Goal: Contribute content: Contribute content

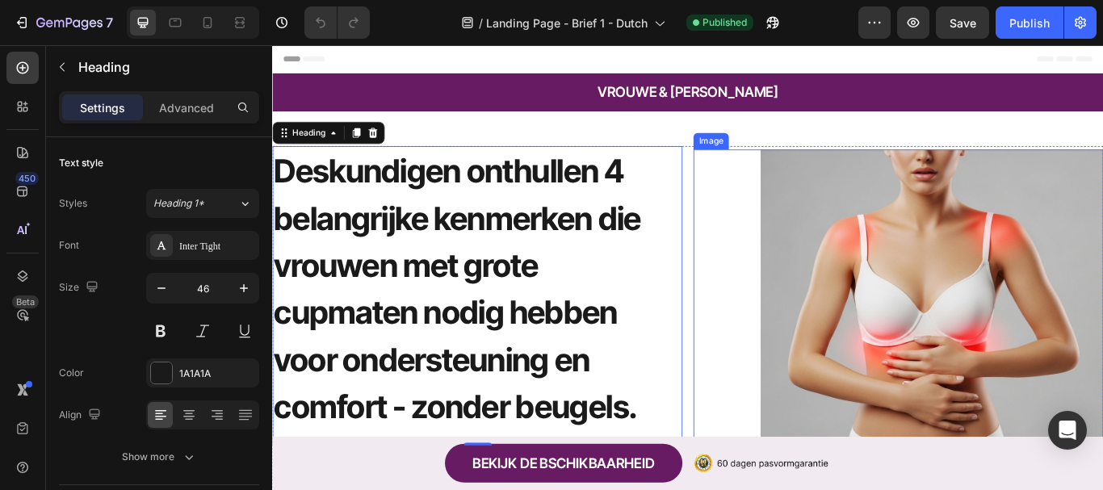
click at [985, 384] on img at bounding box center [1042, 367] width 400 height 400
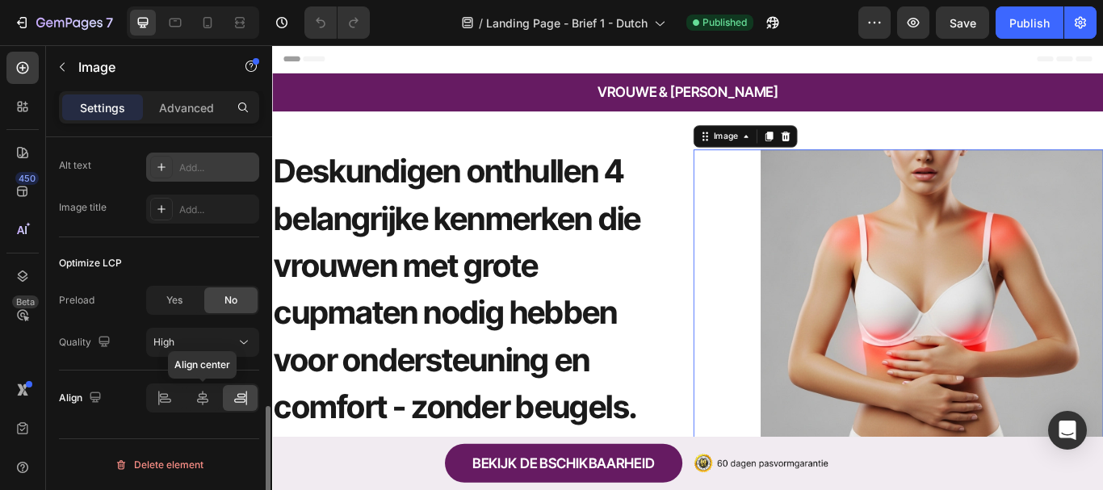
scroll to position [578, 0]
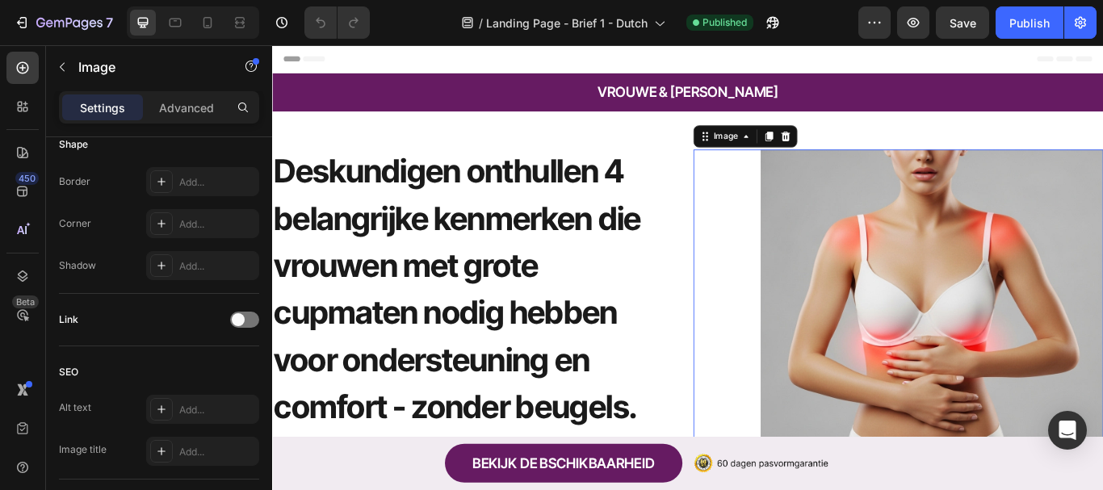
click at [939, 292] on img at bounding box center [1042, 367] width 400 height 400
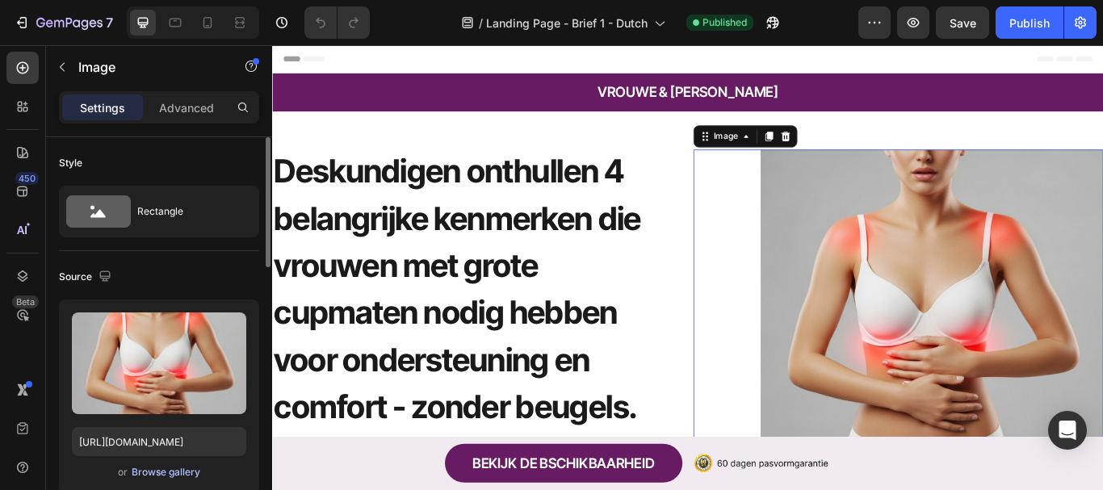
click at [181, 475] on div "Browse gallery" at bounding box center [166, 472] width 69 height 15
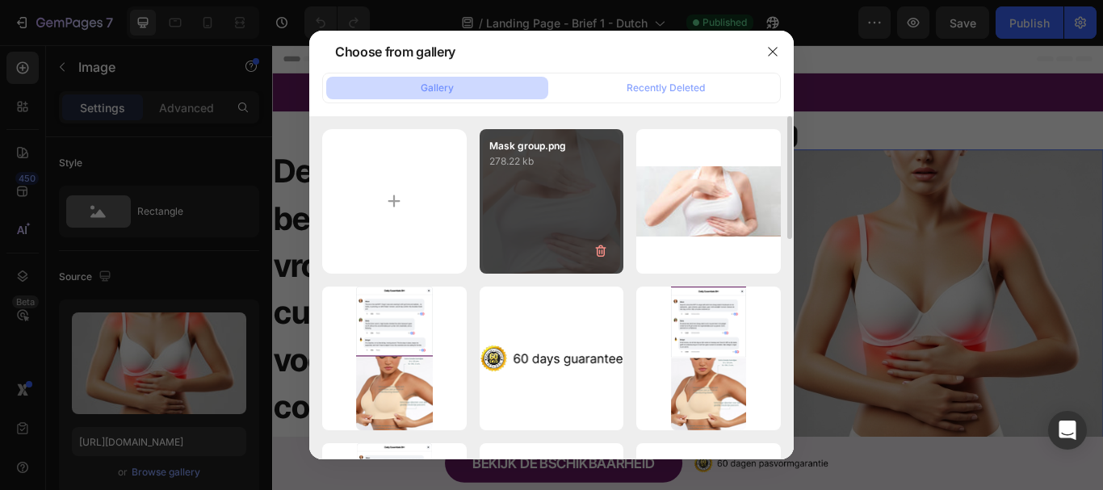
click at [536, 201] on div "Mask group.png 278.22 kb" at bounding box center [552, 201] width 145 height 145
type input "[URL][DOMAIN_NAME]"
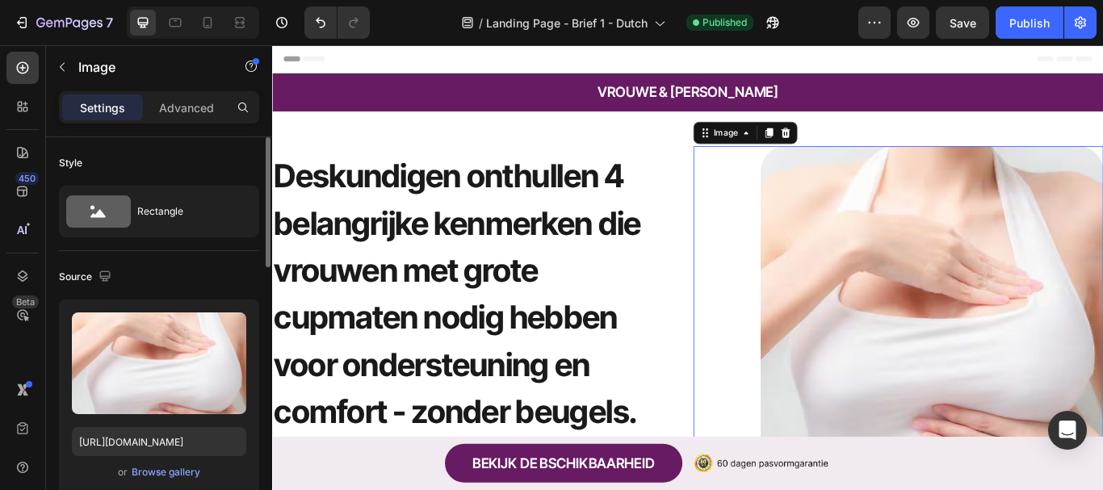
scroll to position [404, 0]
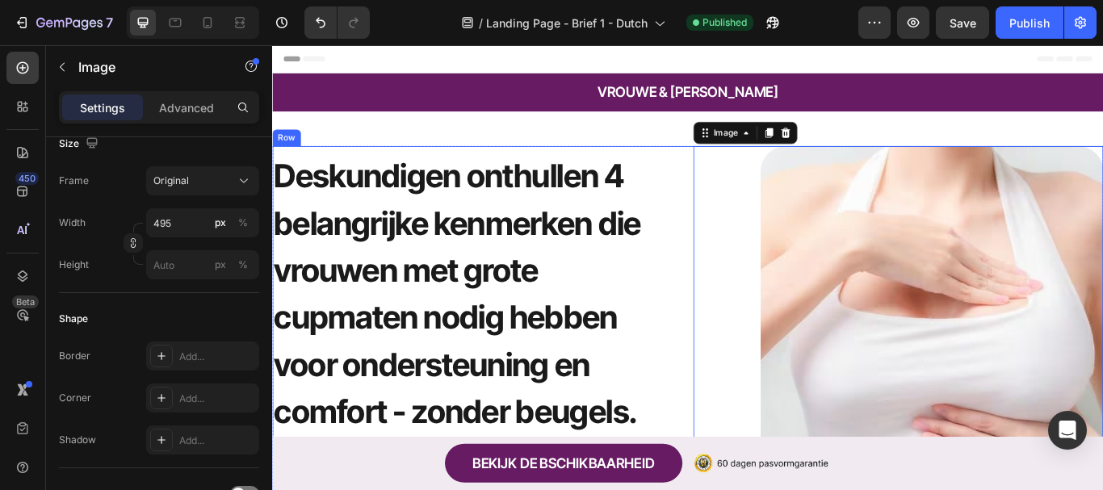
click at [753, 166] on div "Deskundigen onthullen 4 belangrijke kenmerken die vrouwen met grote cupmaten no…" at bounding box center [756, 372] width 969 height 419
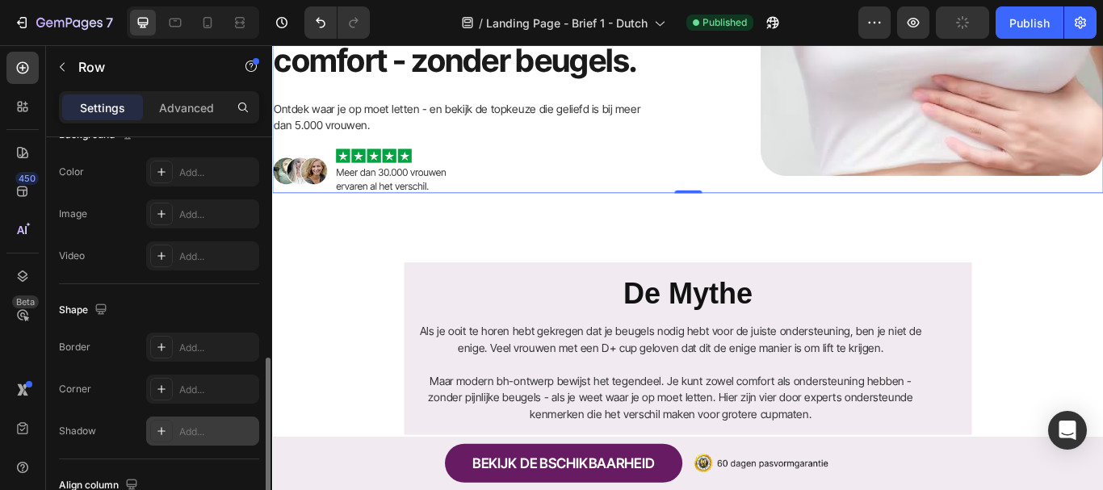
scroll to position [771, 0]
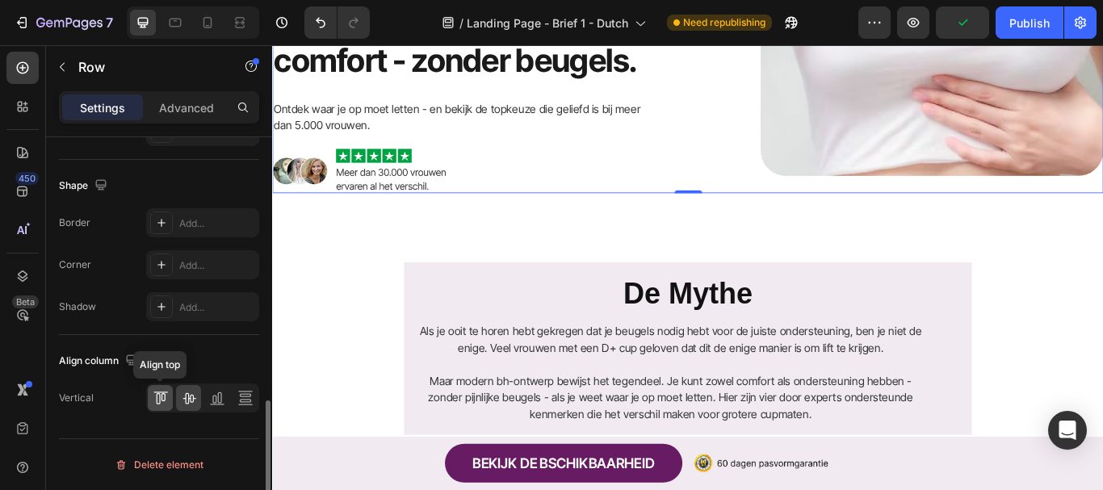
click at [160, 405] on icon at bounding box center [161, 398] width 16 height 16
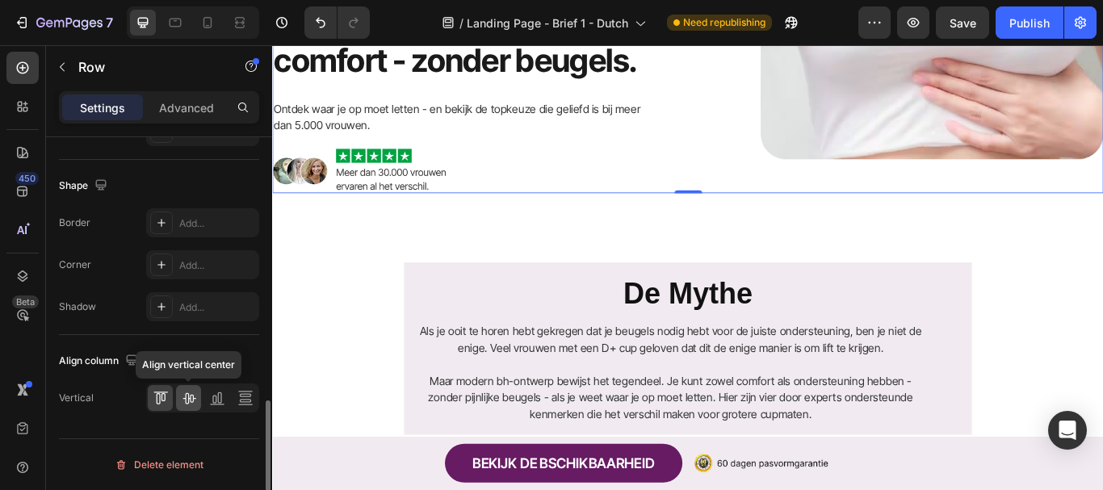
click at [187, 396] on icon at bounding box center [189, 398] width 16 height 16
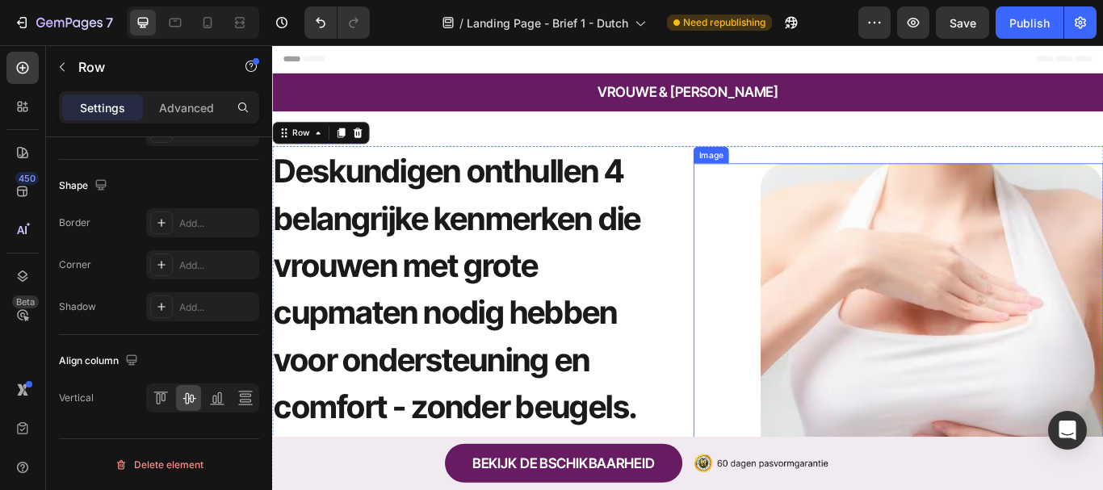
scroll to position [162, 0]
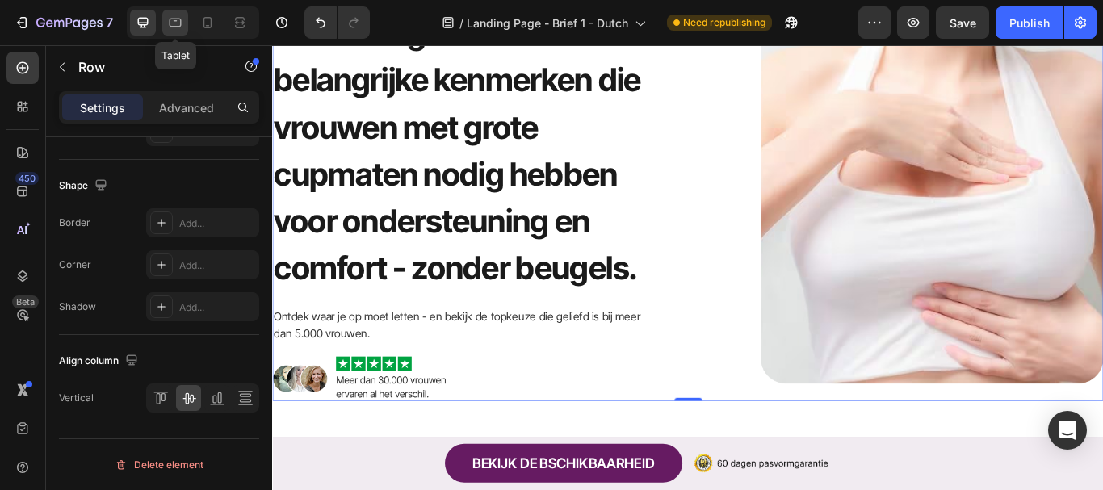
click at [184, 25] on div at bounding box center [175, 23] width 26 height 26
type input "100%"
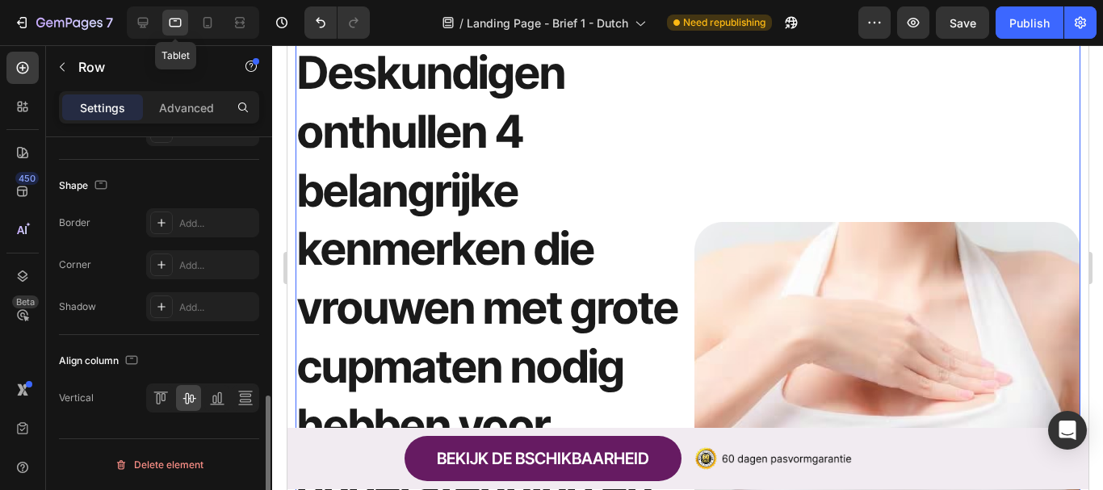
scroll to position [102, 0]
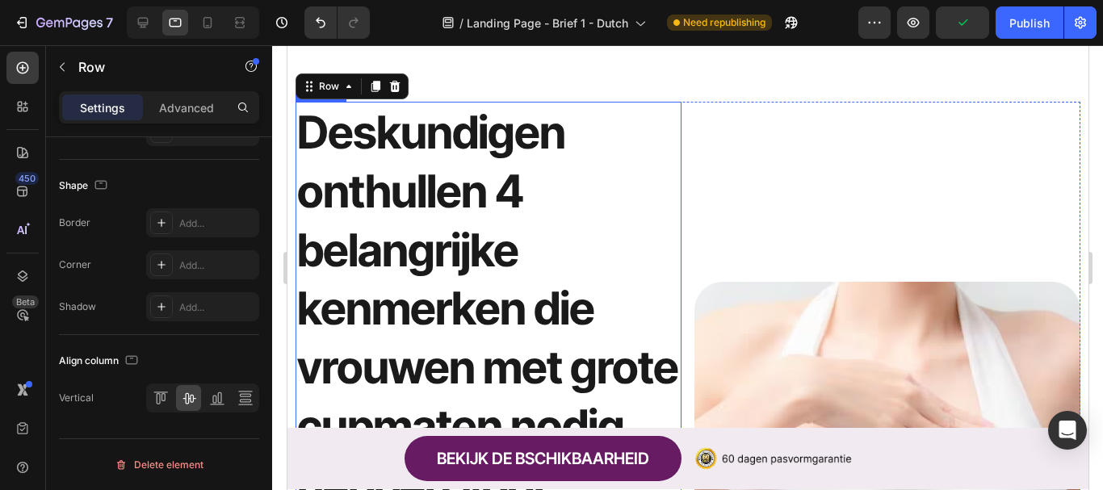
click at [469, 266] on h1 "Deskundigen onthullen 4 belangrijke kenmerken die vrouwen met grote cupmaten no…" at bounding box center [488, 397] width 386 height 591
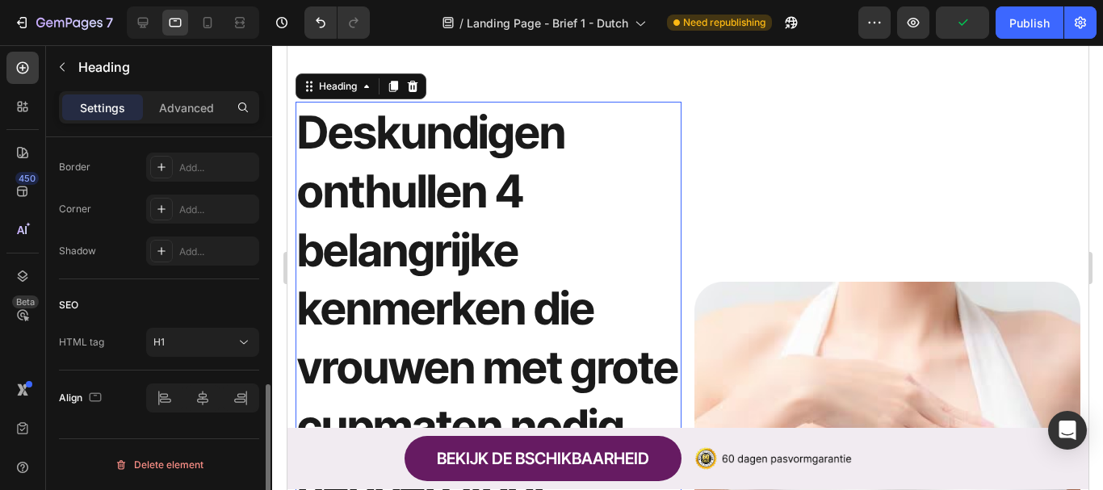
scroll to position [0, 0]
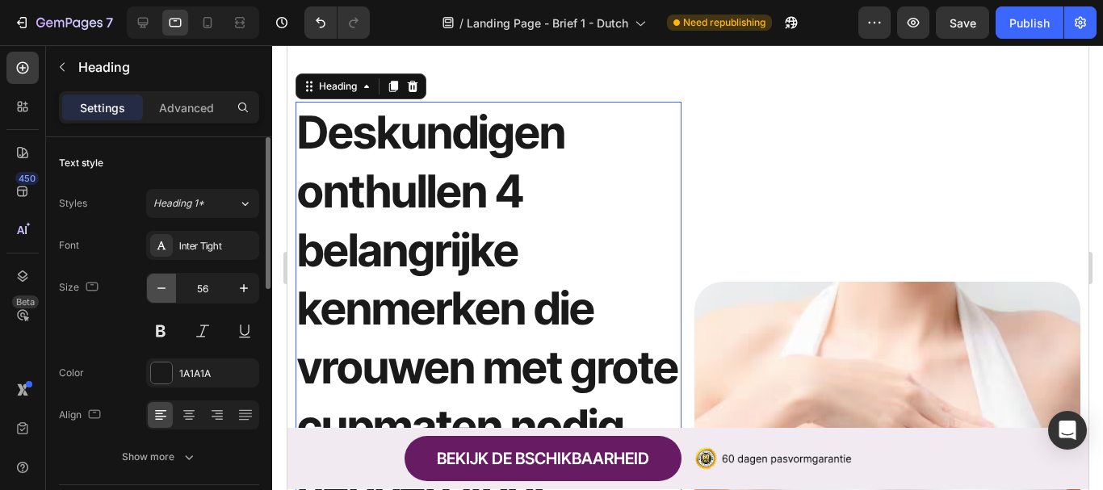
click at [167, 292] on icon "button" at bounding box center [161, 288] width 16 height 16
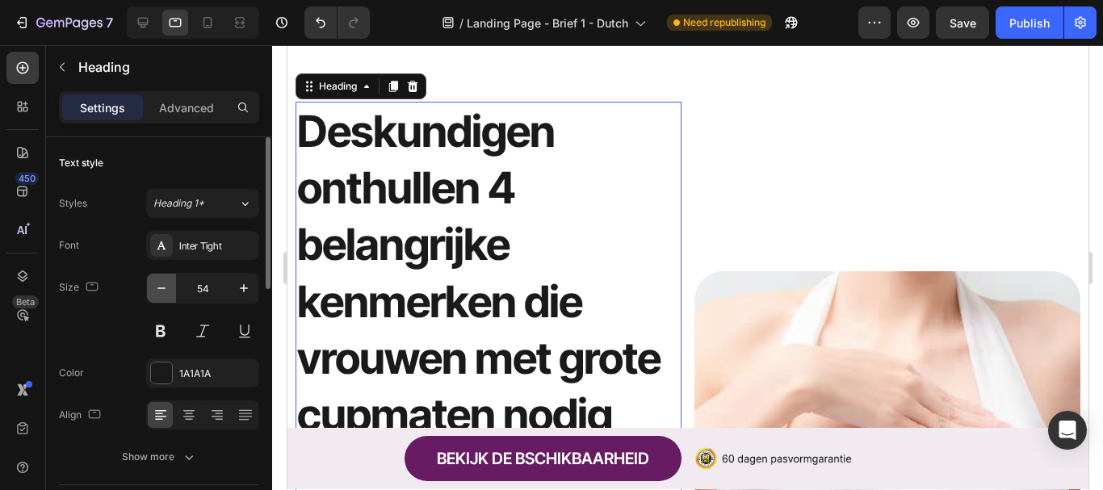
click at [167, 292] on icon "button" at bounding box center [161, 288] width 16 height 16
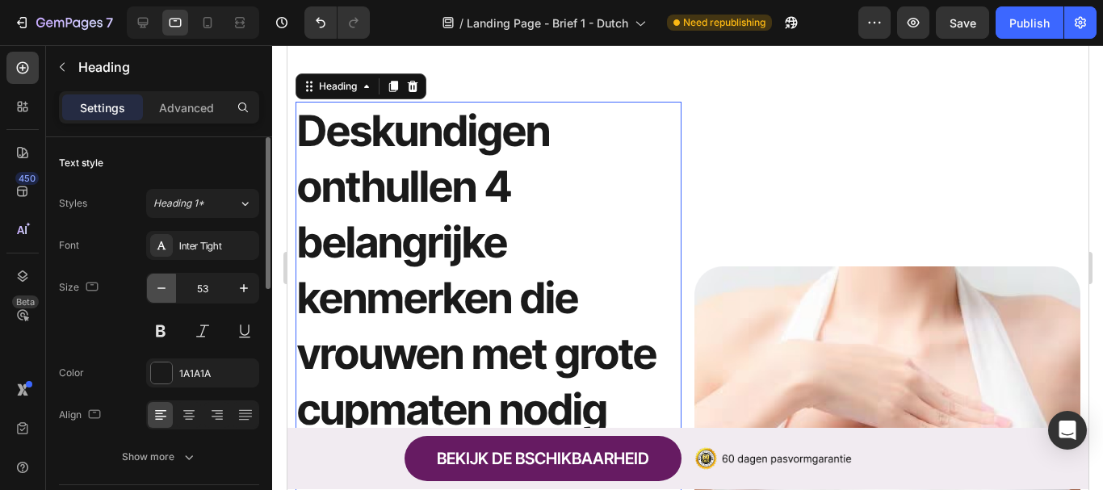
click at [167, 292] on icon "button" at bounding box center [161, 288] width 16 height 16
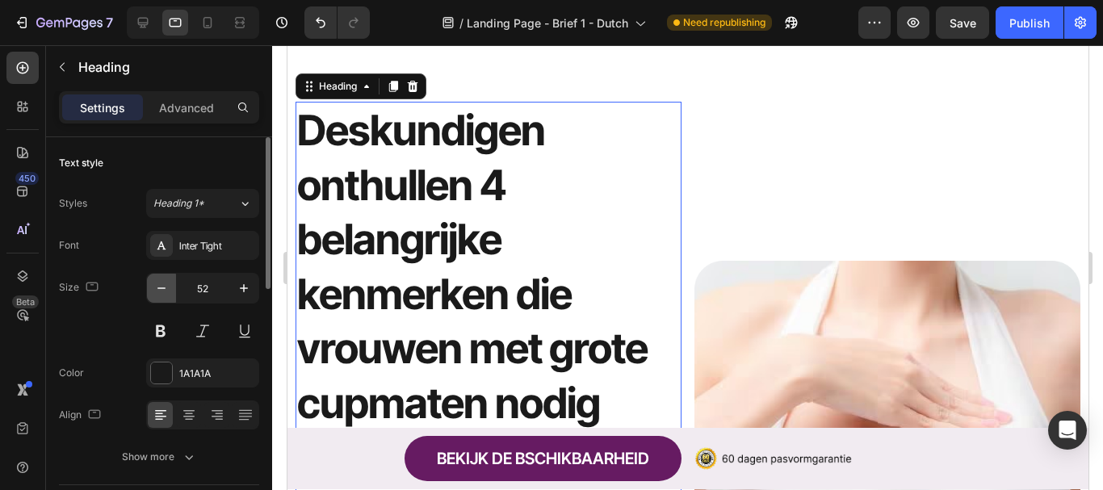
click at [167, 292] on icon "button" at bounding box center [161, 288] width 16 height 16
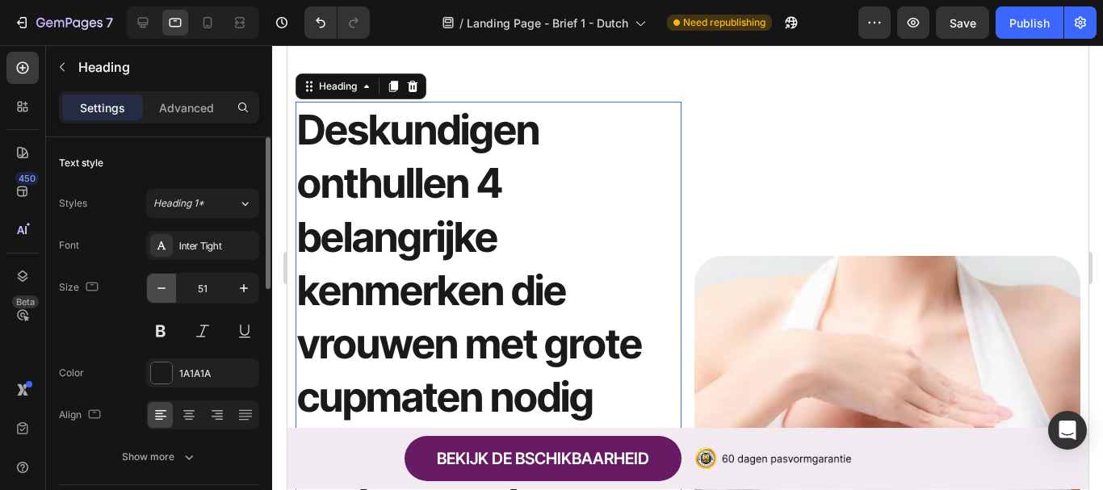
click at [167, 292] on icon "button" at bounding box center [161, 288] width 16 height 16
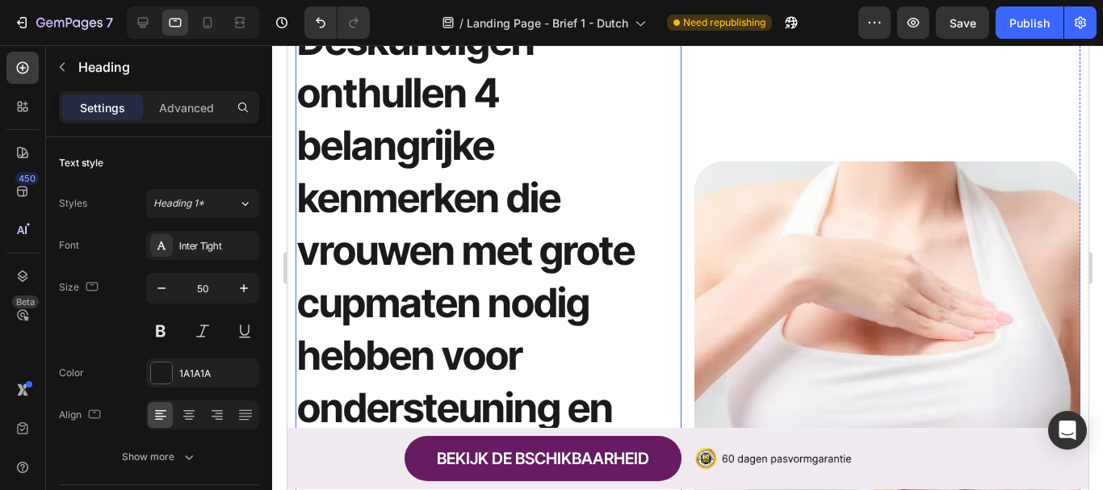
scroll to position [183, 0]
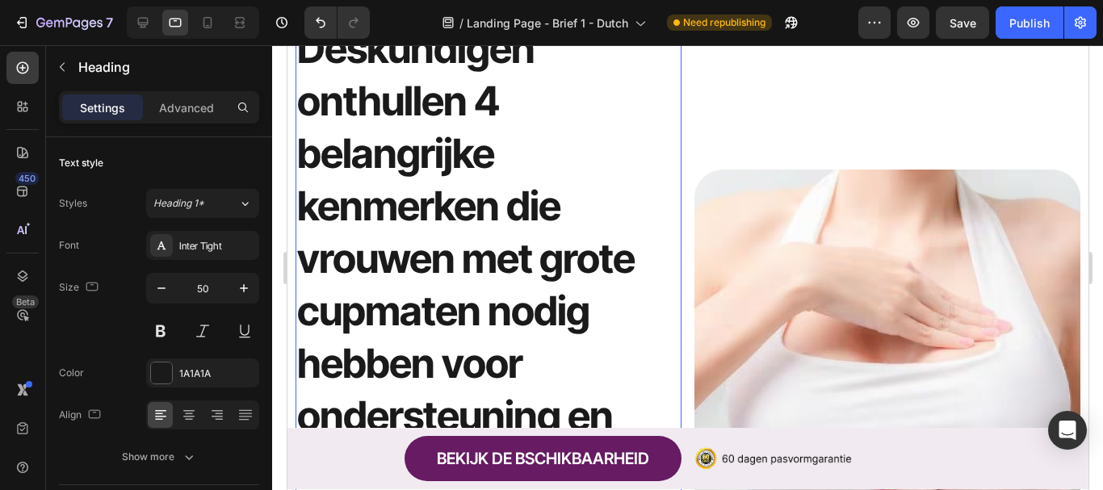
click at [670, 208] on h1 "Deskundigen onthullen 4 belangrijke kenmerken die vrouwen met grote cupmaten no…" at bounding box center [488, 285] width 386 height 528
click at [165, 295] on button "button" at bounding box center [161, 288] width 29 height 29
click at [165, 295] on icon "button" at bounding box center [161, 288] width 16 height 16
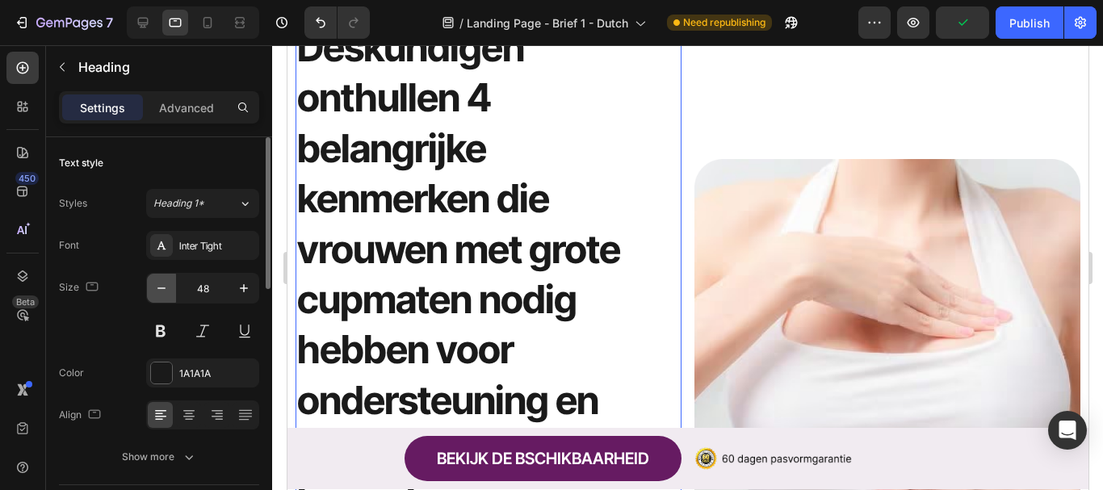
click at [165, 295] on icon "button" at bounding box center [161, 288] width 16 height 16
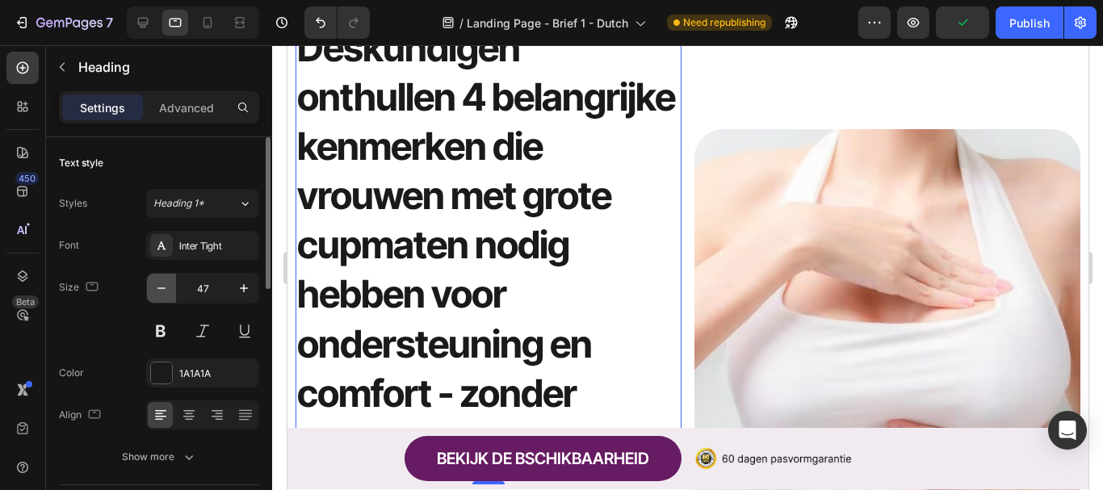
click at [165, 295] on icon "button" at bounding box center [161, 288] width 16 height 16
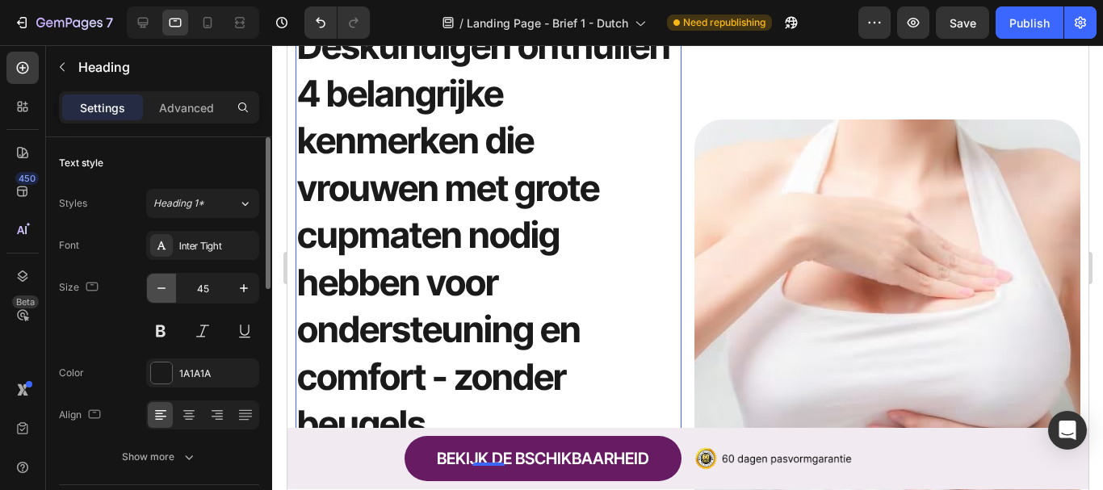
click at [165, 295] on icon "button" at bounding box center [161, 288] width 16 height 16
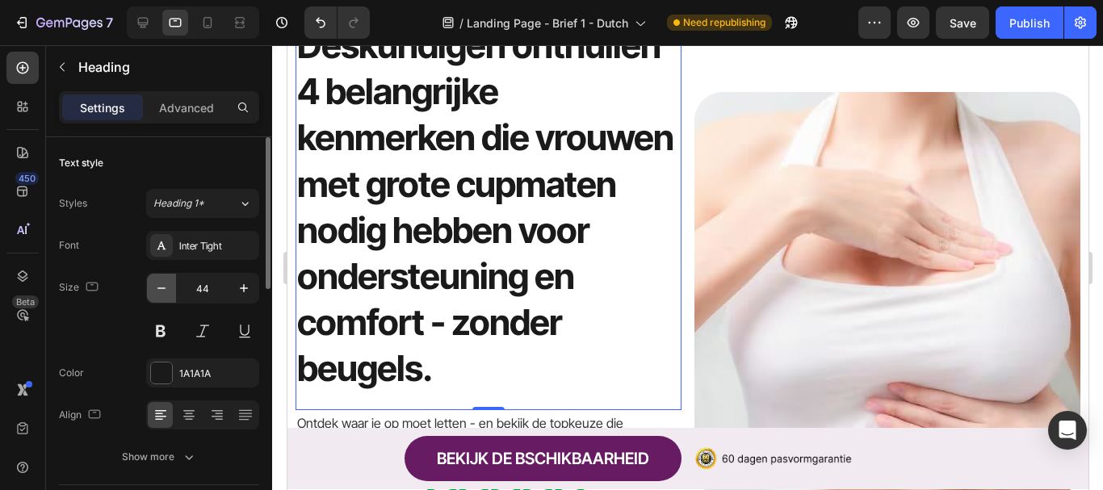
click at [165, 295] on icon "button" at bounding box center [161, 288] width 16 height 16
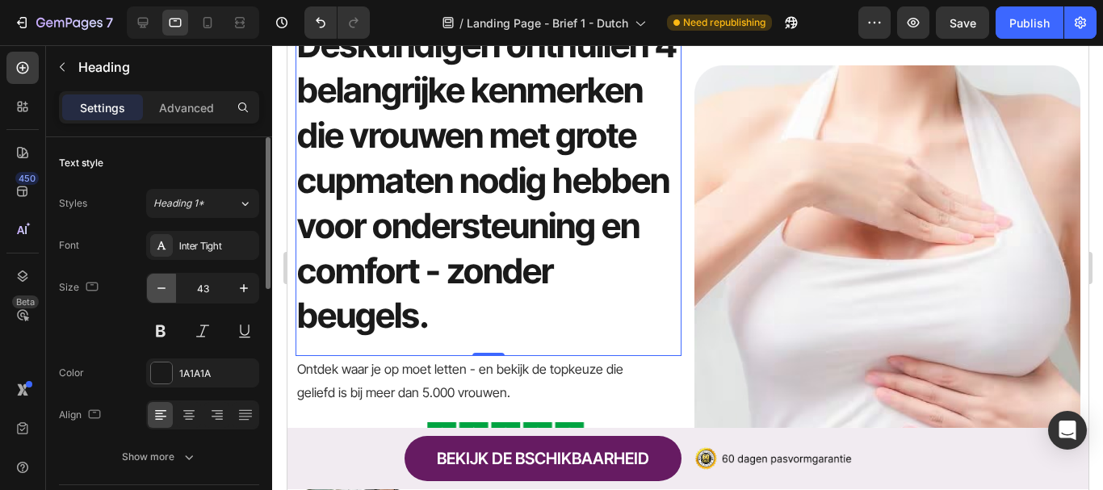
click at [165, 295] on icon "button" at bounding box center [161, 288] width 16 height 16
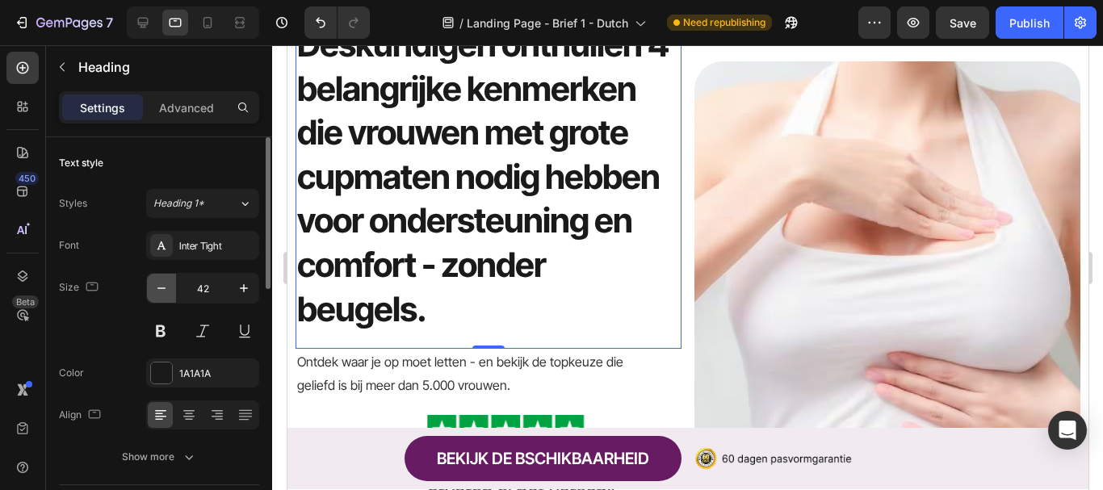
click at [165, 295] on icon "button" at bounding box center [161, 288] width 16 height 16
type input "41"
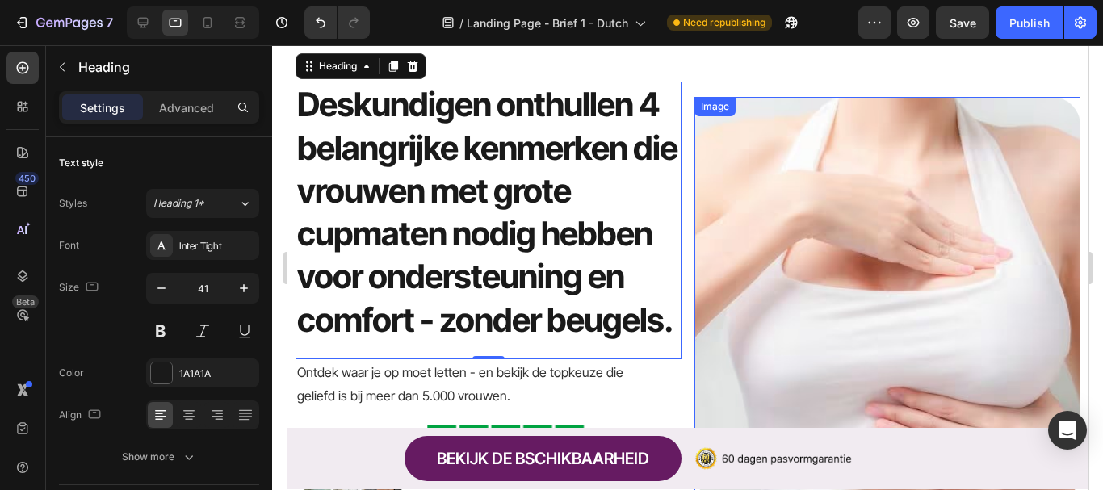
scroll to position [21, 0]
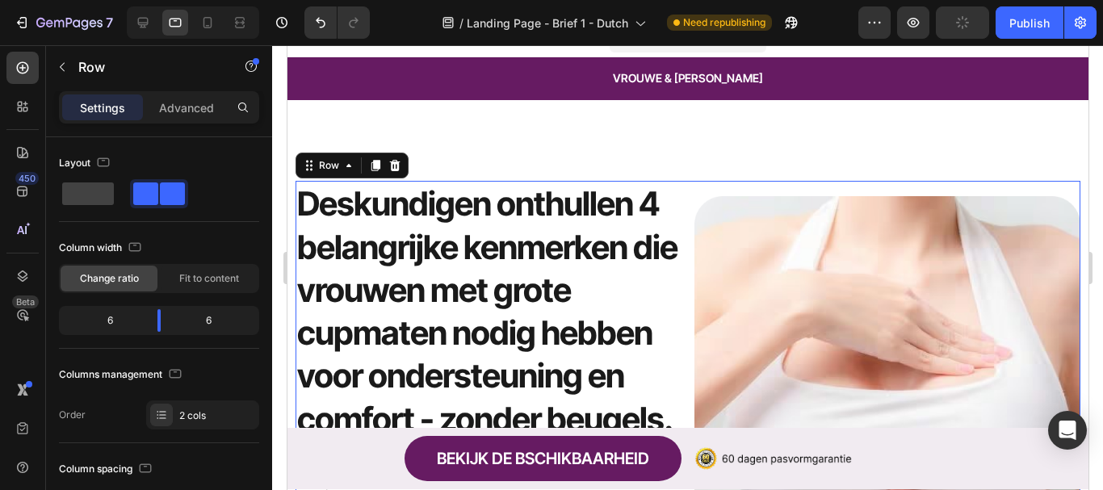
click at [694, 184] on div "Image" at bounding box center [887, 398] width 386 height 435
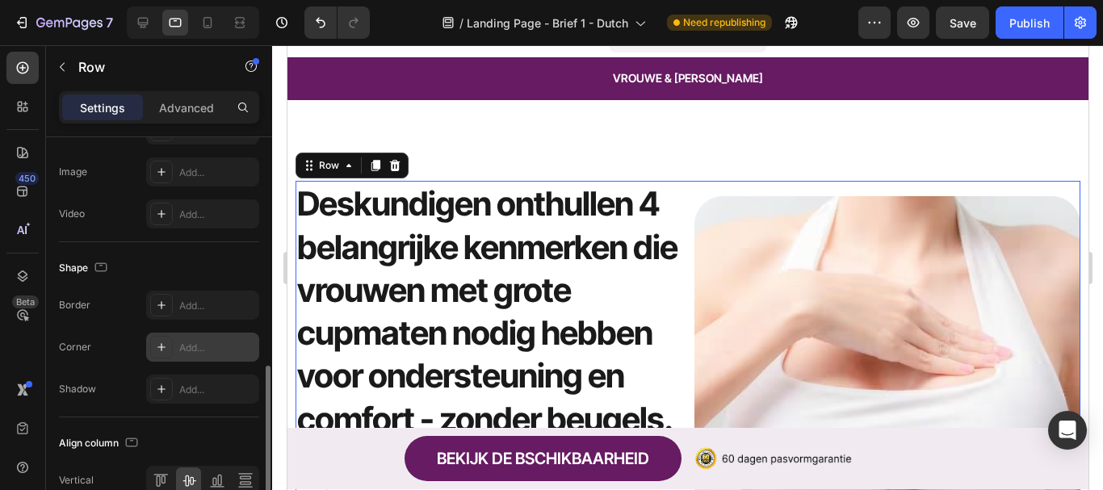
scroll to position [729, 0]
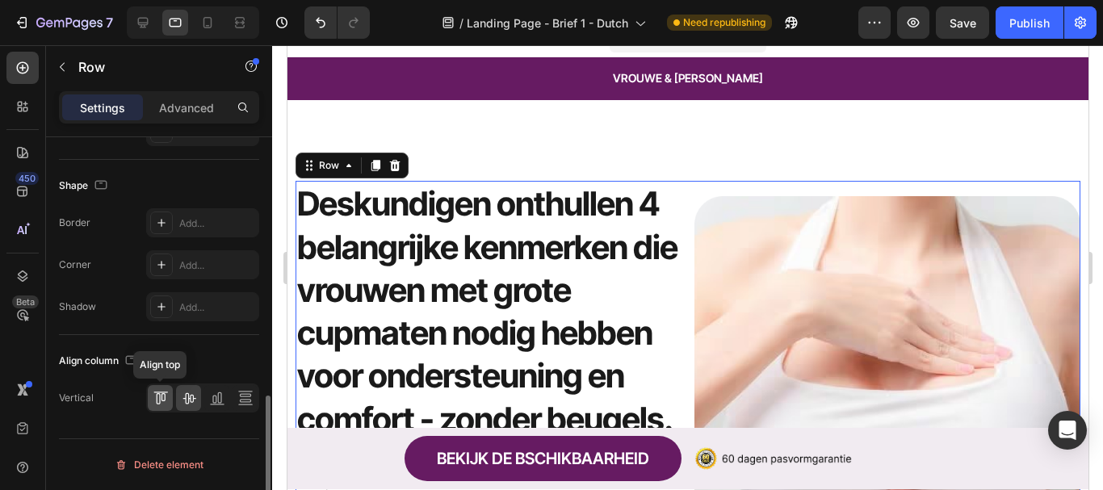
click at [170, 400] on div at bounding box center [160, 398] width 25 height 26
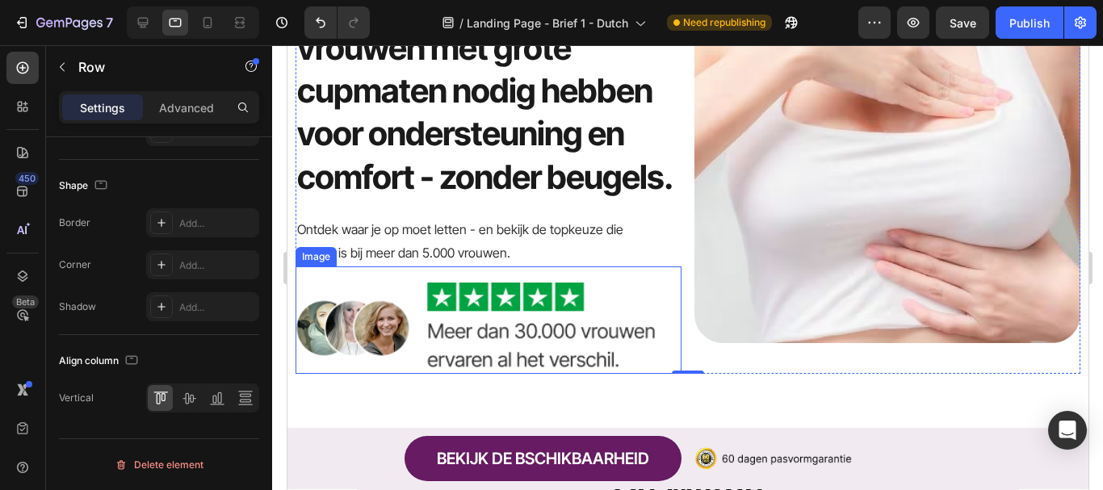
scroll to position [344, 0]
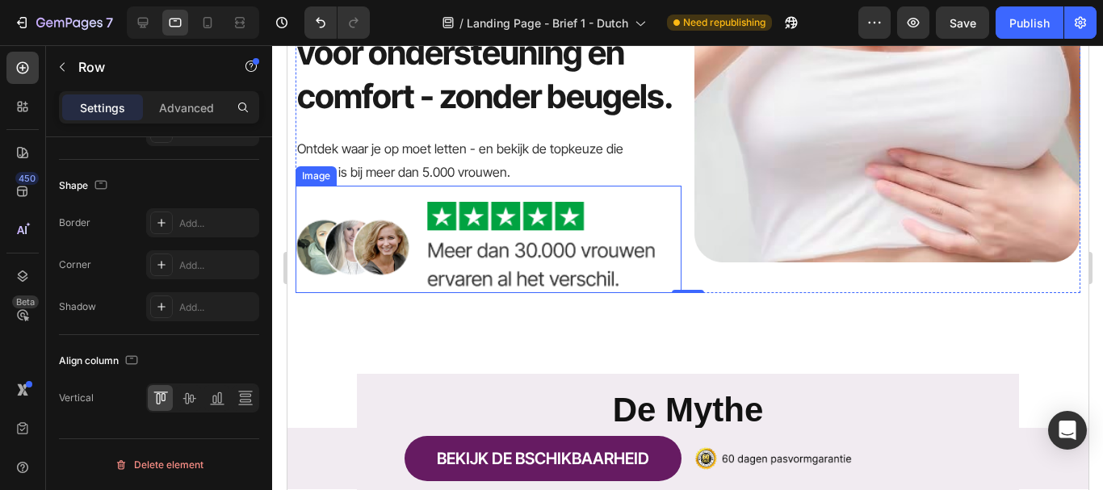
click at [549, 272] on img at bounding box center [488, 248] width 386 height 92
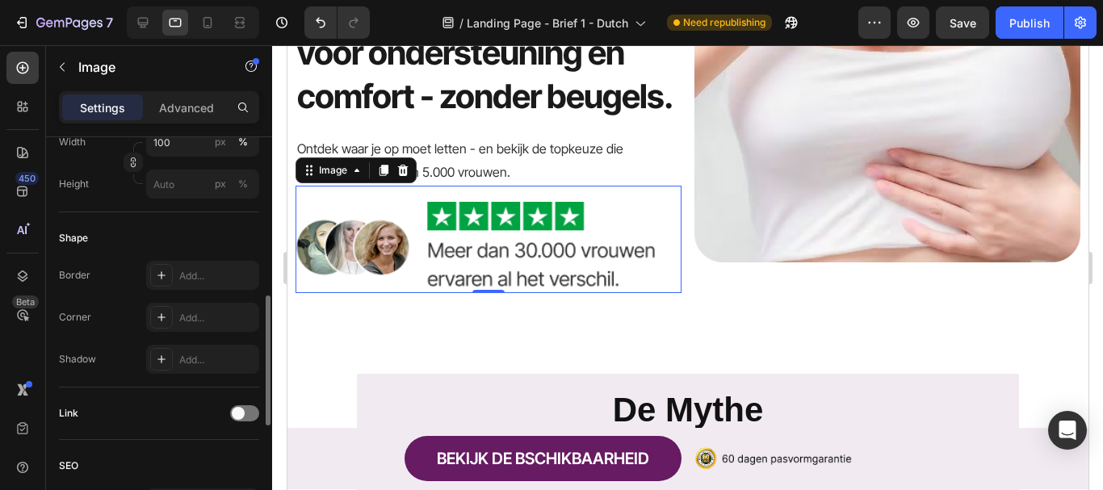
scroll to position [323, 0]
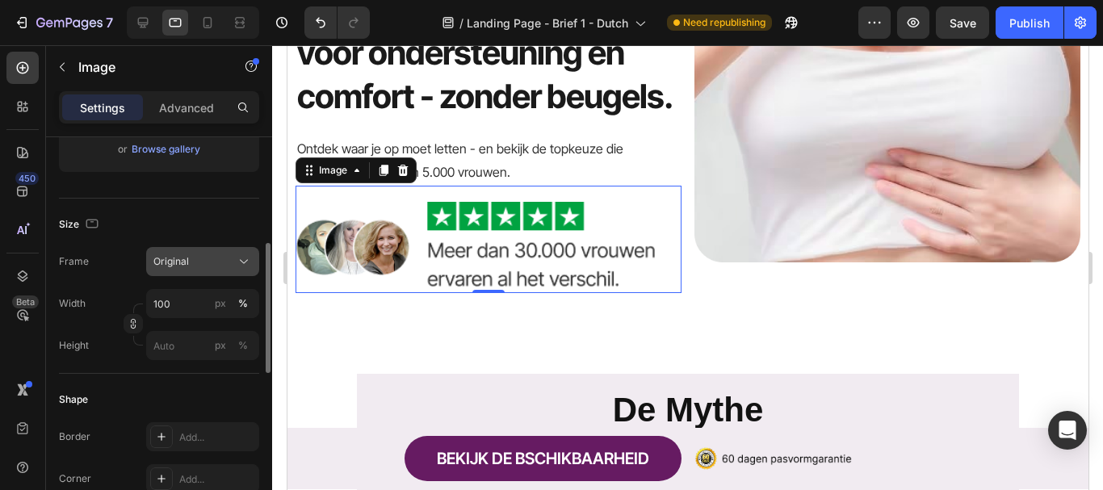
click at [193, 254] on div "Original" at bounding box center [192, 261] width 79 height 15
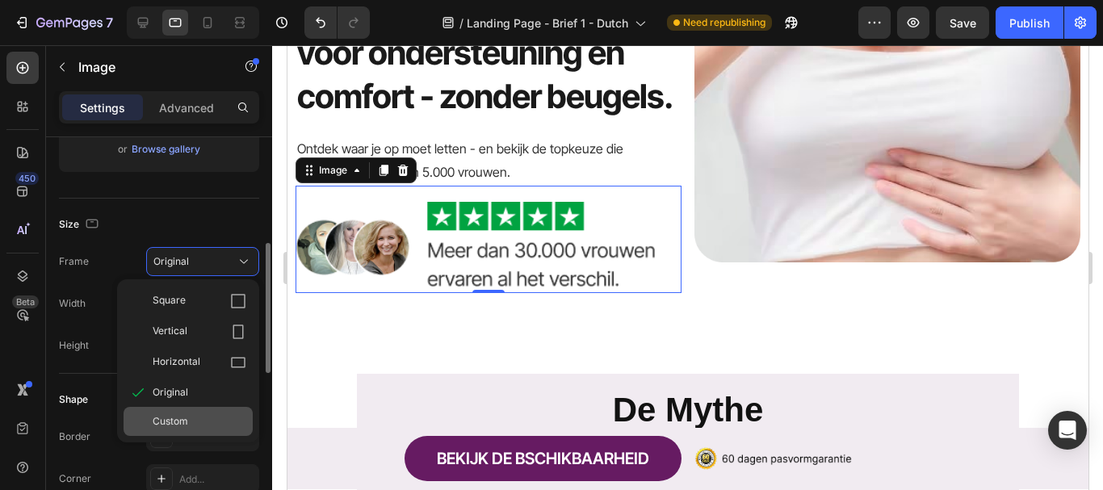
click at [200, 421] on div "Custom" at bounding box center [200, 421] width 94 height 15
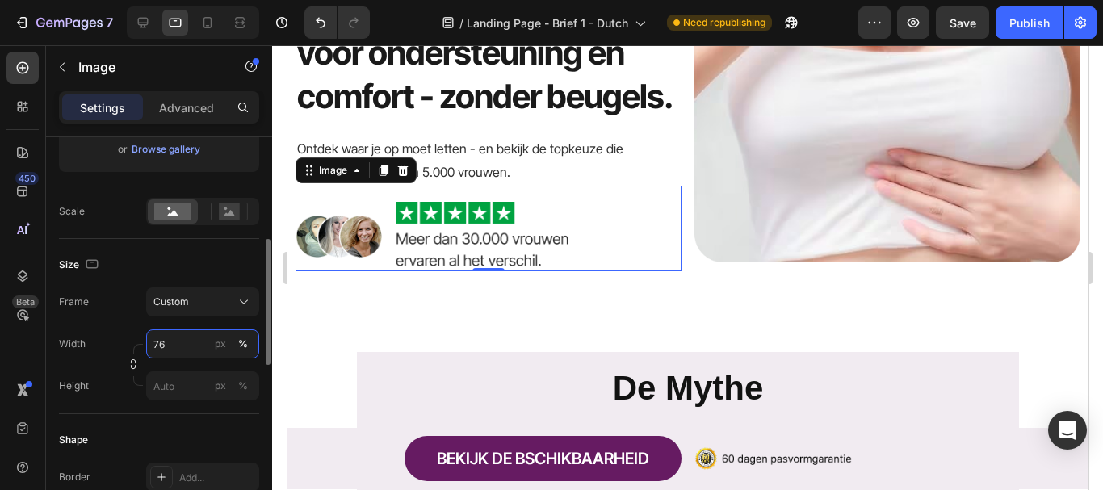
type input "75"
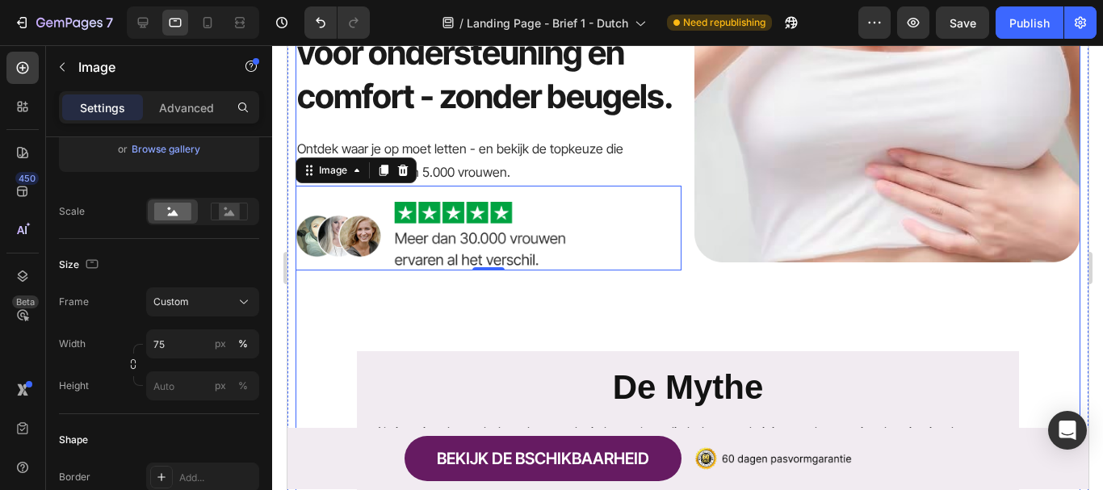
click at [337, 305] on div "Deskundigen onthullen 4 belangrijke kenmerken die vrouwen met grote cupmaten no…" at bounding box center [687, 257] width 785 height 798
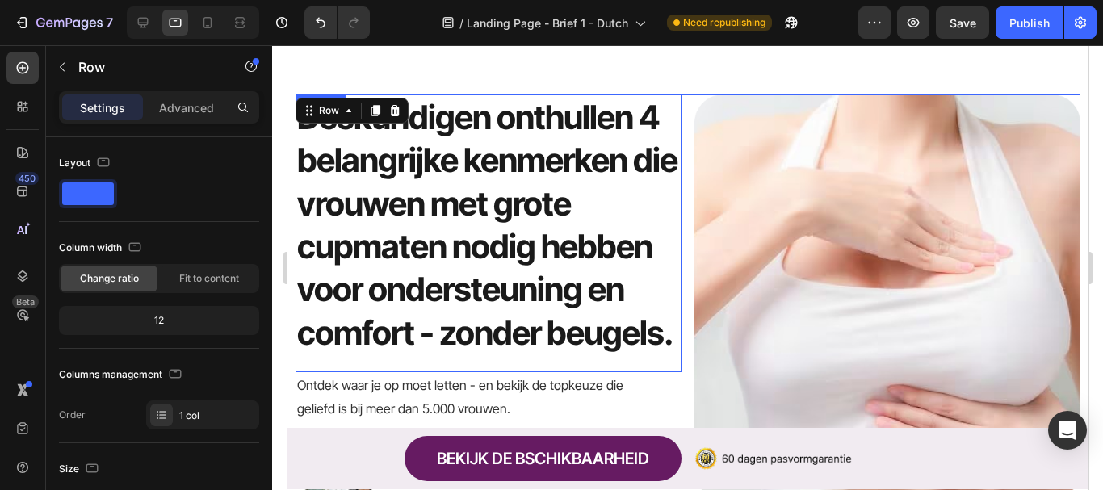
scroll to position [21, 0]
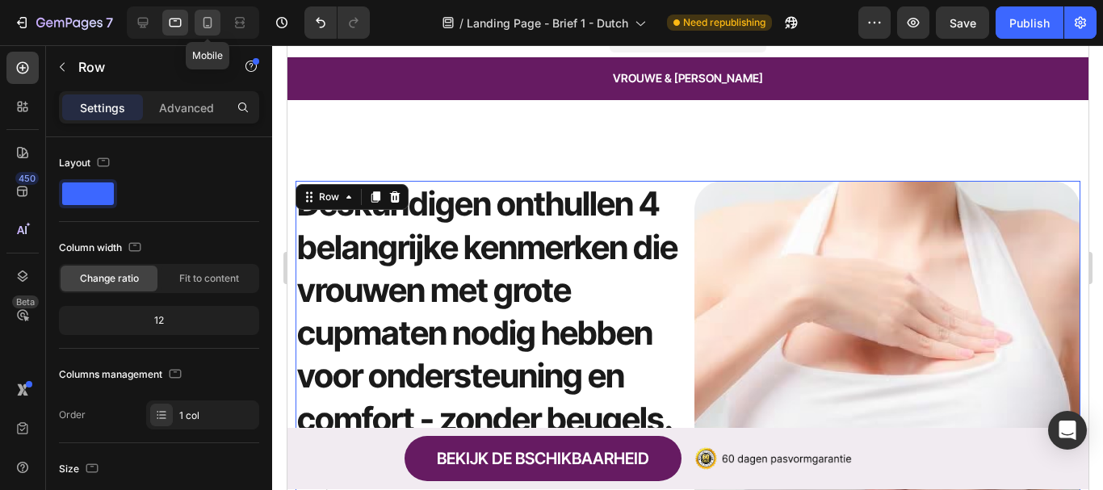
click at [209, 19] on icon at bounding box center [208, 23] width 16 height 16
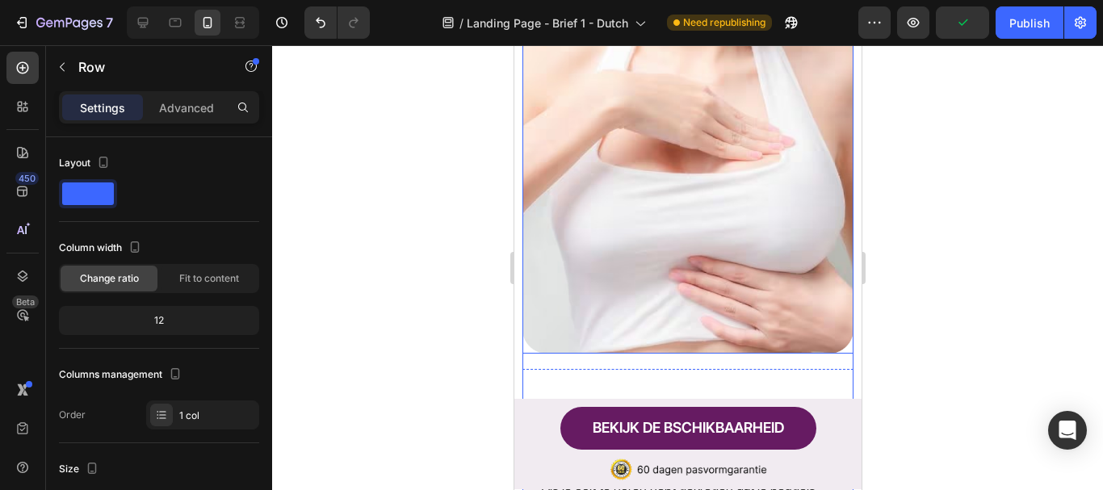
scroll to position [698, 0]
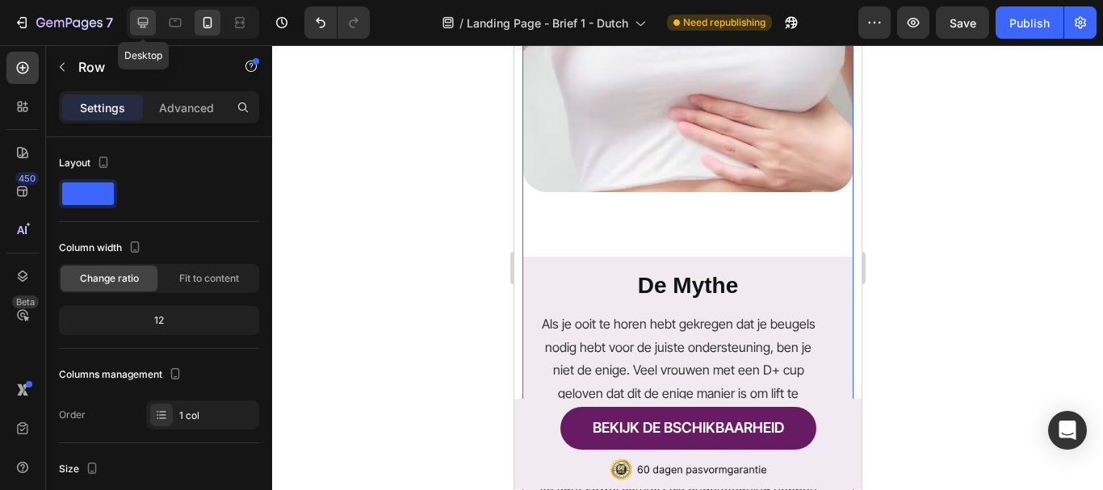
click at [148, 28] on icon at bounding box center [143, 23] width 16 height 16
type input "1200"
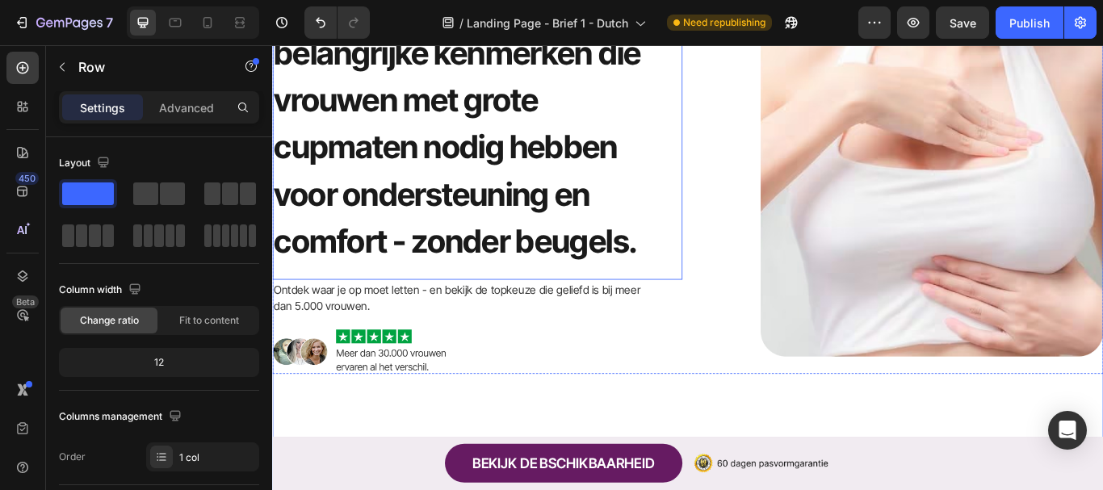
scroll to position [302, 0]
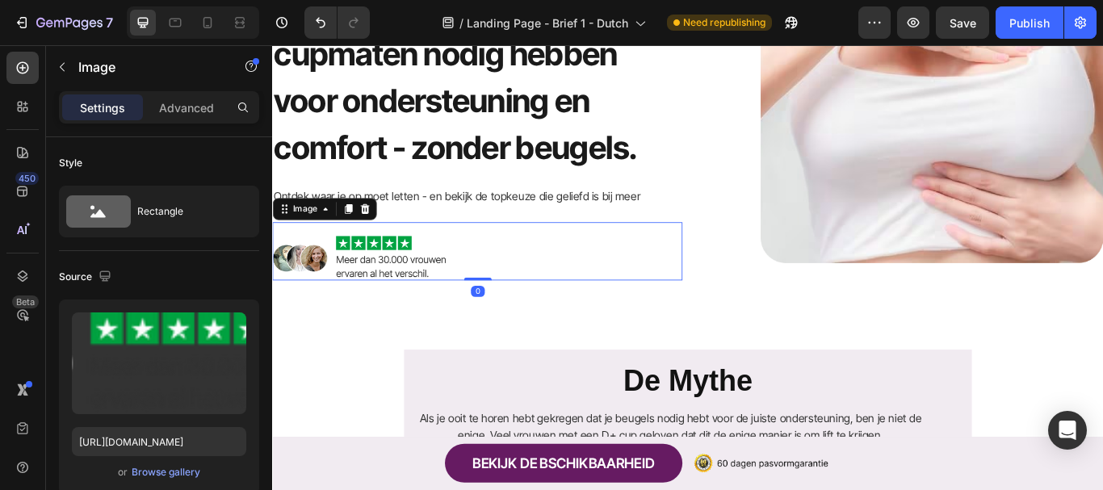
click at [435, 305] on img at bounding box center [380, 294] width 217 height 52
click at [469, 150] on p "Deskundigen onthullen 4 belangrijke kenmerken die vrouwen met grote cupmaten no…" at bounding box center [511, 28] width 475 height 330
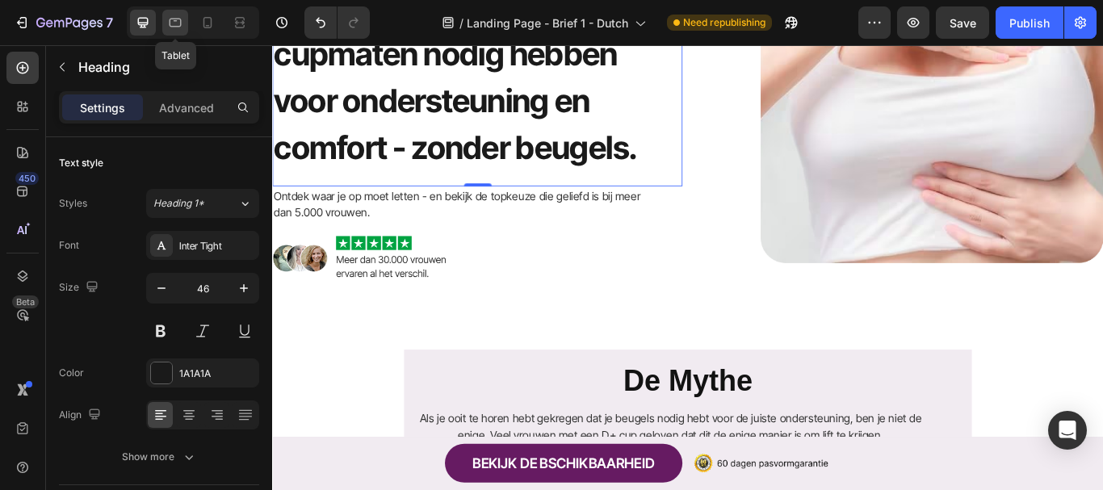
click at [179, 23] on icon at bounding box center [175, 23] width 16 height 16
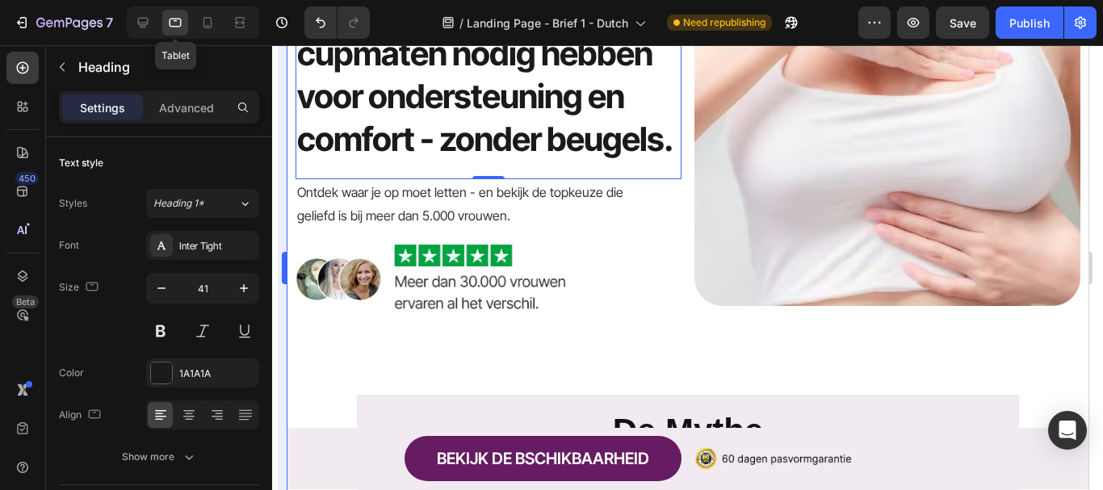
scroll to position [102, 0]
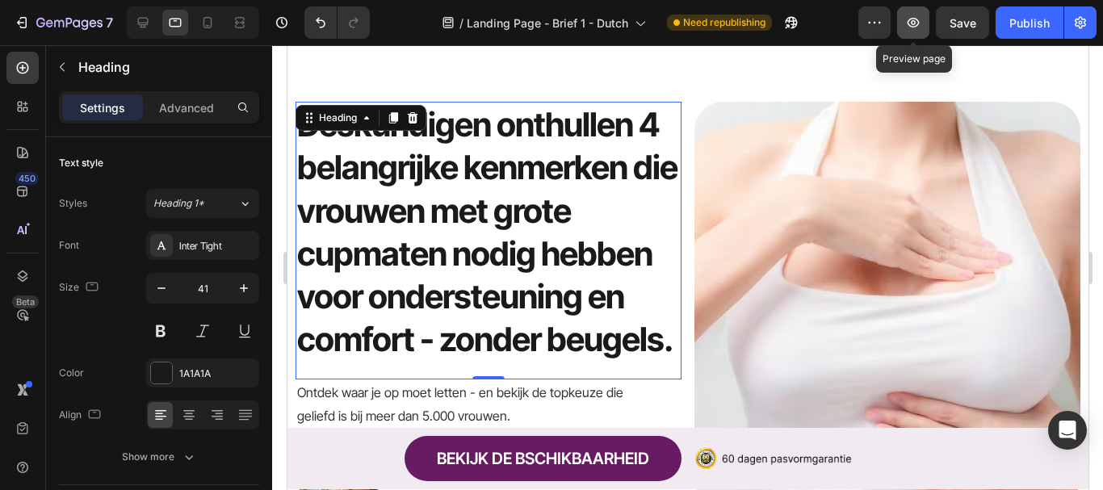
click at [911, 24] on icon "button" at bounding box center [914, 23] width 16 height 16
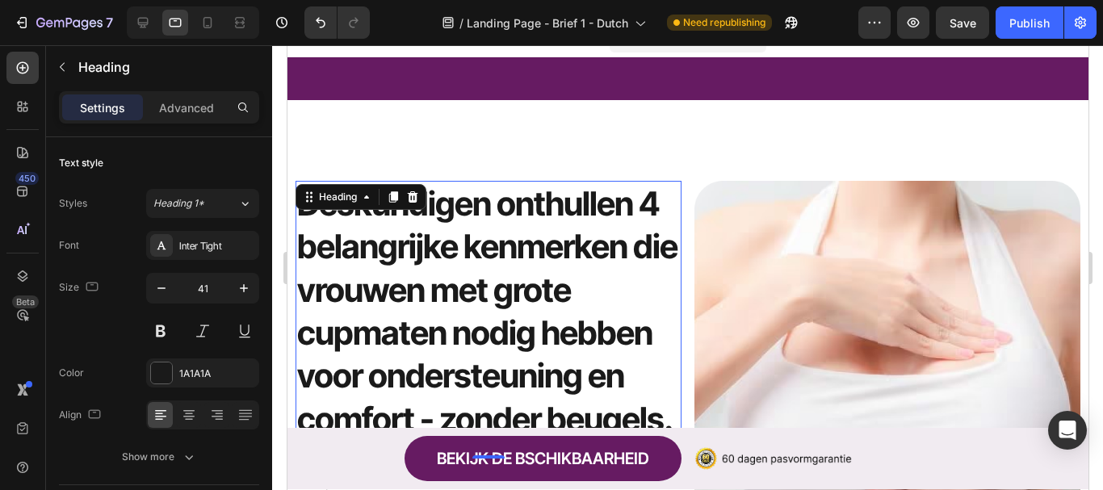
scroll to position [263, 0]
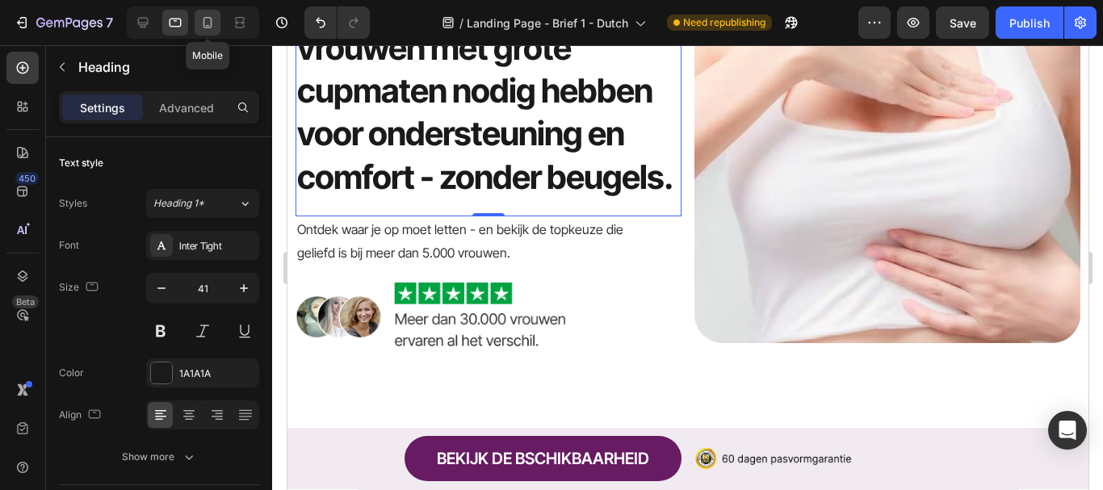
click at [197, 19] on div at bounding box center [208, 23] width 26 height 26
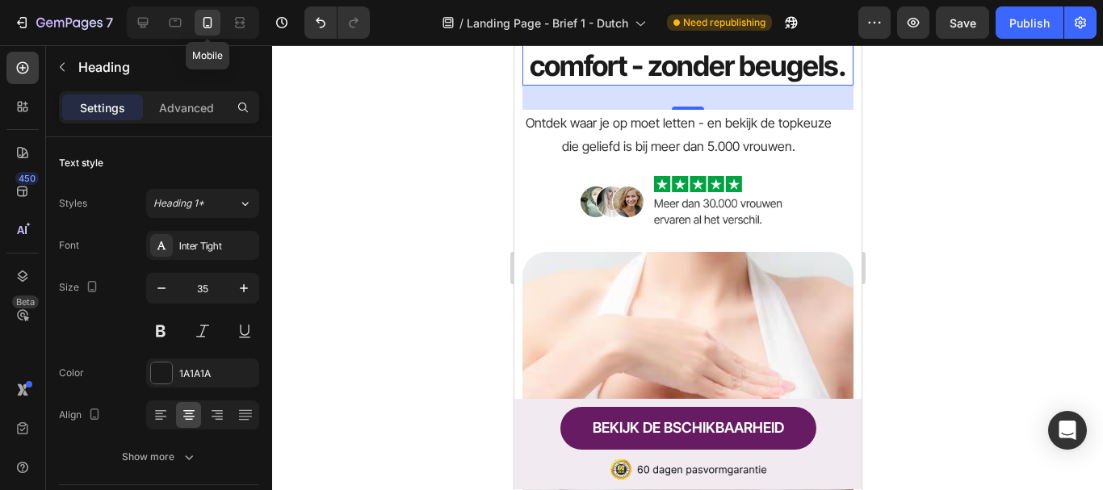
scroll to position [52, 0]
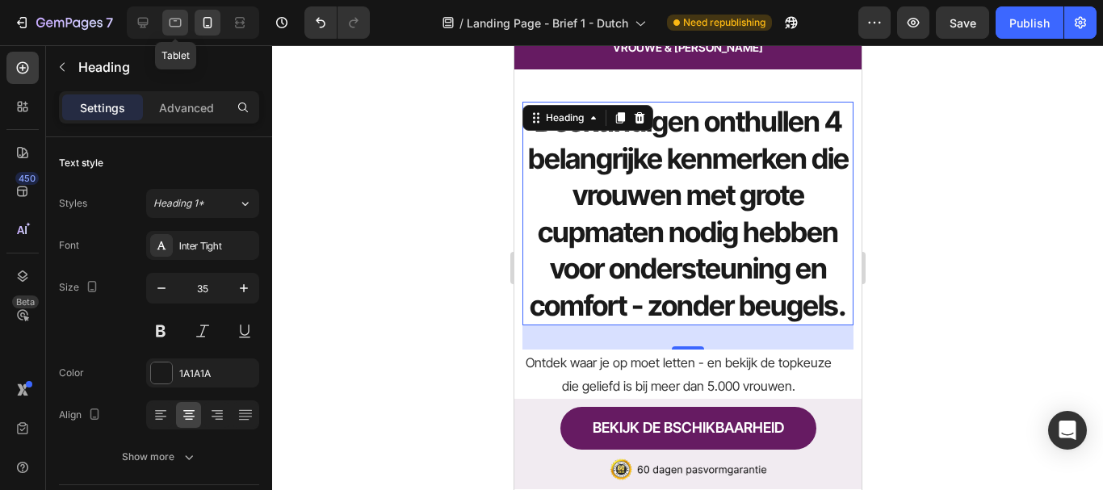
click at [174, 23] on icon at bounding box center [175, 23] width 16 height 16
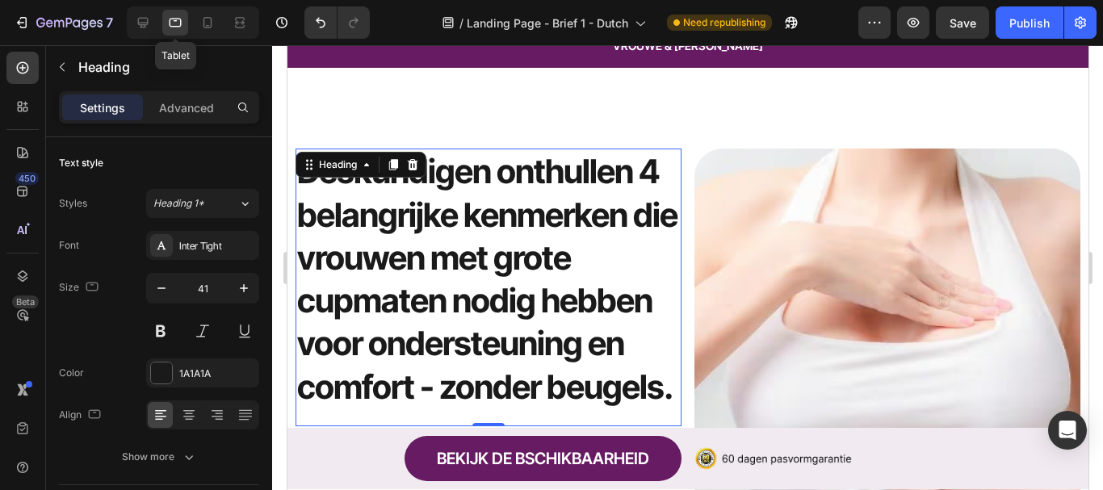
scroll to position [100, 0]
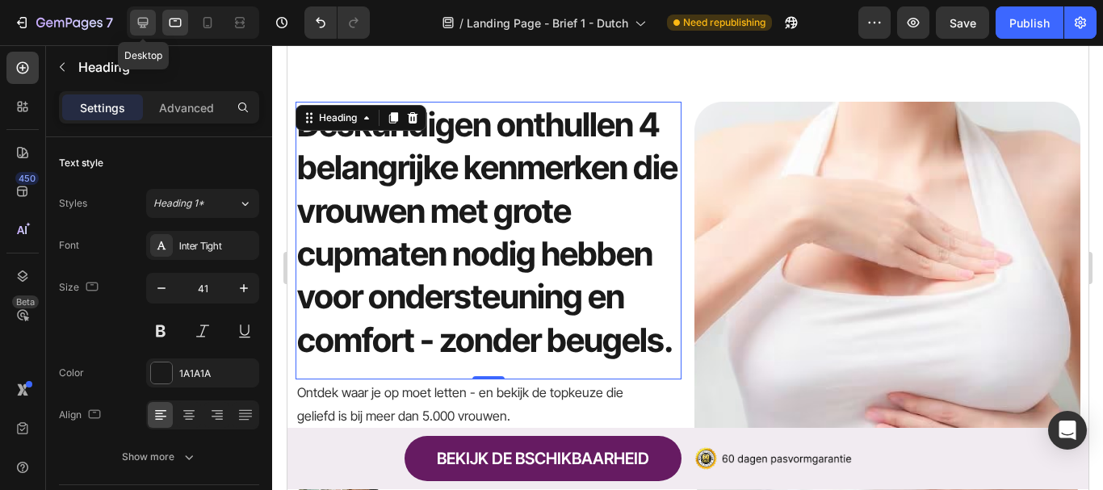
click at [143, 20] on icon at bounding box center [143, 23] width 16 height 16
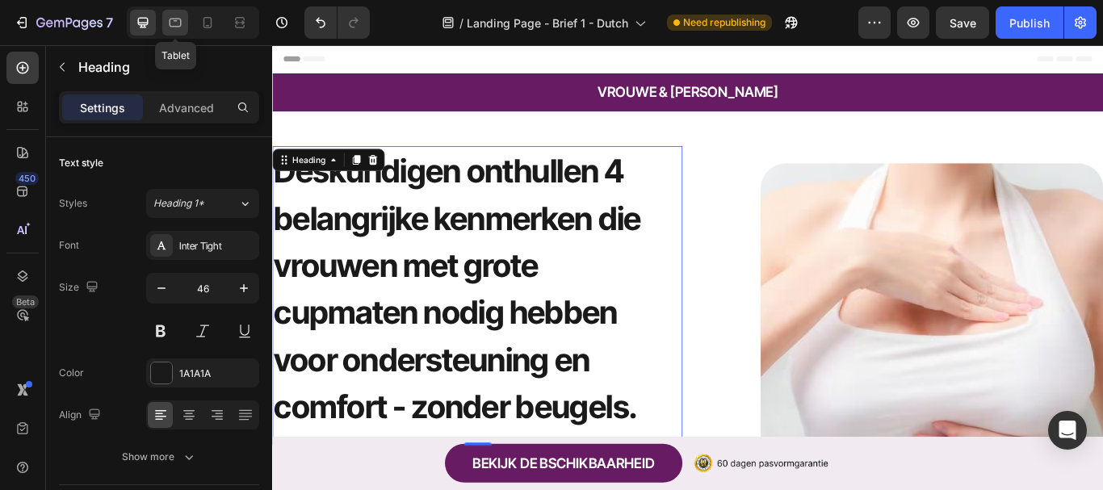
click at [182, 24] on icon at bounding box center [175, 23] width 16 height 16
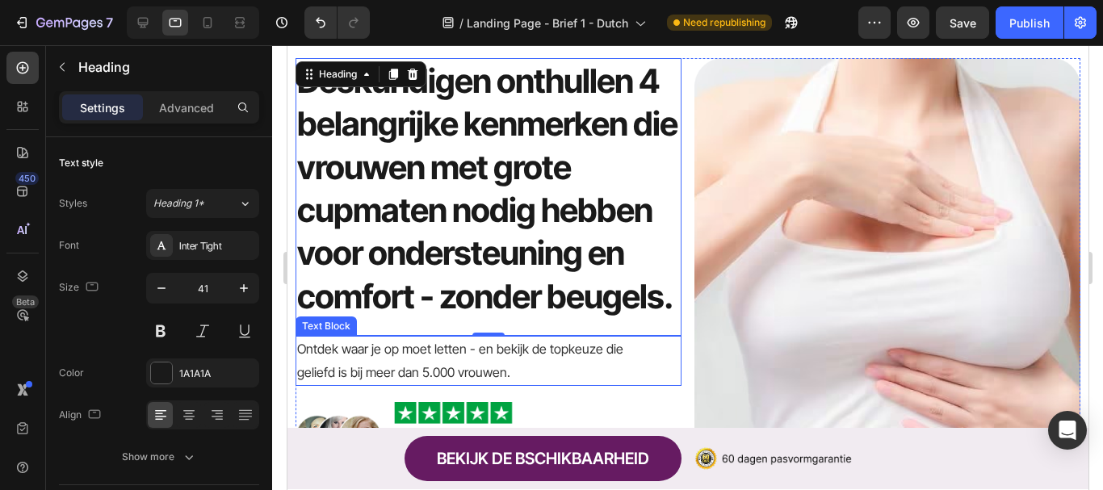
scroll to position [100, 0]
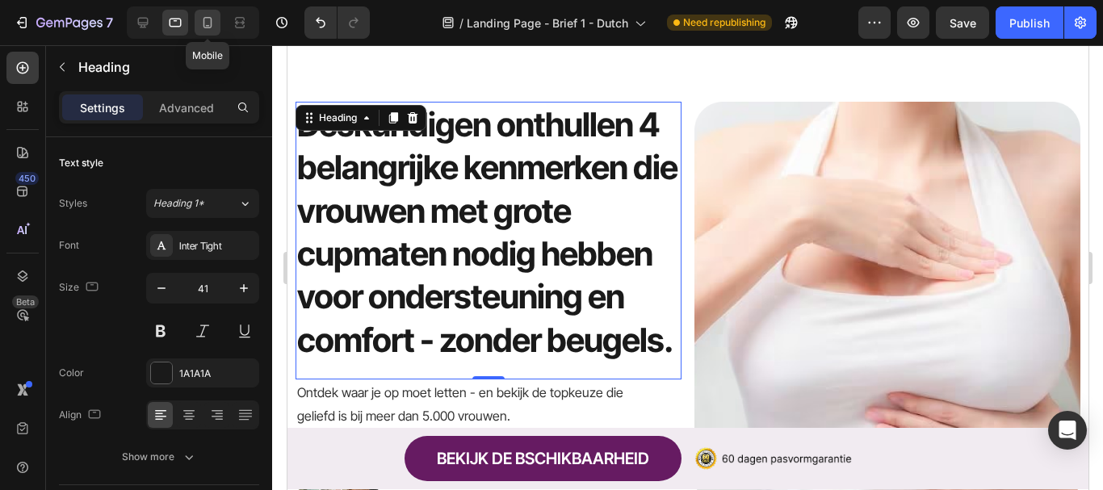
click at [199, 27] on div at bounding box center [208, 23] width 26 height 26
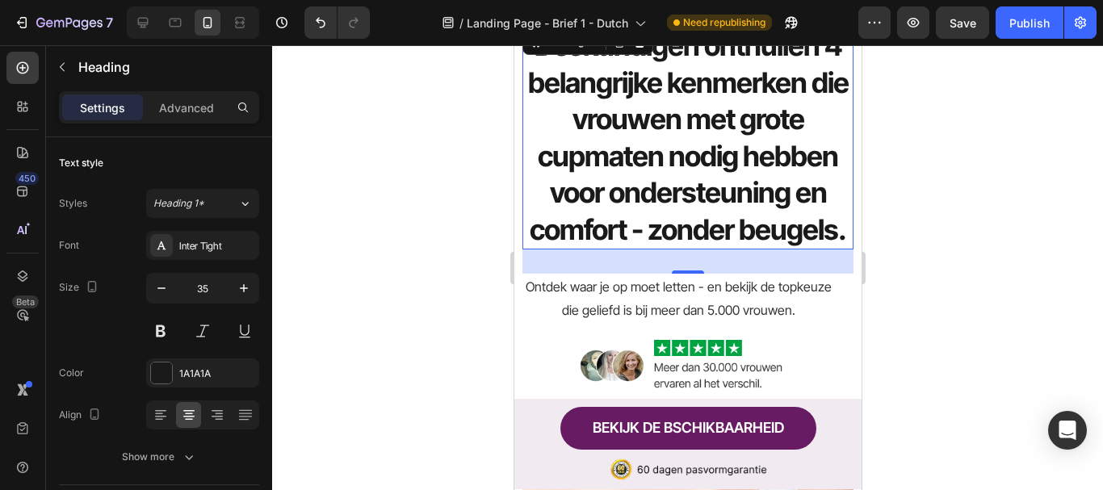
scroll to position [213, 0]
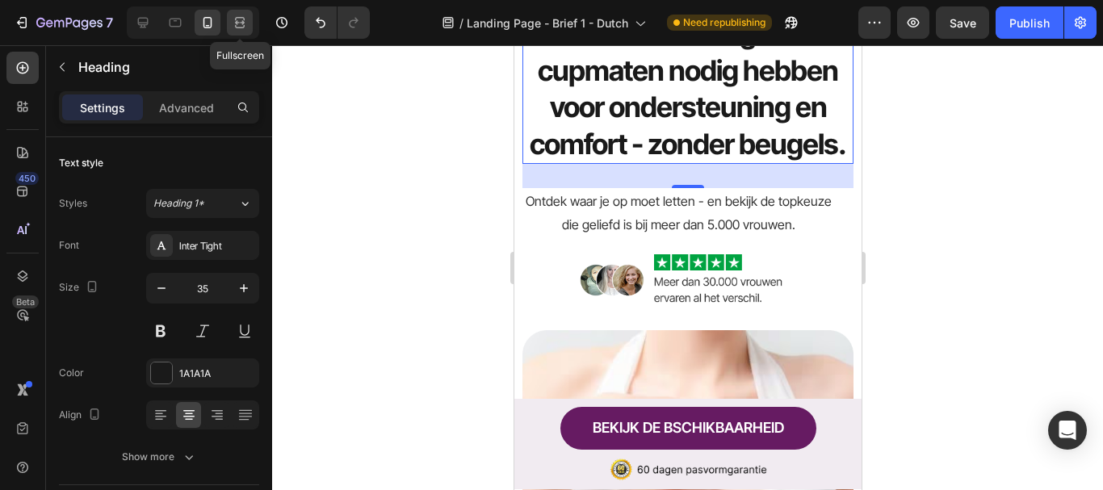
click at [243, 27] on icon at bounding box center [240, 23] width 16 height 16
type input "46"
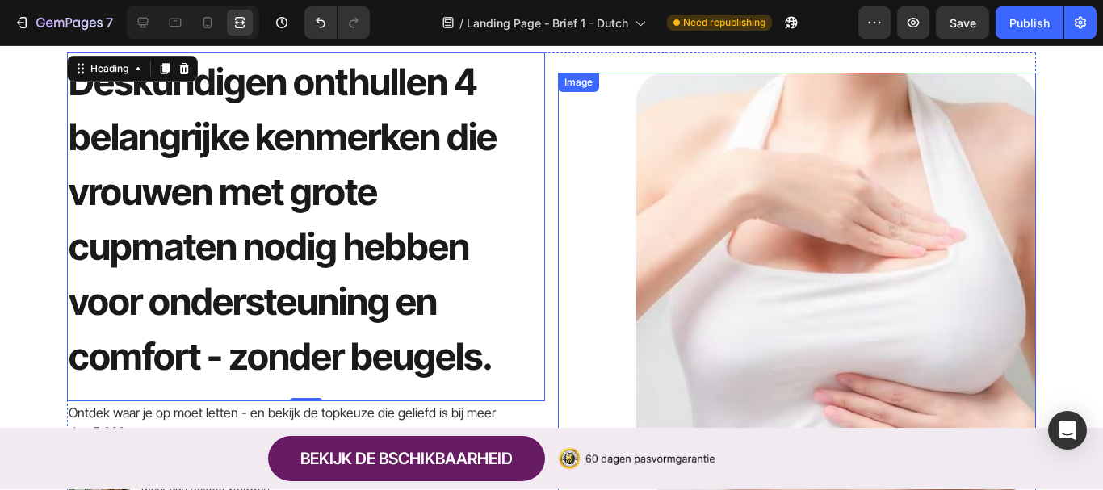
scroll to position [60, 0]
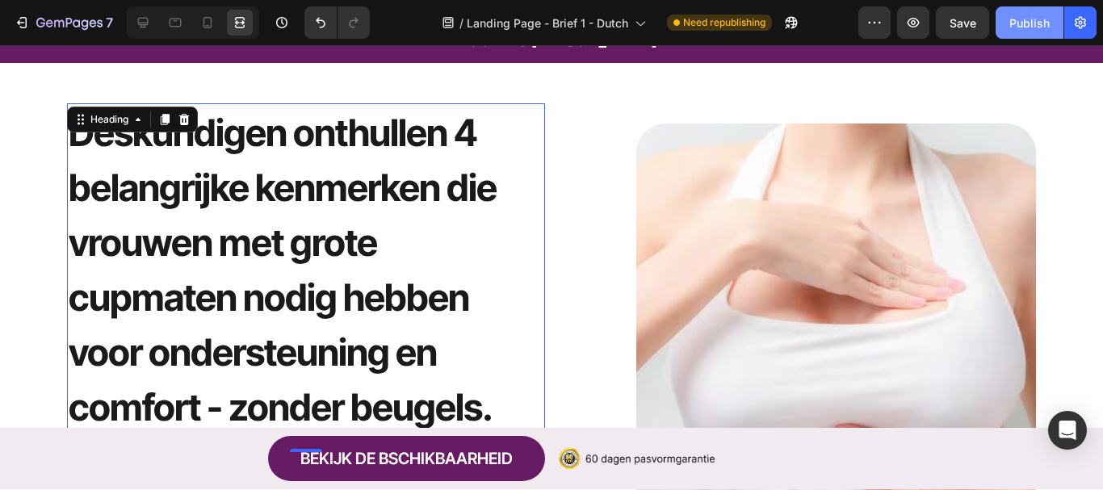
click at [1023, 23] on div "Publish" at bounding box center [1030, 23] width 40 height 17
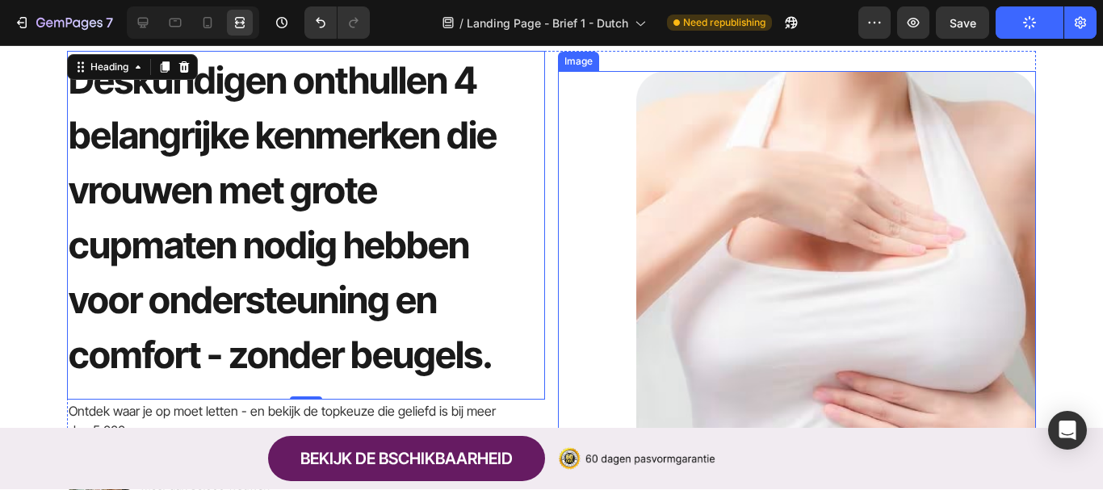
scroll to position [141, 0]
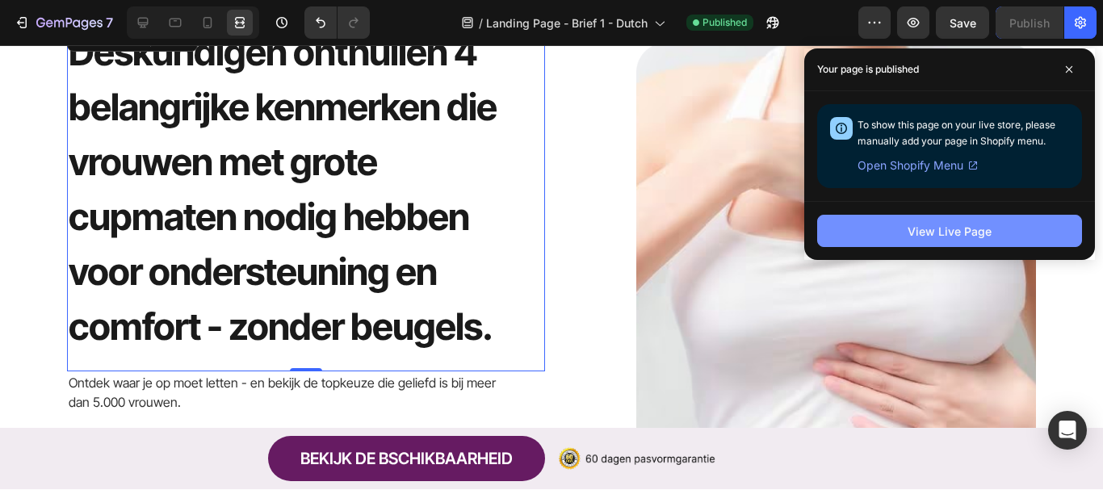
click at [907, 237] on button "View Live Page" at bounding box center [949, 231] width 265 height 32
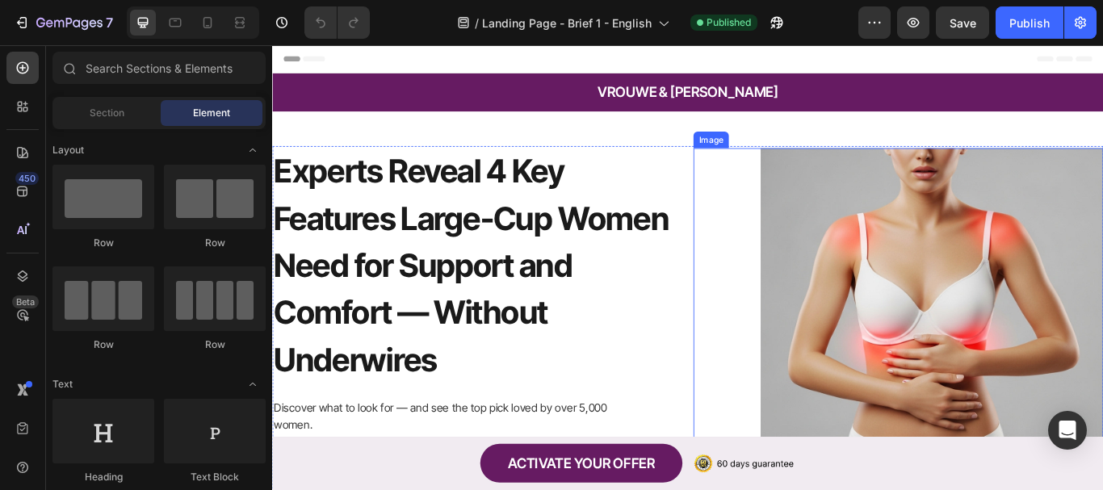
click at [959, 366] on img at bounding box center [1042, 366] width 400 height 400
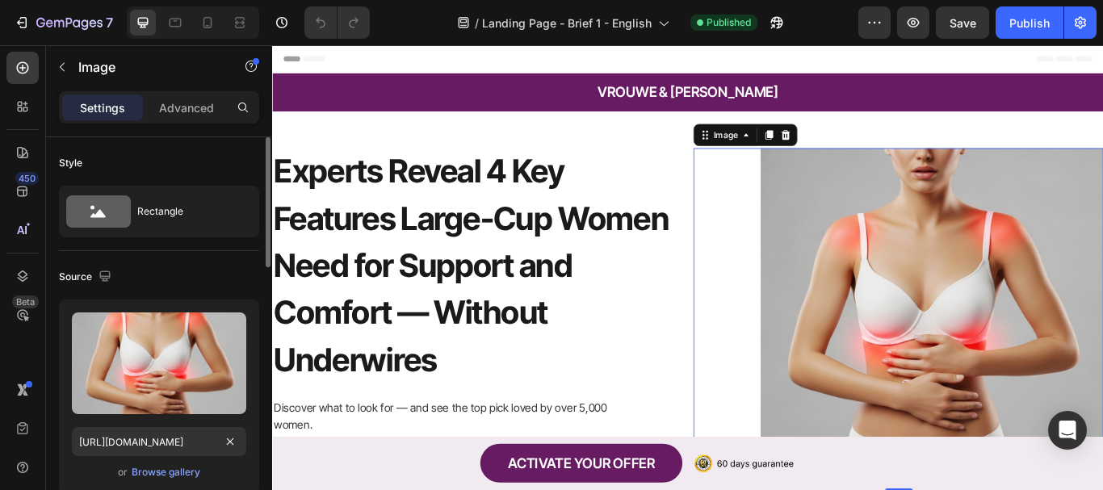
scroll to position [81, 0]
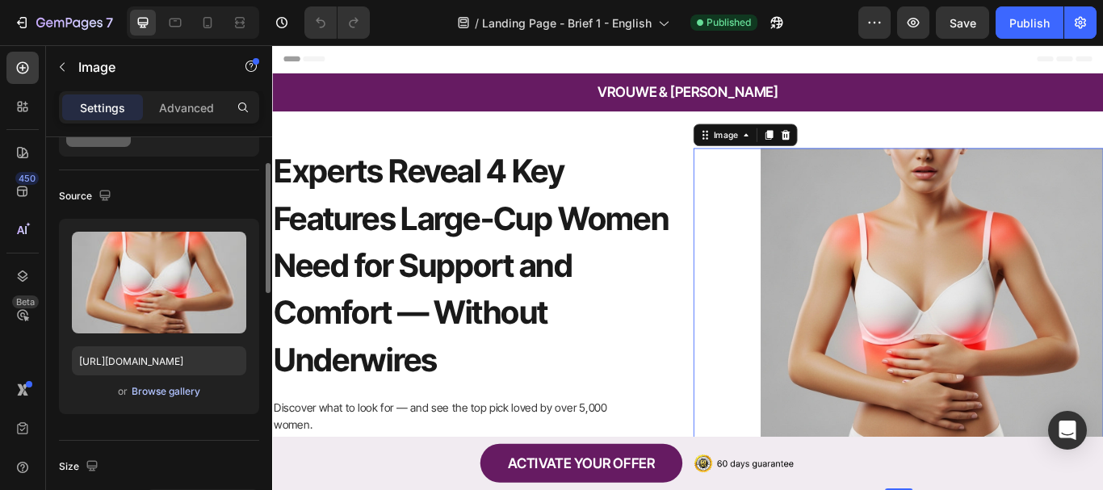
click at [134, 393] on div "Browse gallery" at bounding box center [166, 392] width 69 height 15
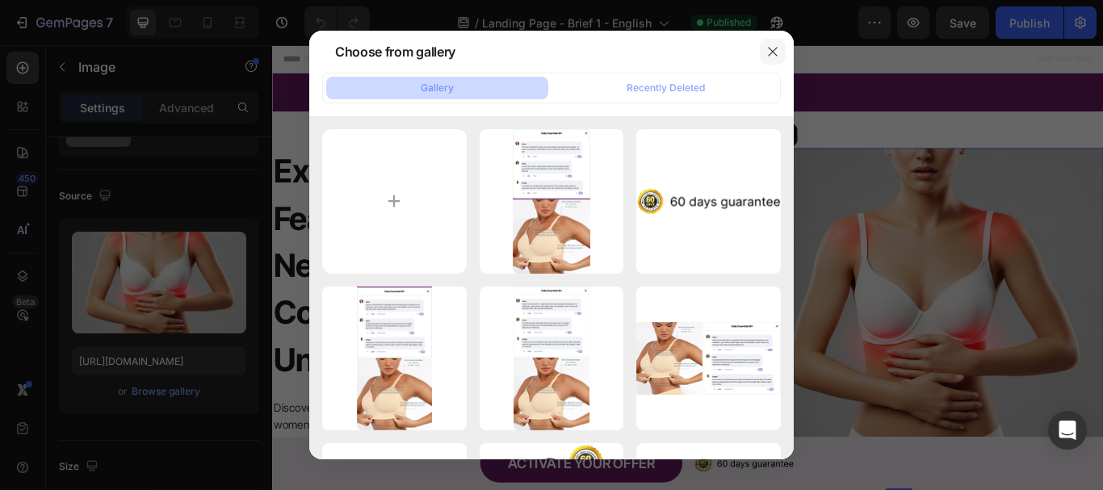
click at [777, 52] on icon "button" at bounding box center [773, 51] width 13 height 13
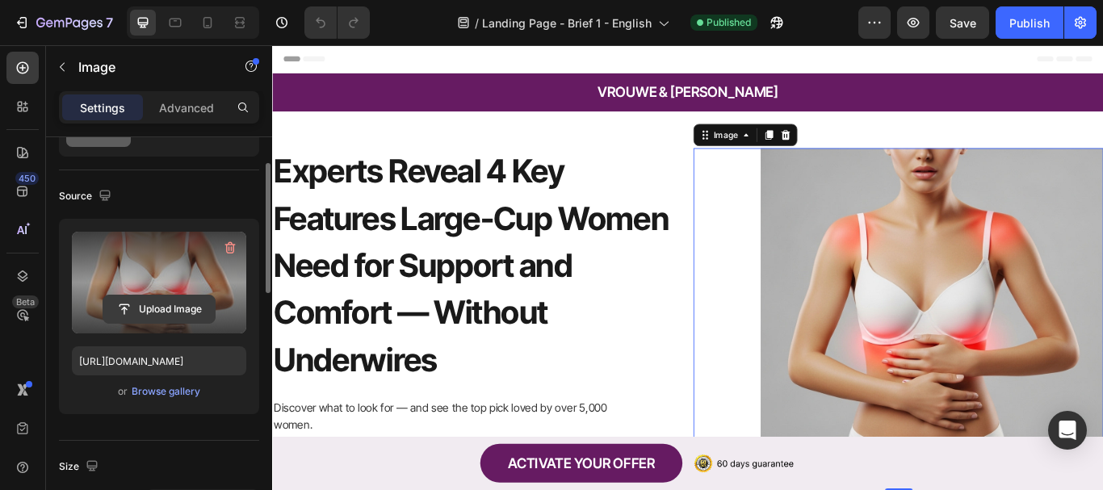
click at [156, 311] on input "file" at bounding box center [158, 309] width 111 height 27
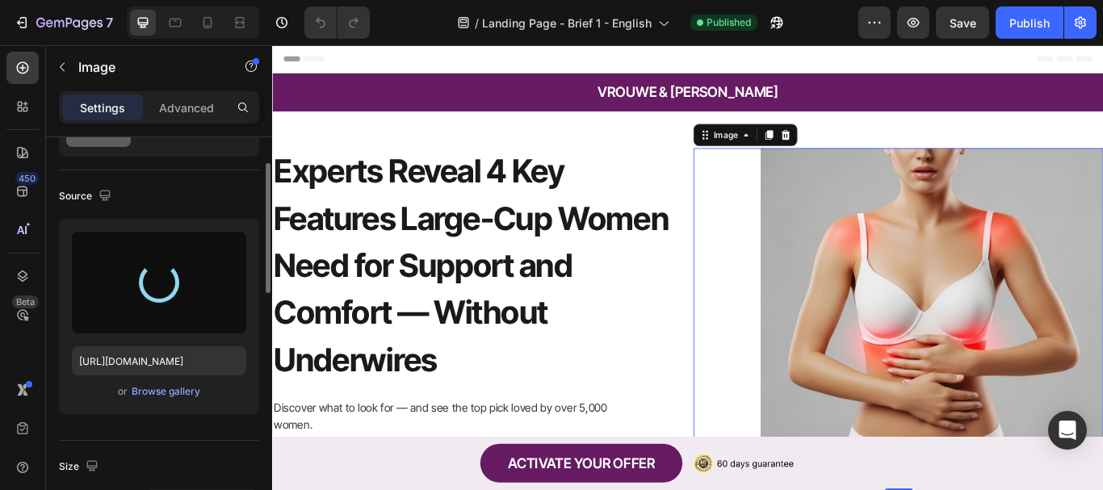
type input "[URL][DOMAIN_NAME]"
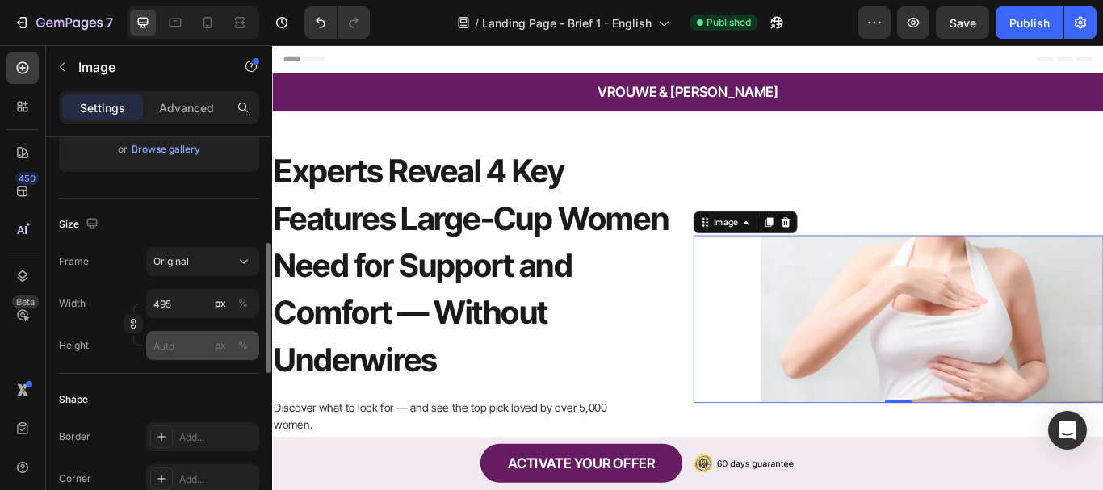
scroll to position [404, 0]
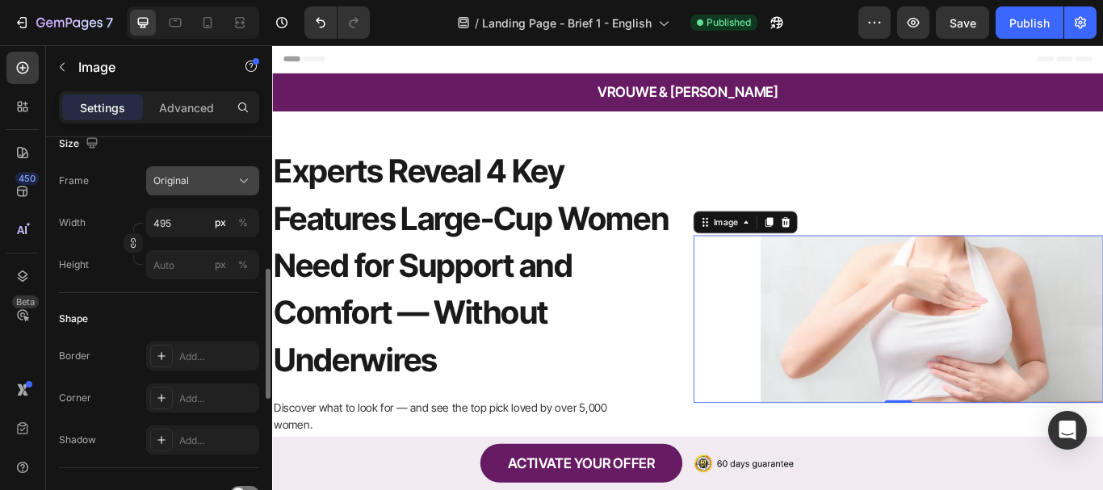
click at [233, 183] on div "Original" at bounding box center [202, 181] width 99 height 16
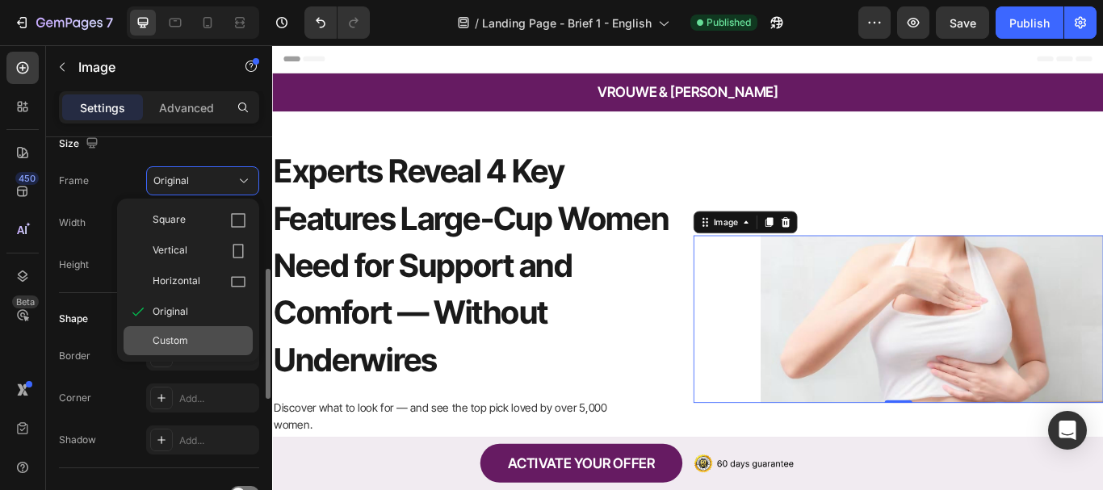
click at [197, 341] on div "Custom" at bounding box center [200, 341] width 94 height 15
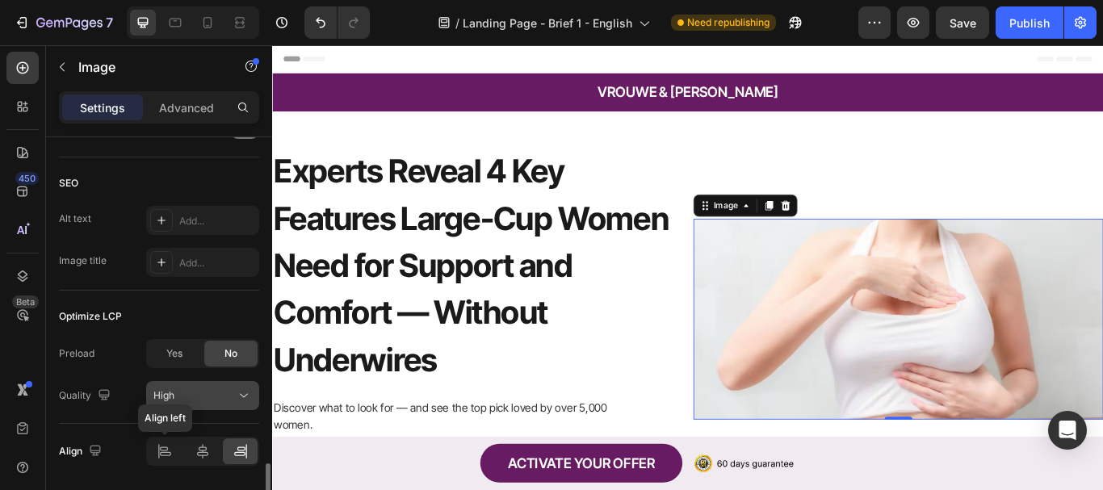
scroll to position [861, 0]
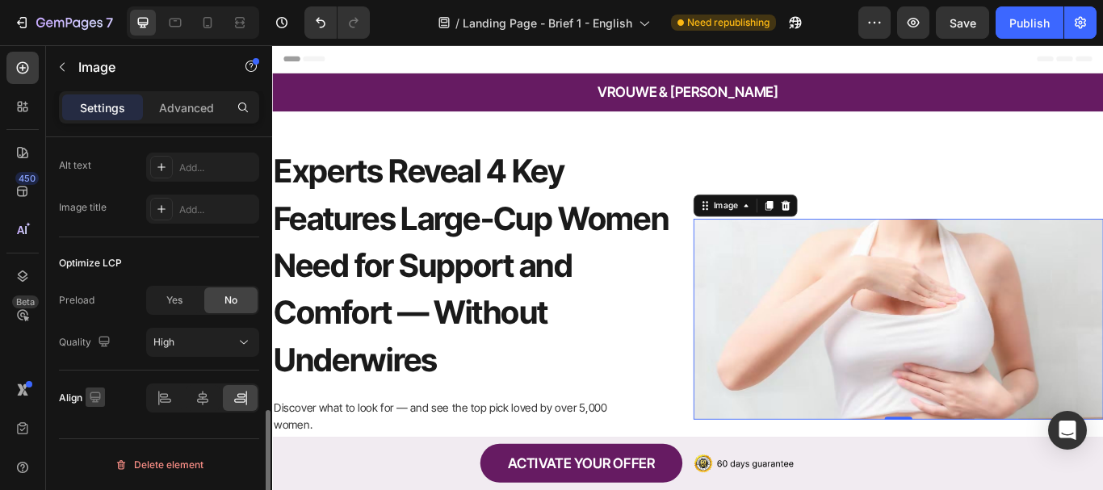
click at [95, 401] on icon "button" at bounding box center [95, 397] width 11 height 11
click at [106, 342] on icon "button" at bounding box center [98, 338] width 16 height 16
type input "100"
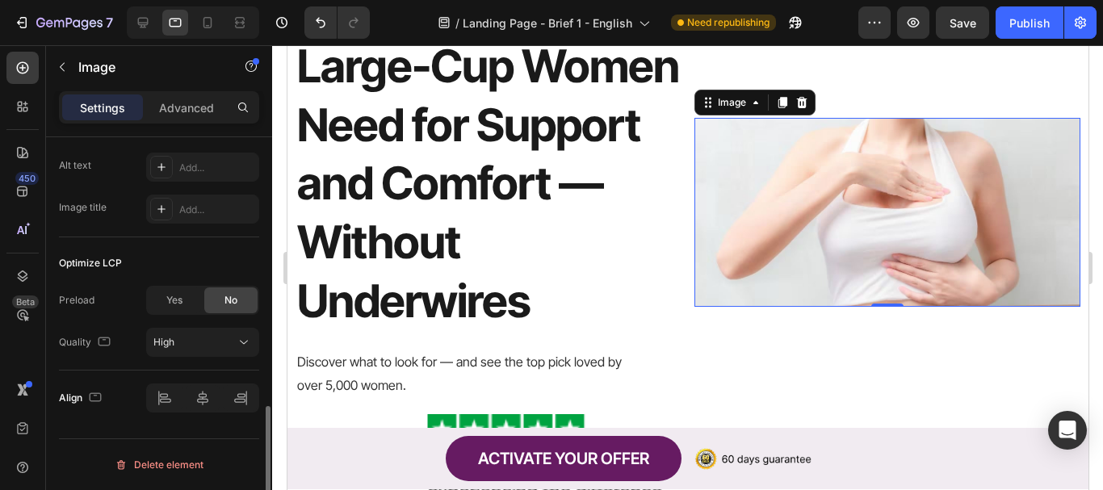
scroll to position [330, 0]
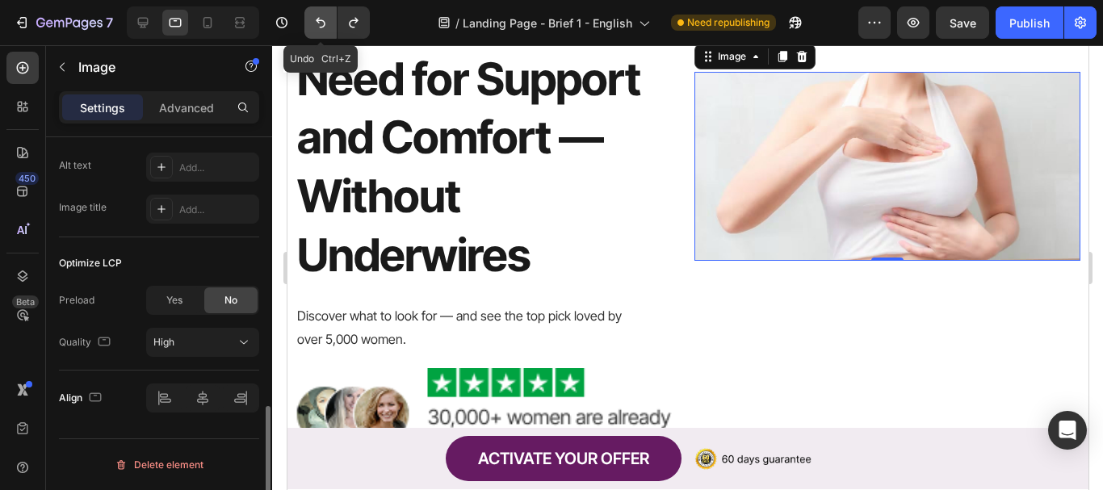
click at [322, 15] on icon "Undo/Redo" at bounding box center [321, 23] width 16 height 16
click at [319, 23] on icon "Undo/Redo" at bounding box center [321, 23] width 10 height 11
click at [318, 27] on icon "Undo/Redo" at bounding box center [321, 23] width 16 height 16
type input "[URL][DOMAIN_NAME]"
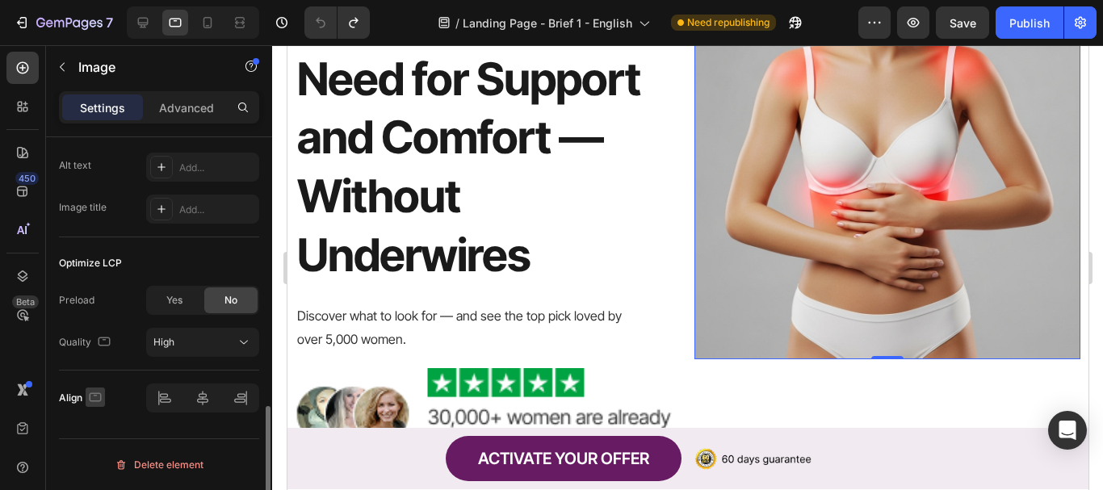
click at [99, 399] on icon "button" at bounding box center [95, 397] width 16 height 16
click at [101, 309] on icon "button" at bounding box center [99, 309] width 11 height 11
type input "495"
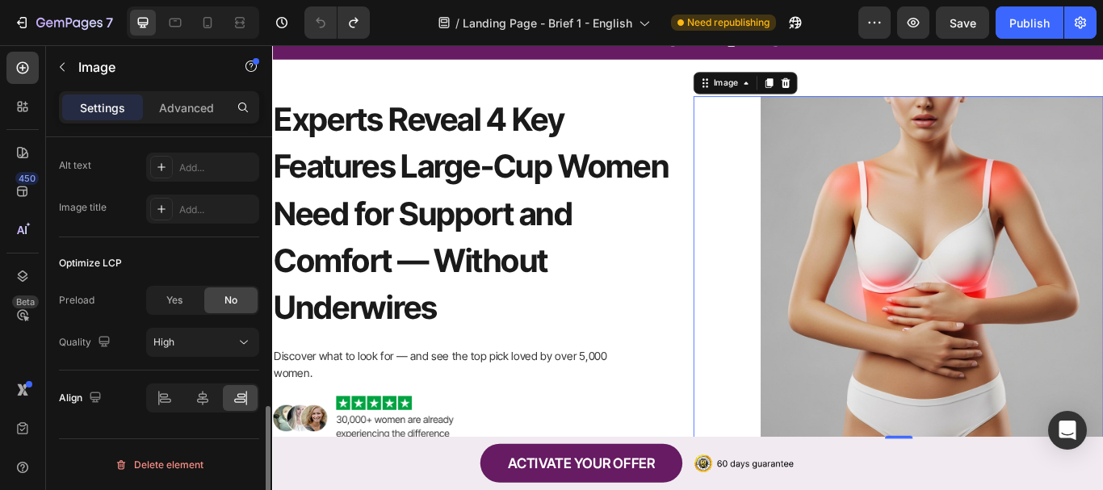
scroll to position [60, 0]
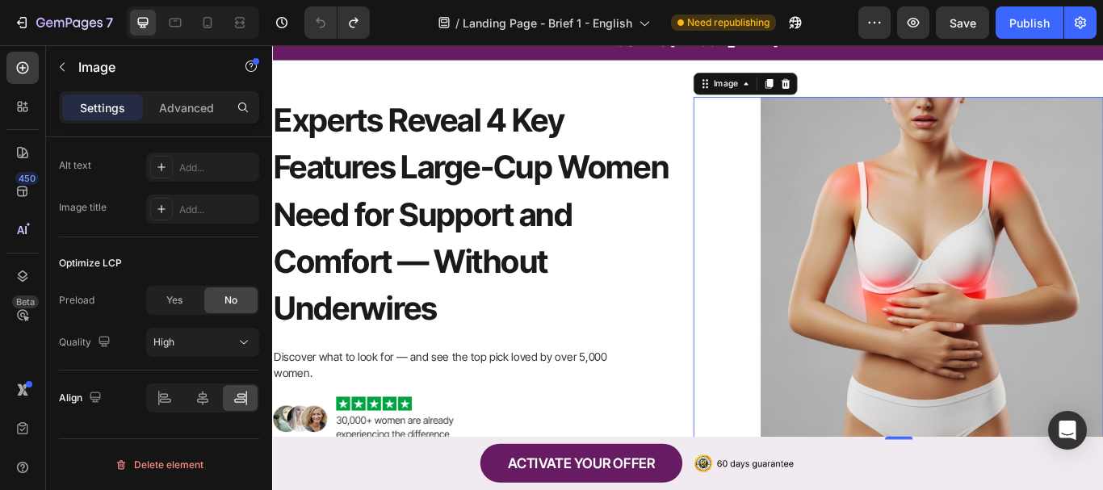
click at [977, 355] on img at bounding box center [1042, 306] width 400 height 400
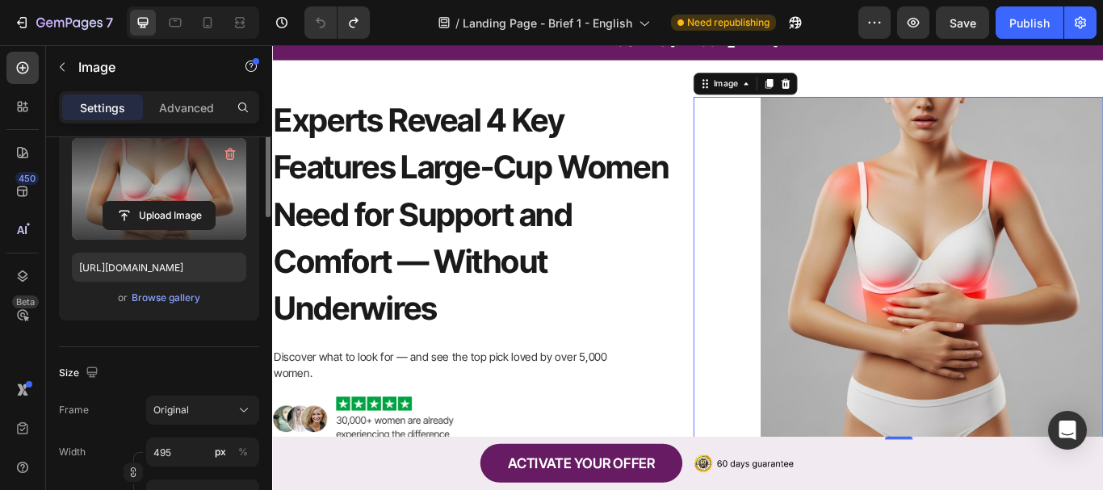
scroll to position [94, 0]
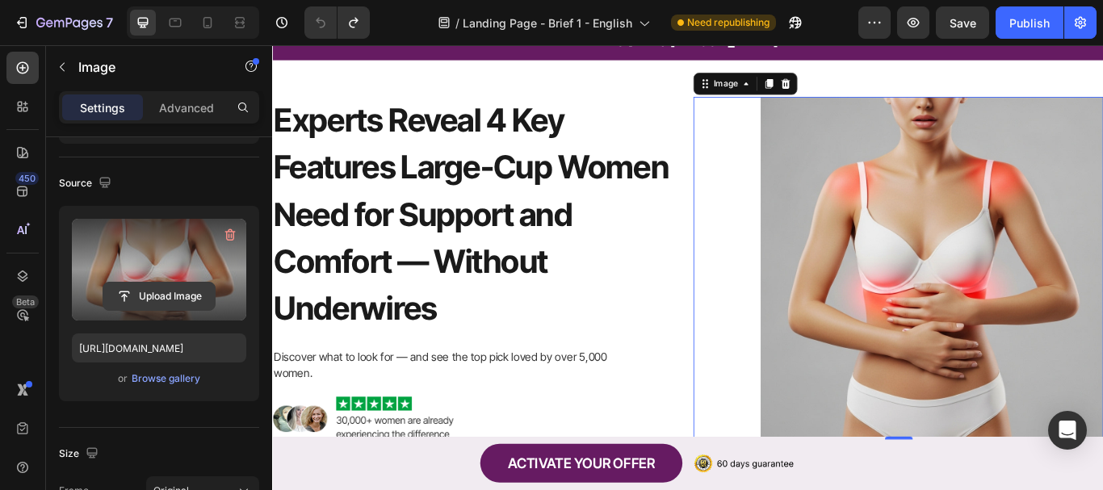
click at [166, 295] on input "file" at bounding box center [158, 296] width 111 height 27
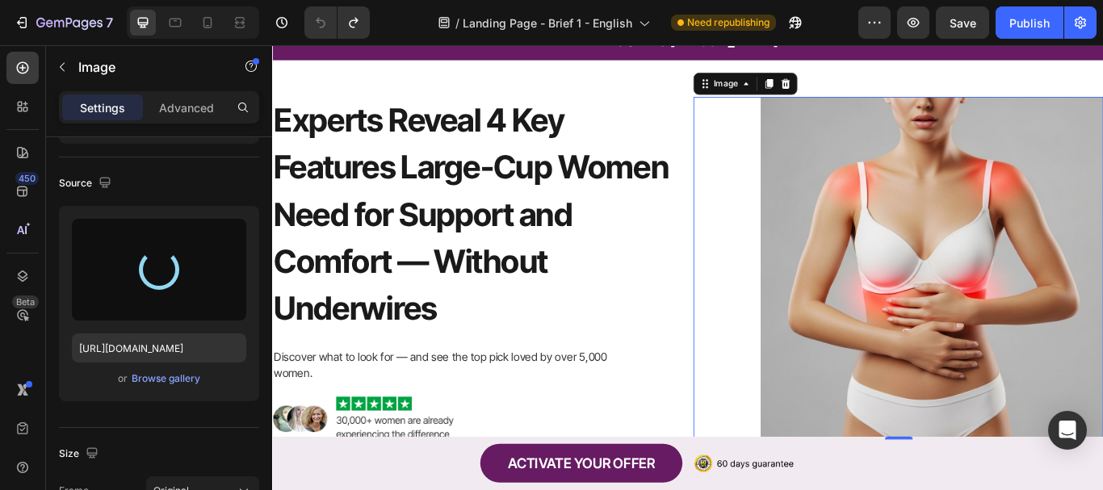
type input "[URL][DOMAIN_NAME]"
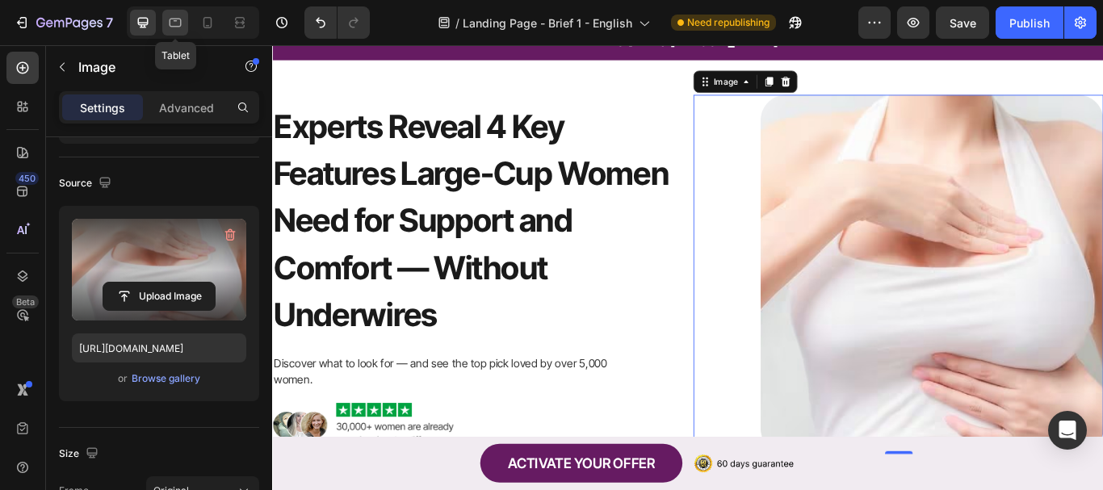
click at [176, 22] on icon at bounding box center [175, 23] width 16 height 16
type input "100"
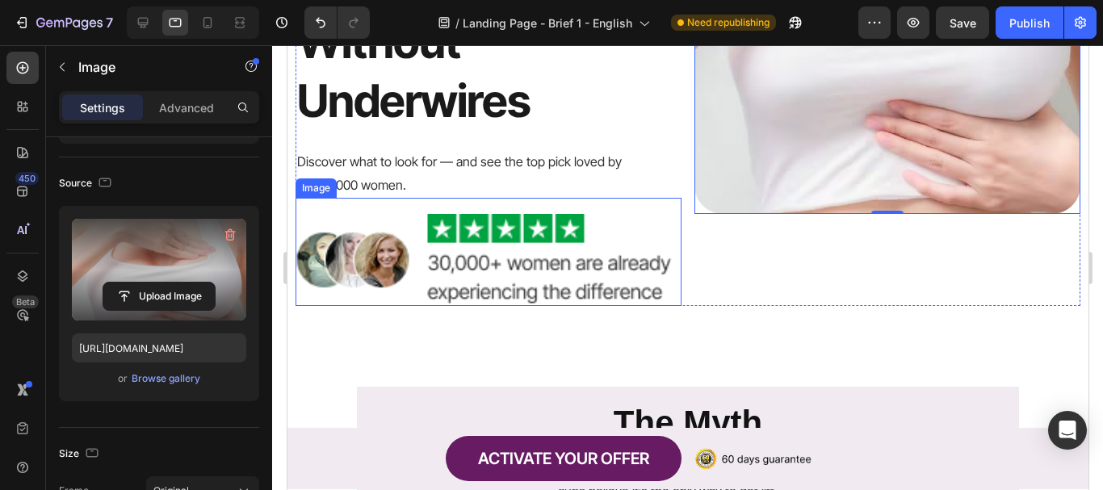
scroll to position [242, 0]
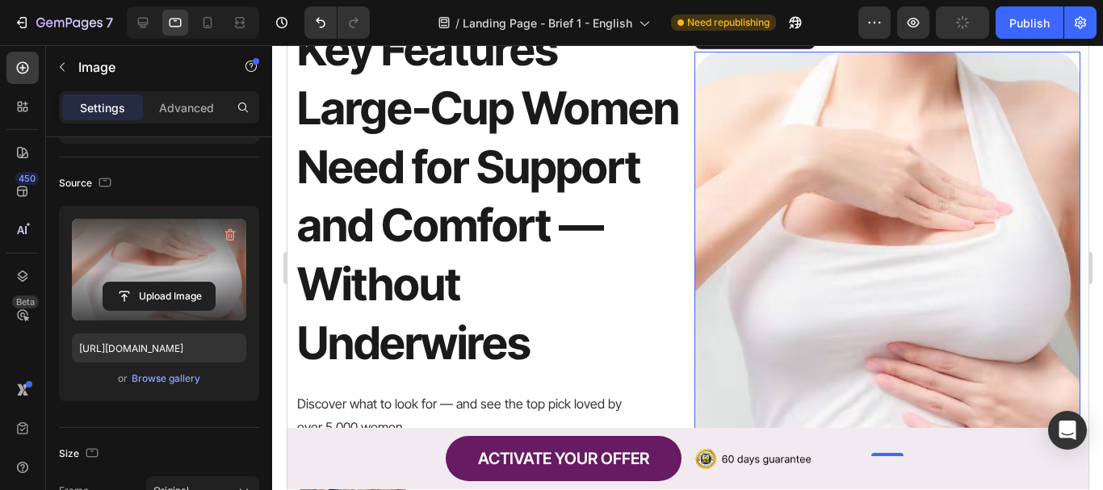
click at [805, 235] on img at bounding box center [887, 254] width 386 height 405
click at [756, 46] on div "Image" at bounding box center [731, 36] width 67 height 19
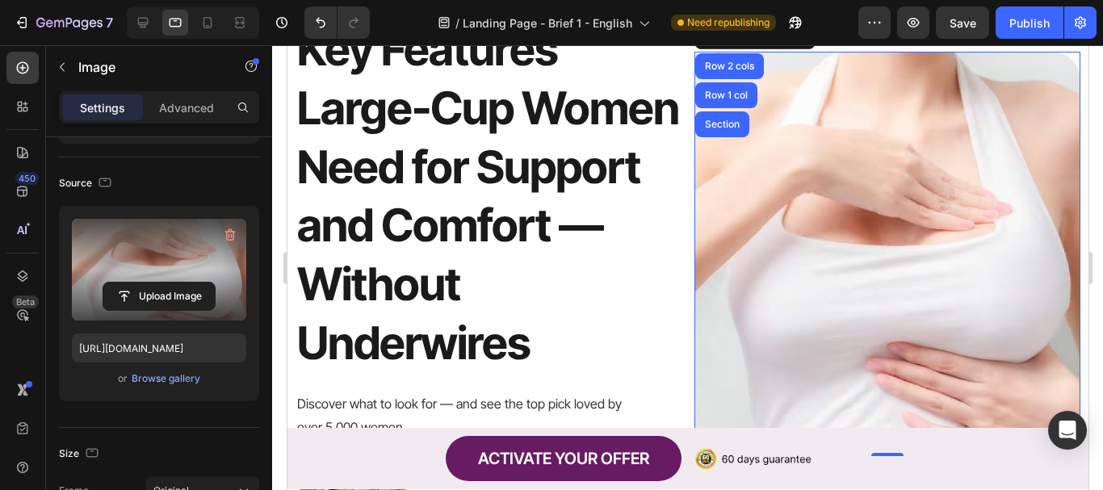
click at [756, 46] on div "Image" at bounding box center [731, 36] width 67 height 19
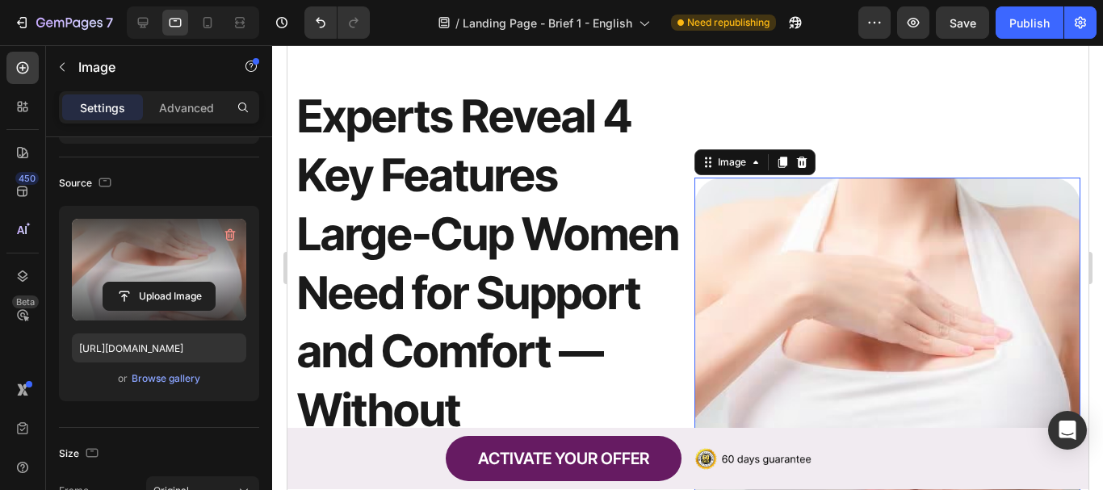
scroll to position [0, 0]
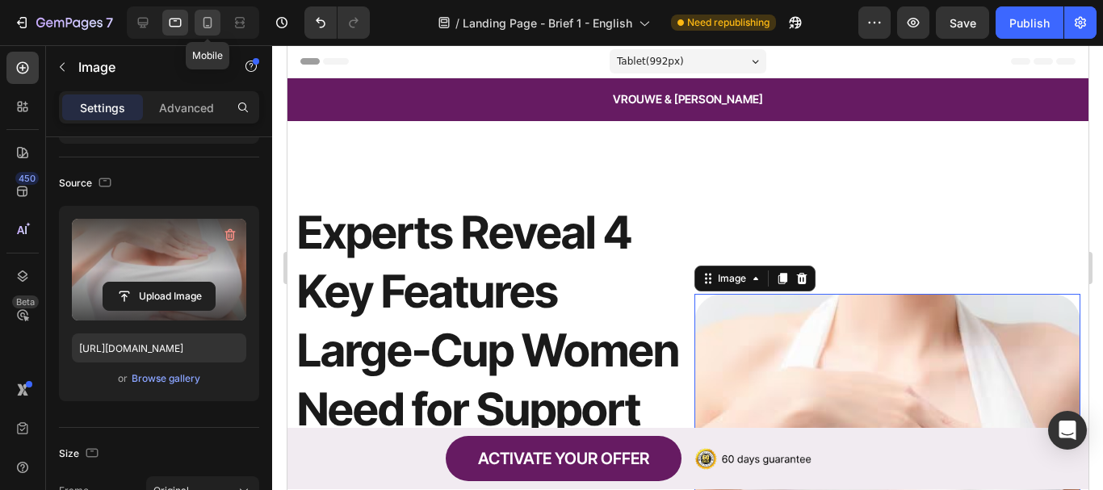
click at [214, 28] on icon at bounding box center [208, 23] width 16 height 16
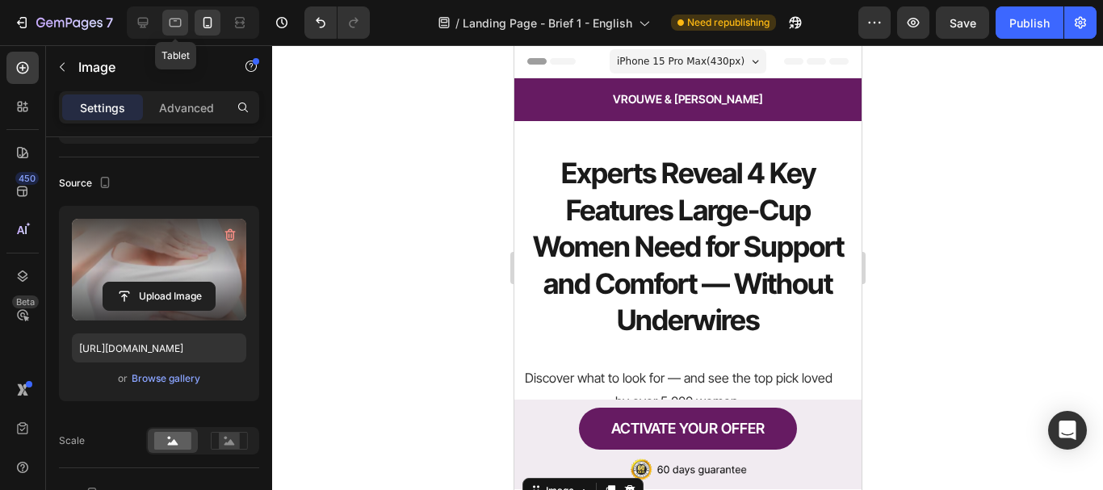
click at [171, 26] on icon at bounding box center [176, 23] width 12 height 9
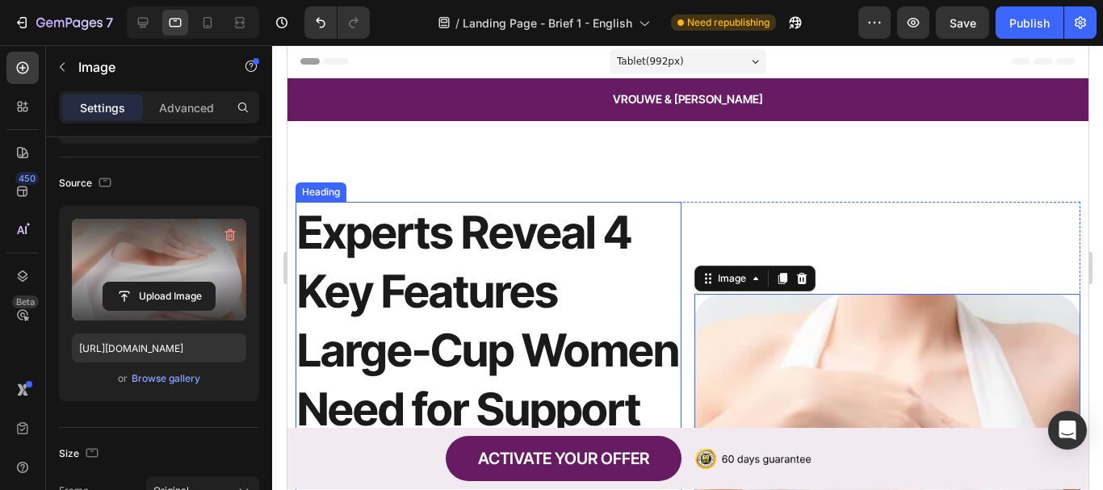
scroll to position [242, 0]
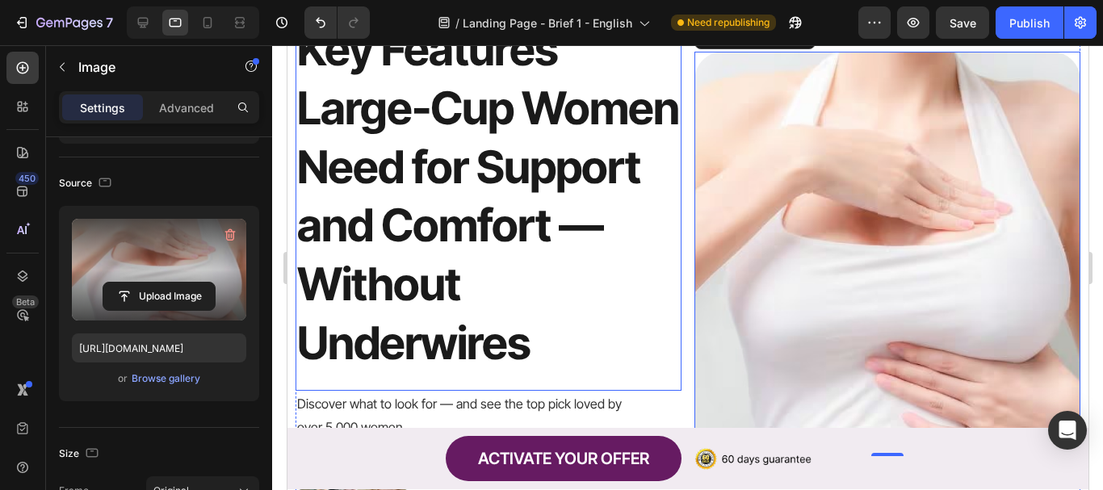
click at [493, 209] on h1 "Experts Reveal 4 Key Features Large-Cup Women Need for Support and Comfort — Wi…" at bounding box center [488, 167] width 386 height 415
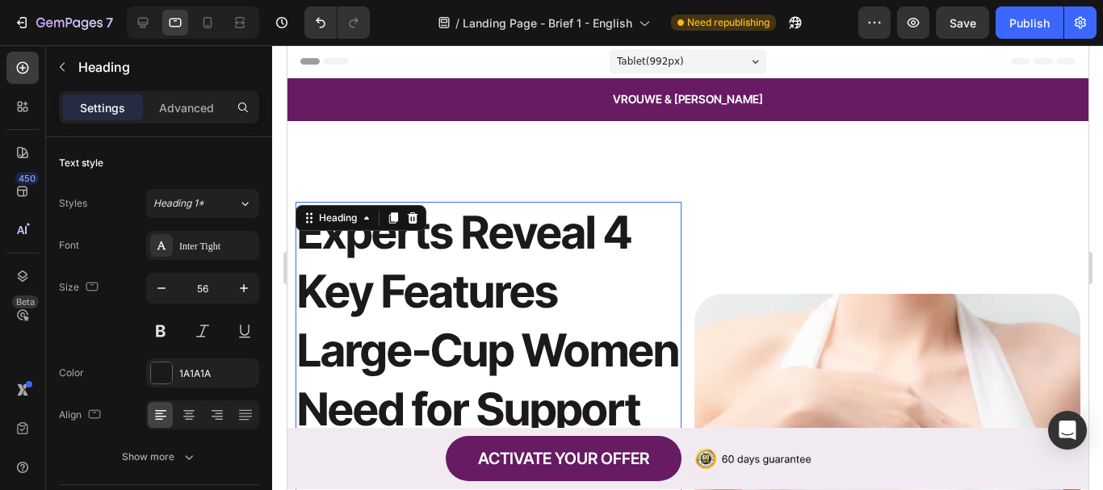
scroll to position [162, 0]
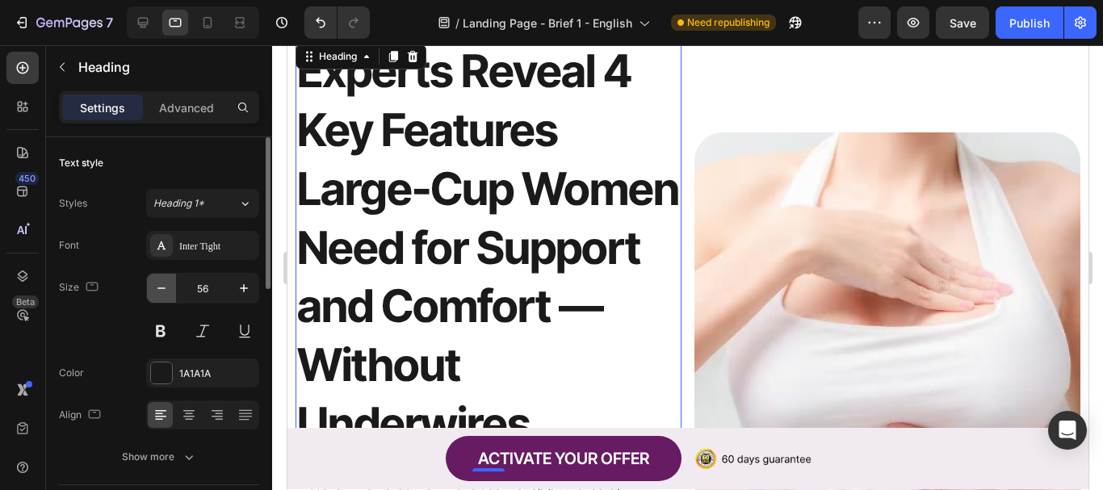
click at [159, 288] on icon "button" at bounding box center [162, 289] width 8 height 2
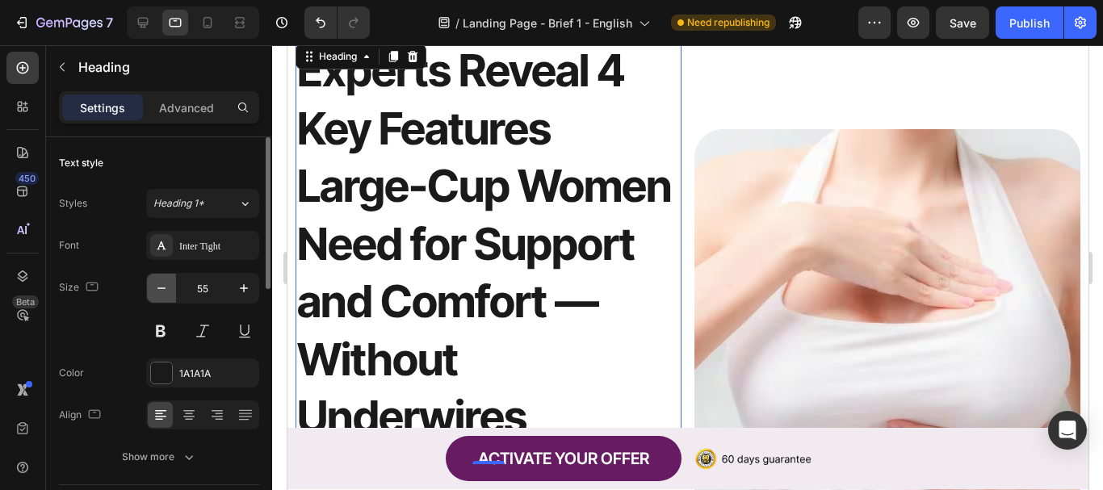
click at [159, 288] on icon "button" at bounding box center [162, 289] width 8 height 2
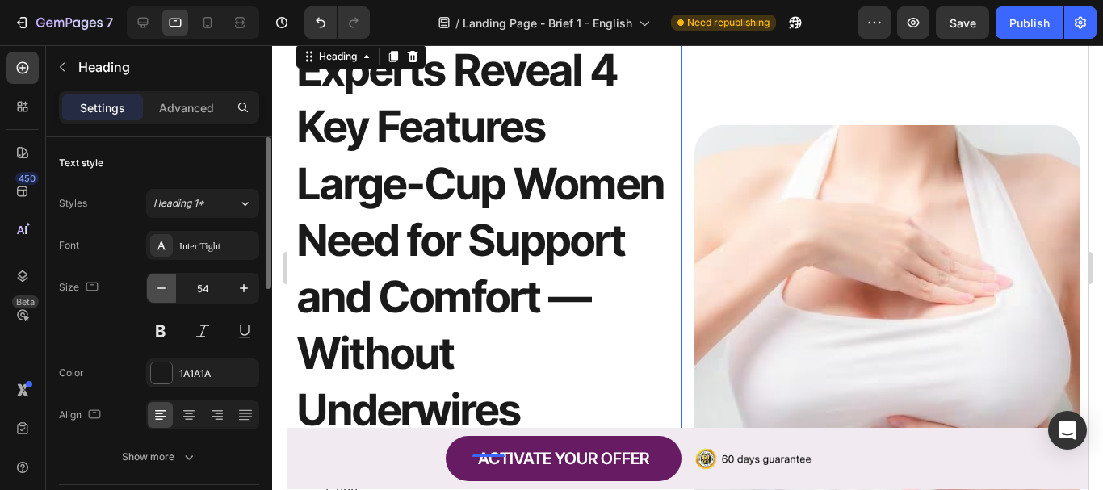
click at [159, 288] on icon "button" at bounding box center [162, 289] width 8 height 2
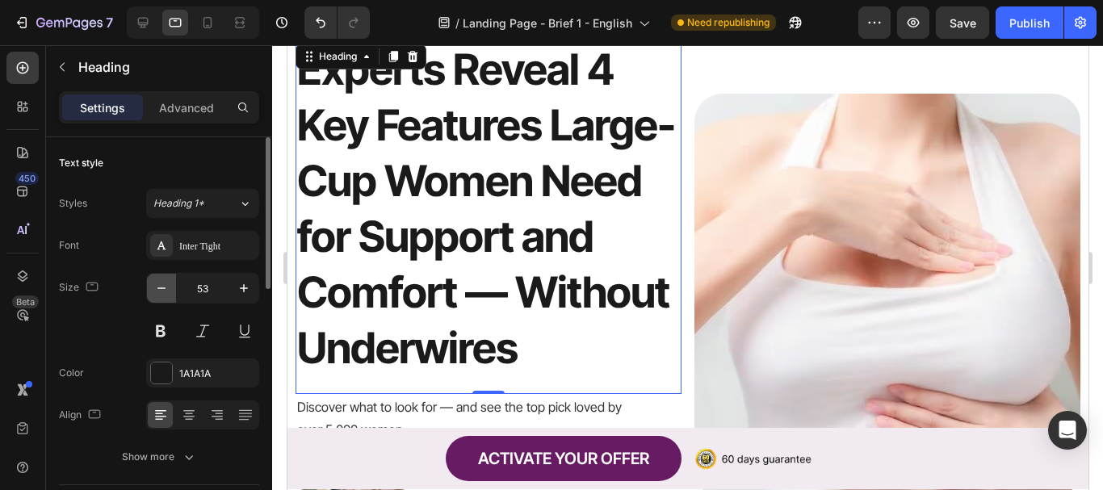
click at [161, 289] on icon "button" at bounding box center [161, 288] width 16 height 16
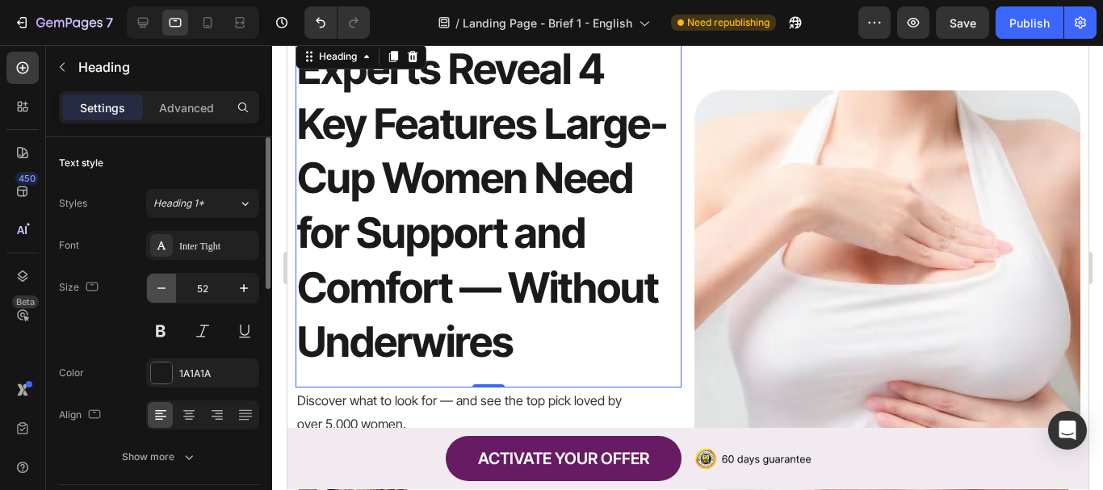
click at [161, 289] on icon "button" at bounding box center [161, 288] width 16 height 16
type input "51"
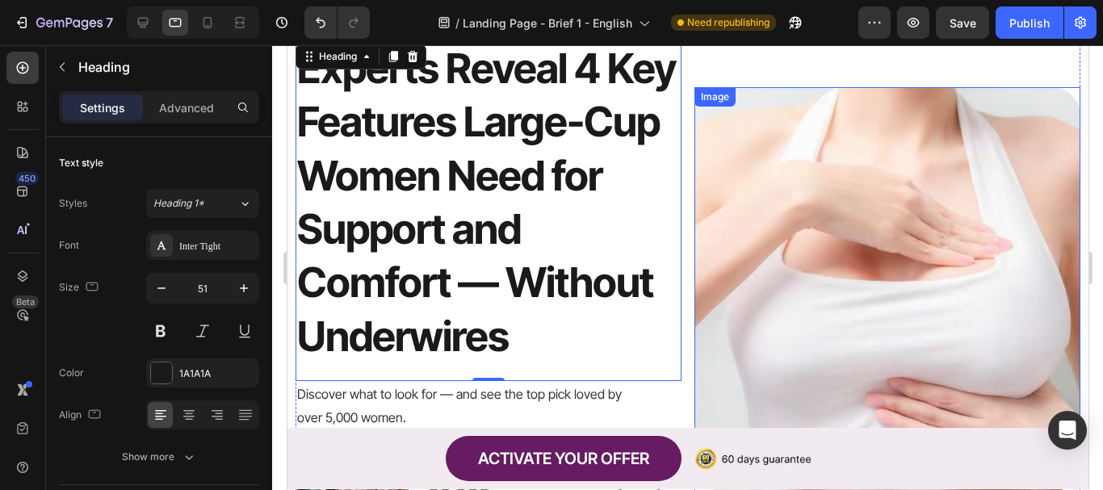
scroll to position [0, 0]
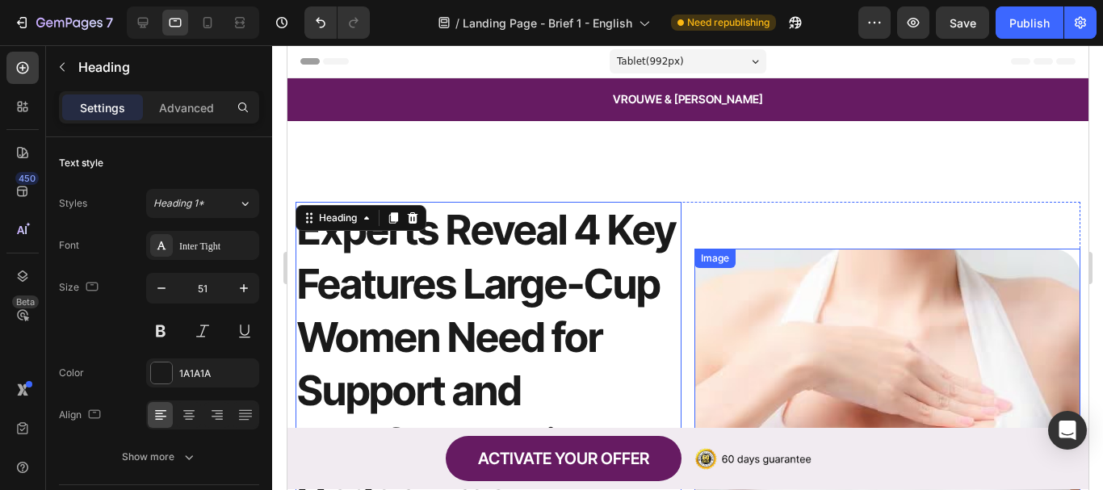
click at [843, 406] on img at bounding box center [887, 451] width 386 height 405
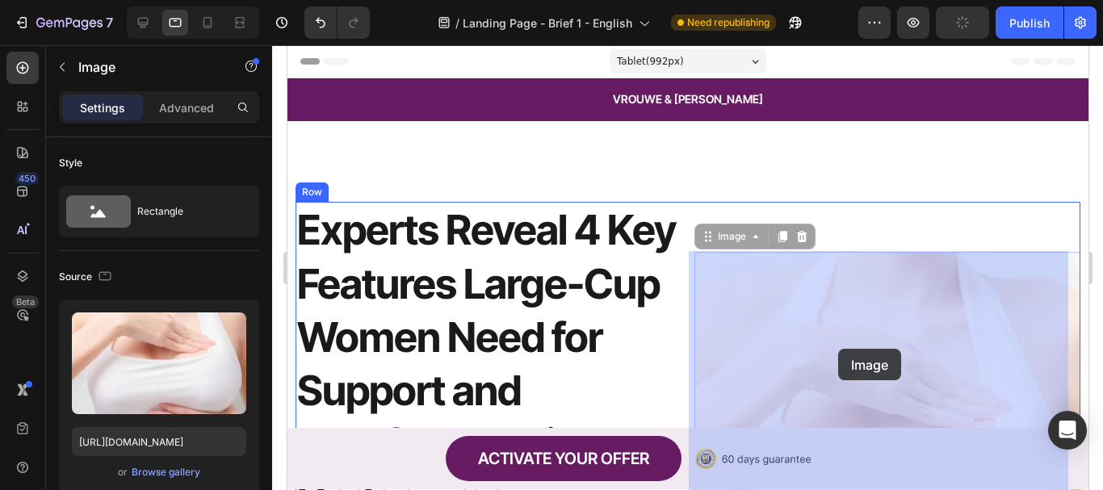
drag, startPoint x: 843, startPoint y: 399, endPoint x: 838, endPoint y: 349, distance: 50.3
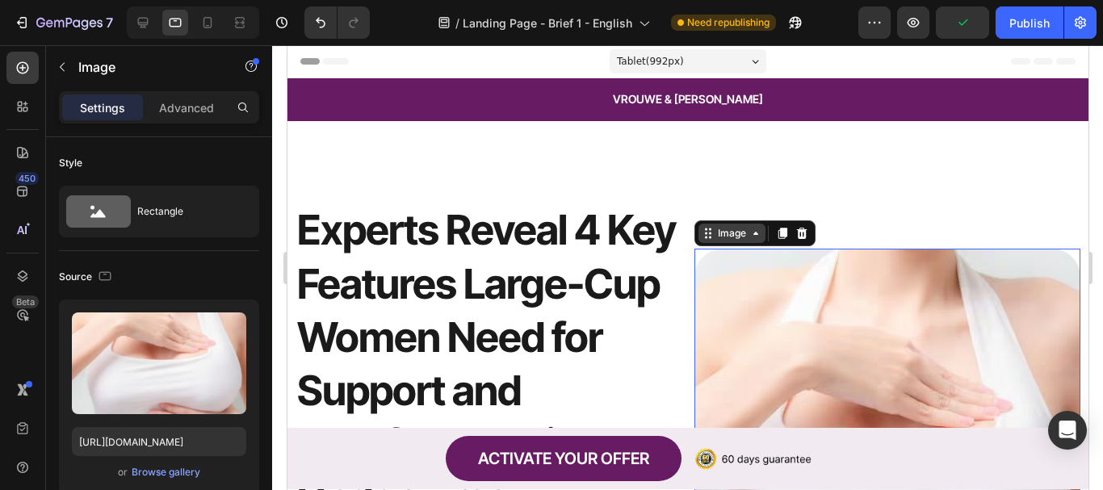
click at [749, 233] on icon at bounding box center [755, 233] width 13 height 13
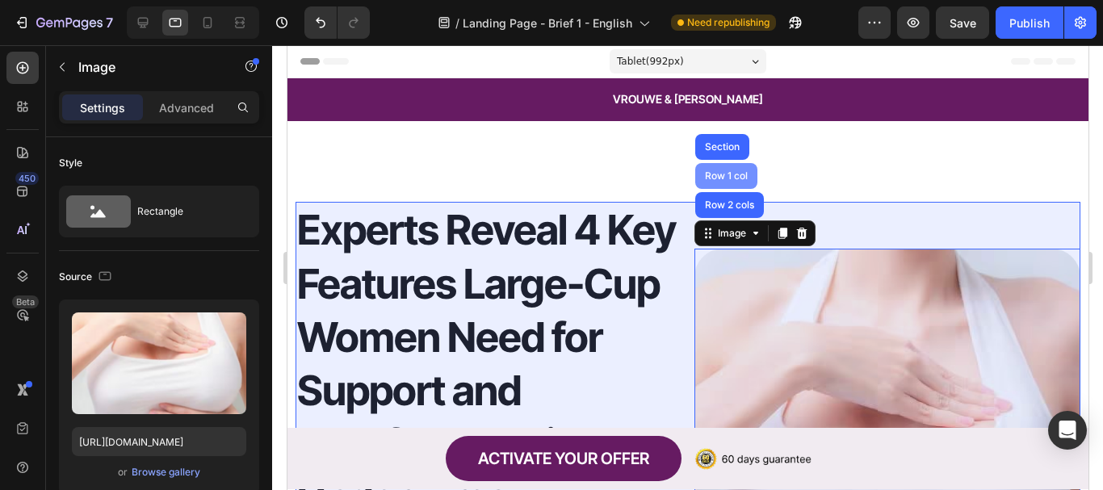
click at [726, 179] on div "Row 1 col" at bounding box center [725, 176] width 49 height 10
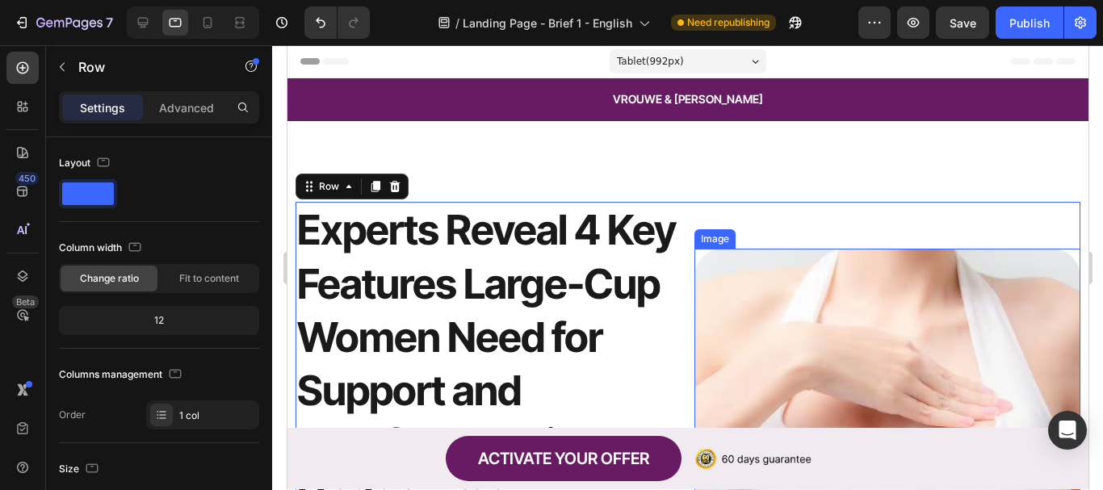
click at [737, 312] on img at bounding box center [887, 451] width 386 height 405
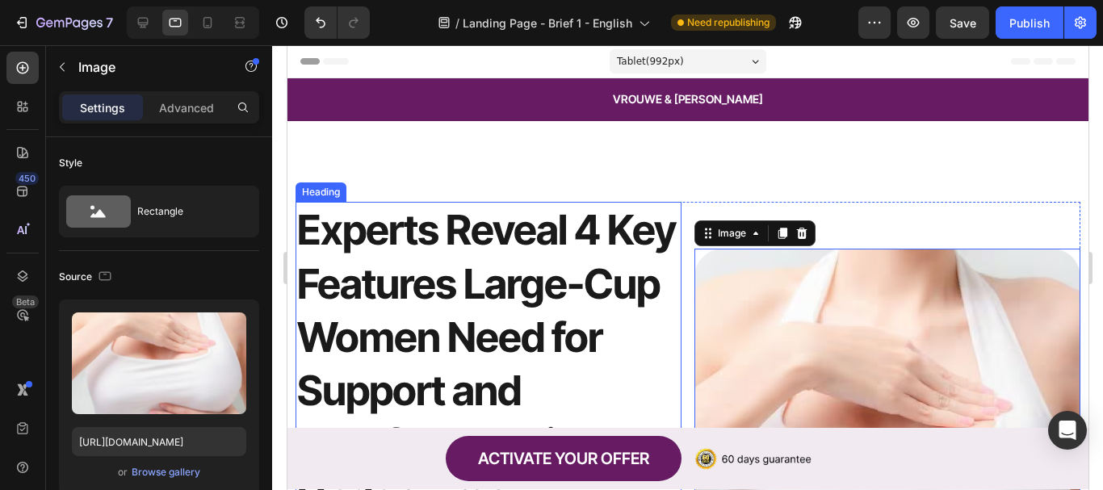
click at [632, 215] on h1 "Experts Reveal 4 Key Features Large-Cup Women Need for Support and Comfort — Wi…" at bounding box center [488, 364] width 386 height 325
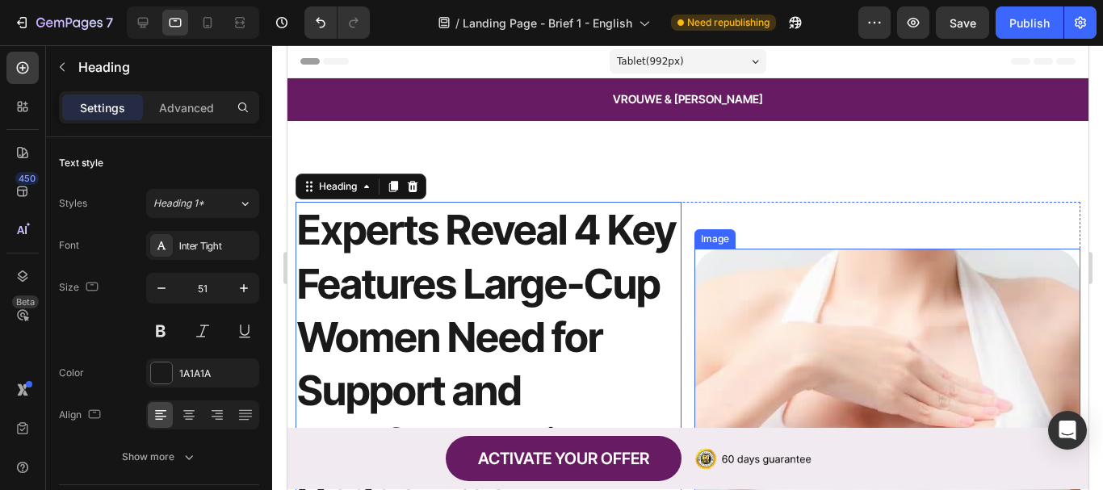
click at [774, 280] on img at bounding box center [887, 451] width 386 height 405
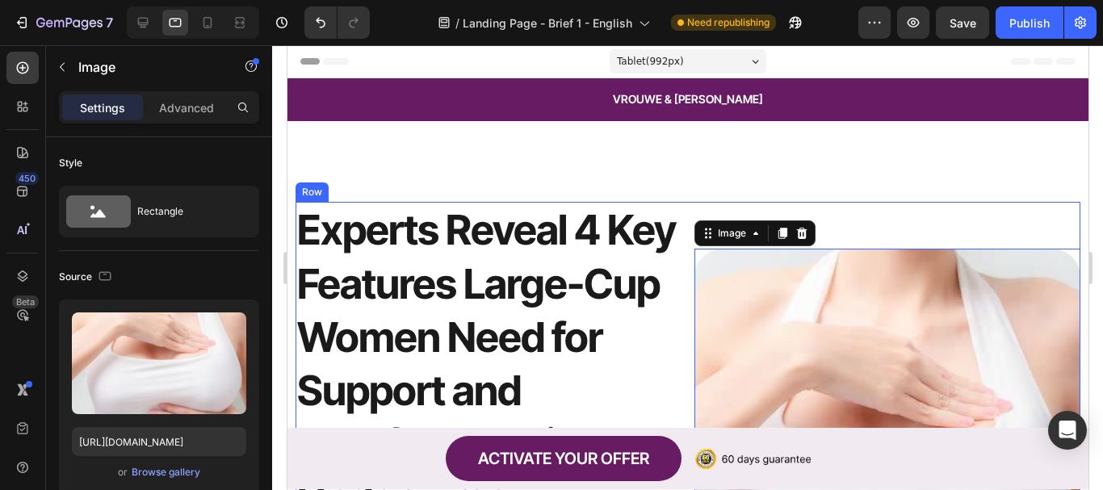
click at [867, 210] on div "Image 0" at bounding box center [887, 451] width 386 height 498
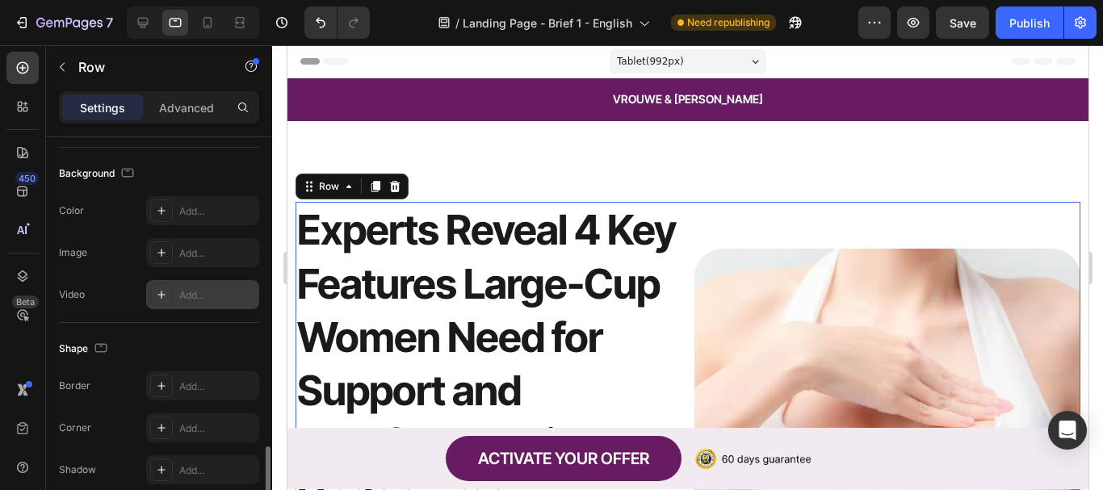
scroll to position [729, 0]
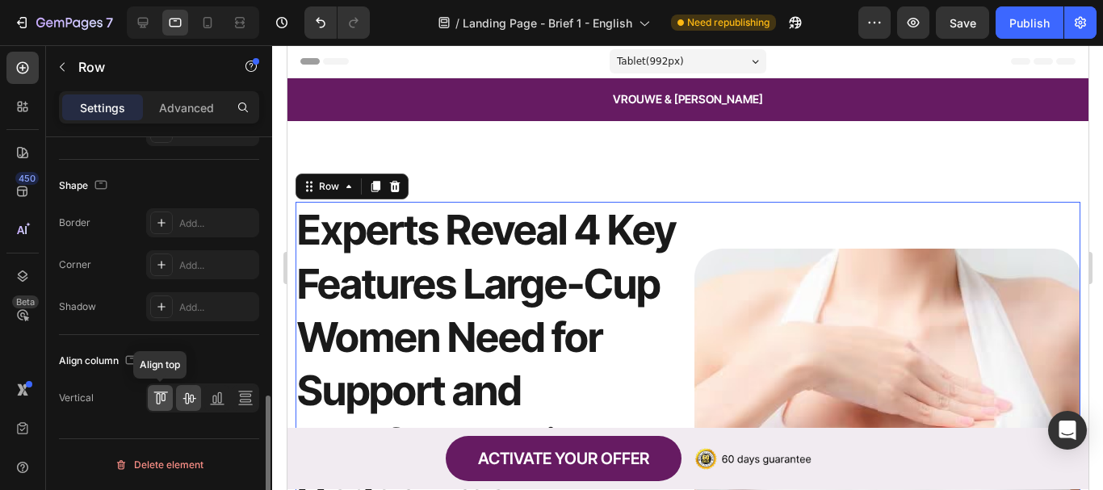
click at [167, 401] on icon at bounding box center [161, 398] width 16 height 16
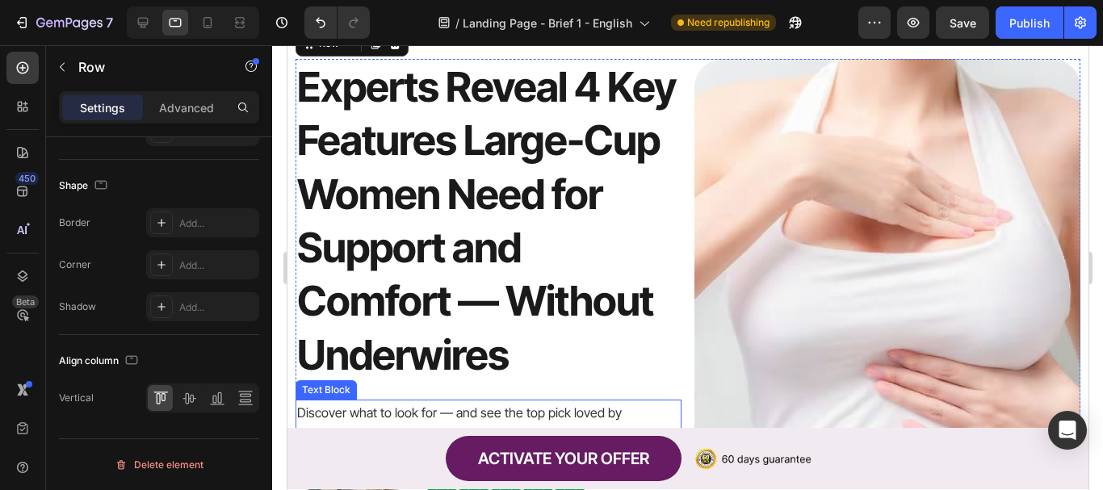
scroll to position [81, 0]
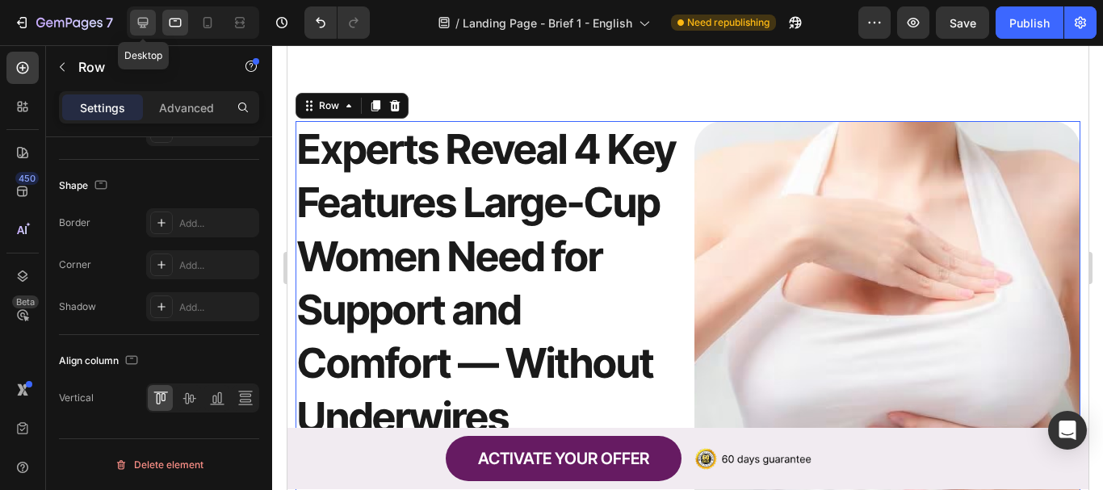
click at [144, 27] on icon at bounding box center [143, 23] width 11 height 11
type input "1200"
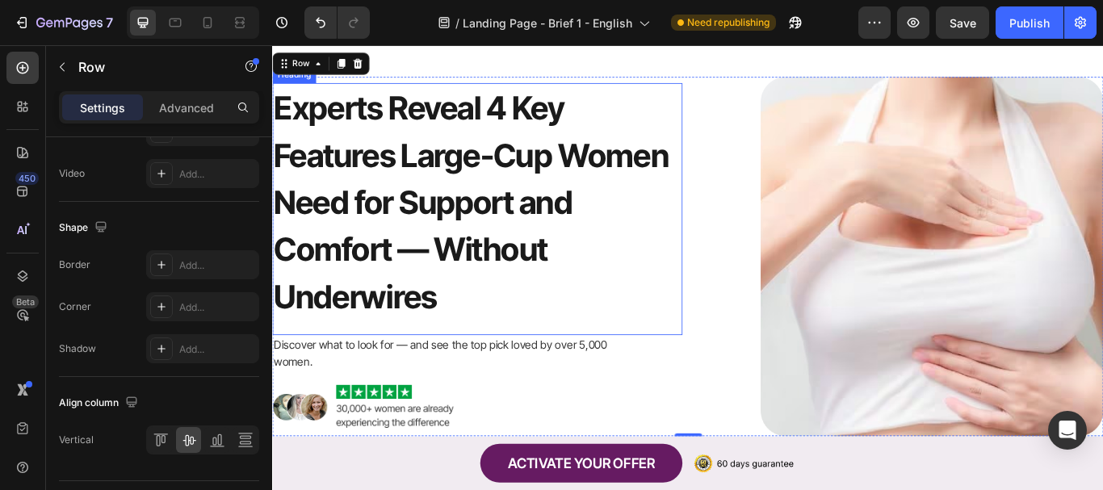
scroll to position [60, 0]
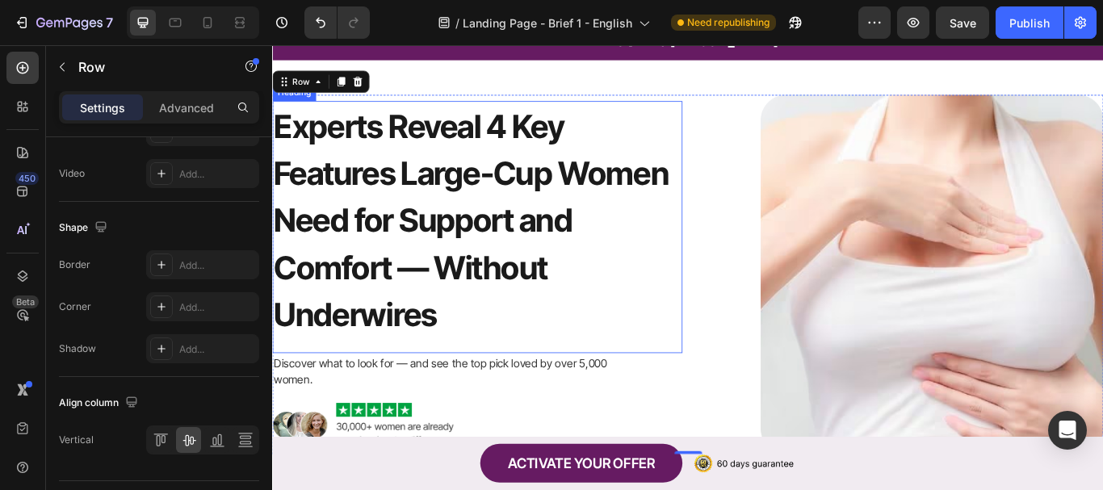
click at [502, 236] on h1 "Experts Reveal 4 Key Features Large-Cup Women Need for Support and Comfort — Wi…" at bounding box center [511, 250] width 478 height 278
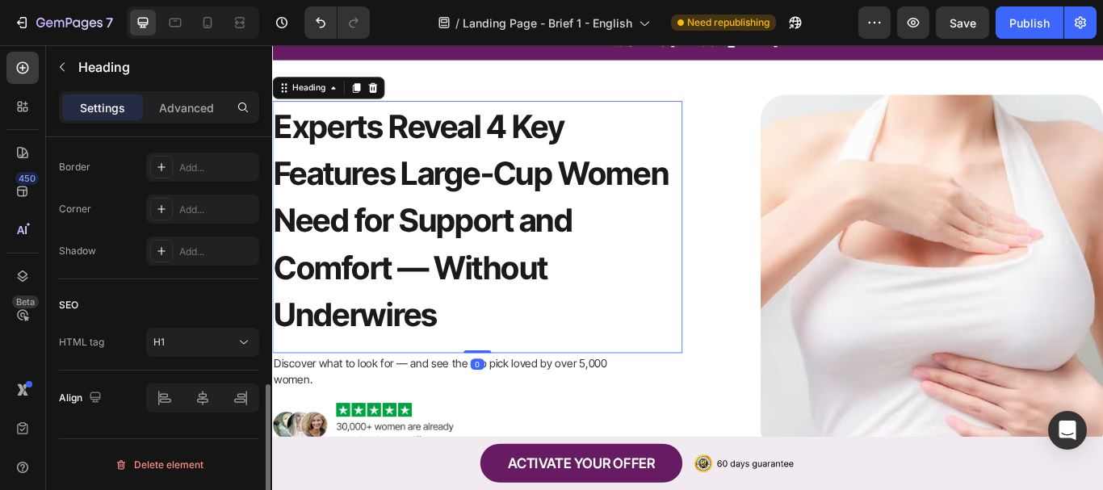
scroll to position [0, 0]
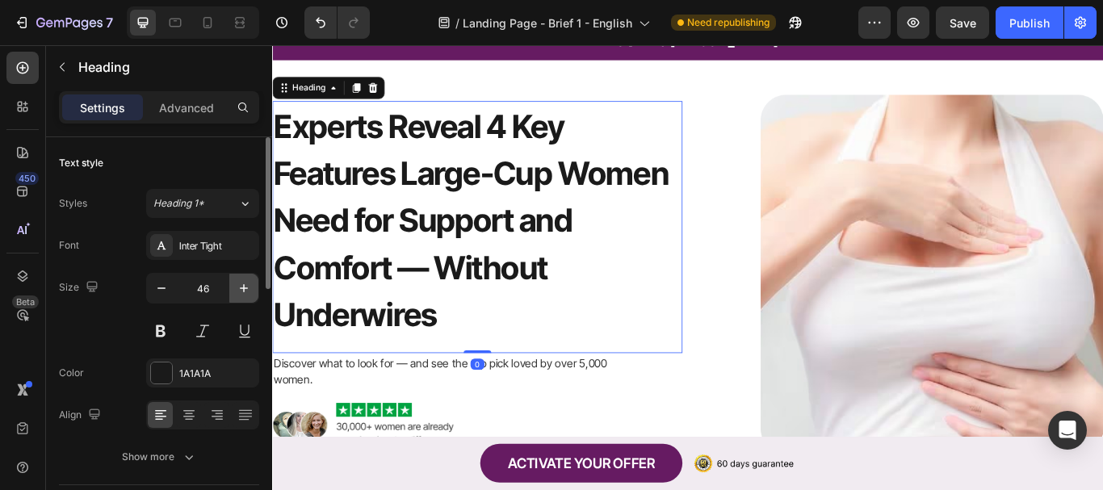
click at [247, 295] on icon "button" at bounding box center [244, 288] width 16 height 16
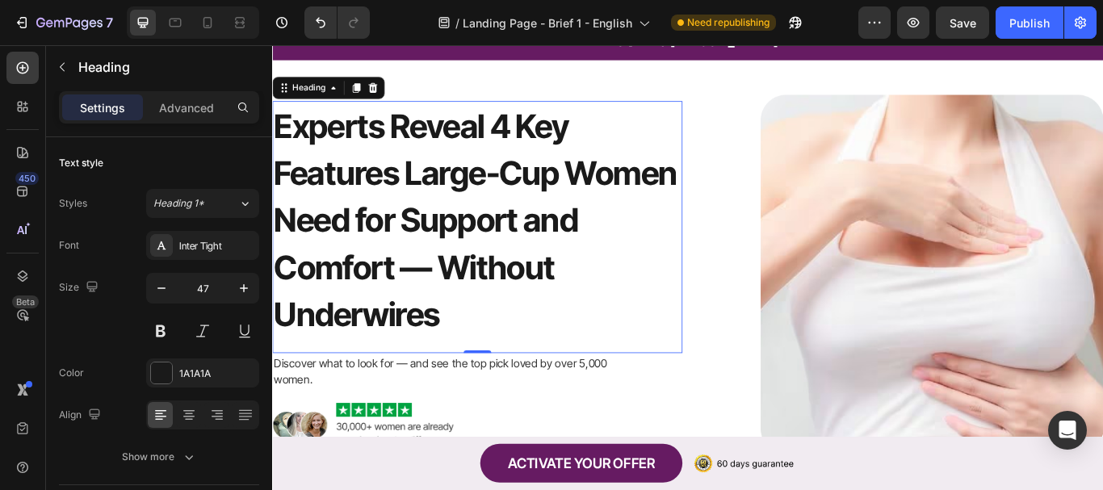
click at [452, 296] on h1 "Experts Reveal 4 Key Features Large-Cup Women Need for Support and Comfort — Wi…" at bounding box center [511, 250] width 478 height 278
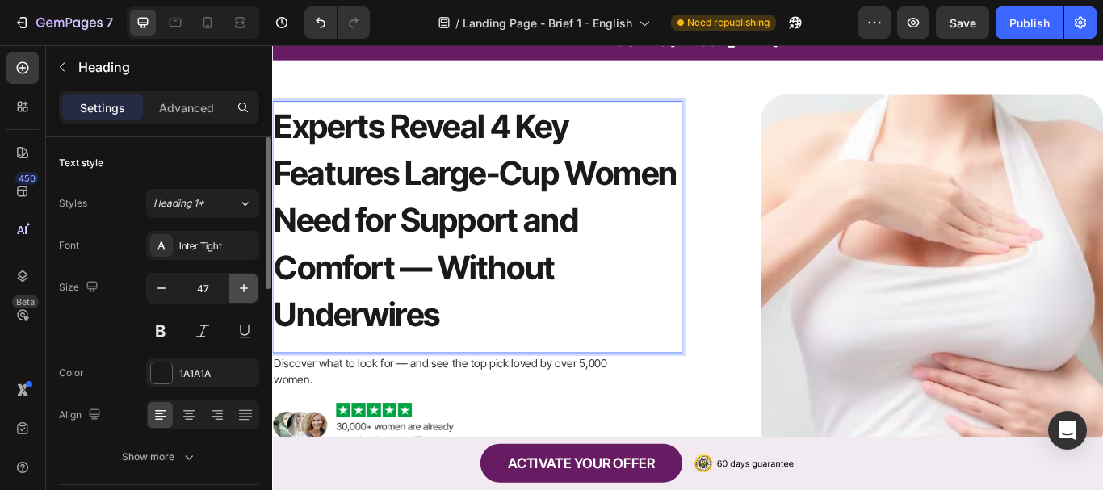
click at [243, 288] on icon "button" at bounding box center [244, 288] width 8 height 8
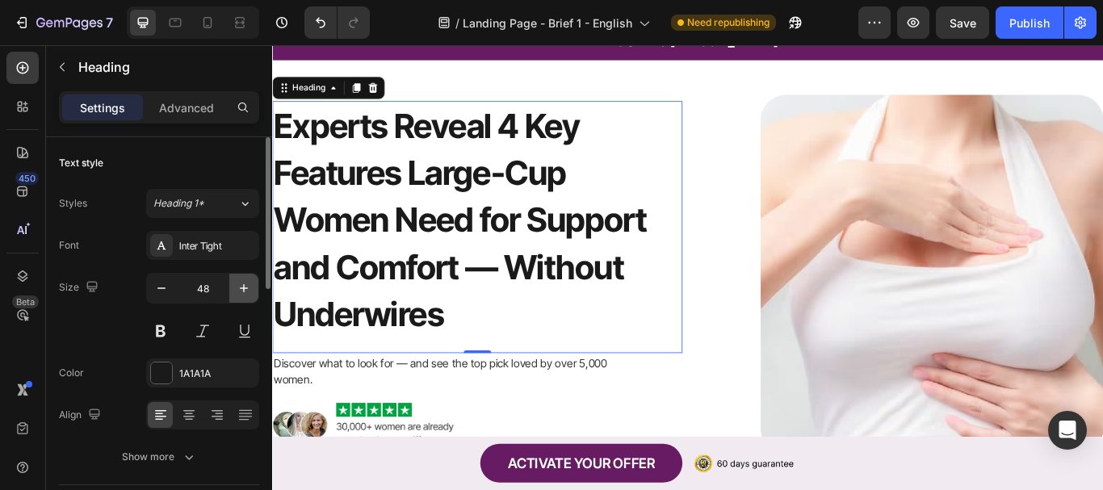
click at [244, 288] on icon "button" at bounding box center [244, 288] width 8 height 8
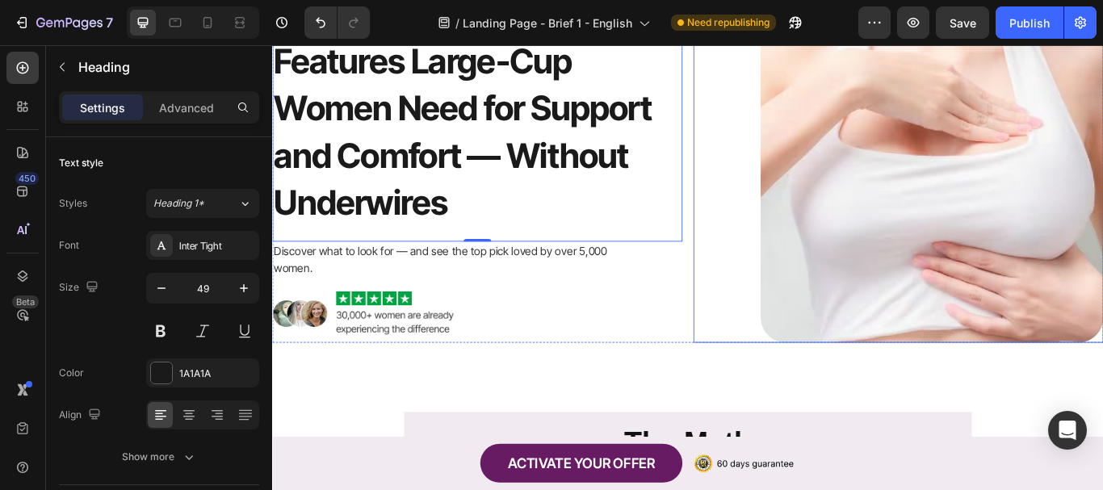
scroll to position [221, 0]
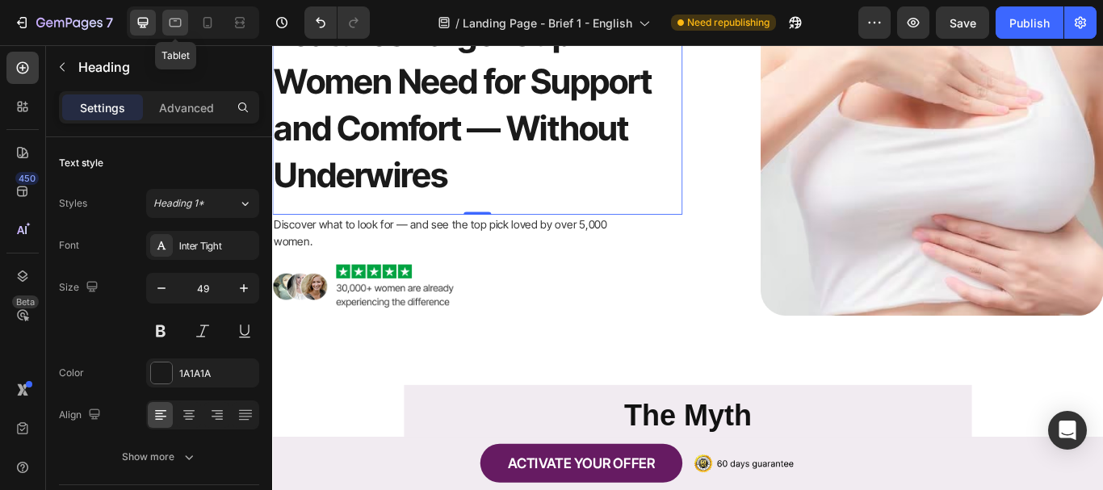
click at [179, 19] on icon at bounding box center [176, 23] width 12 height 9
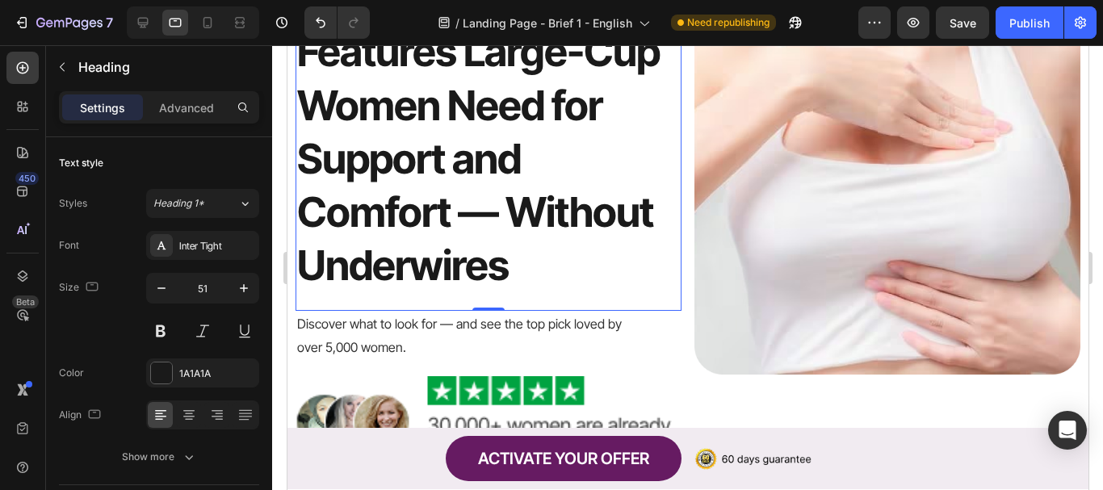
scroll to position [263, 0]
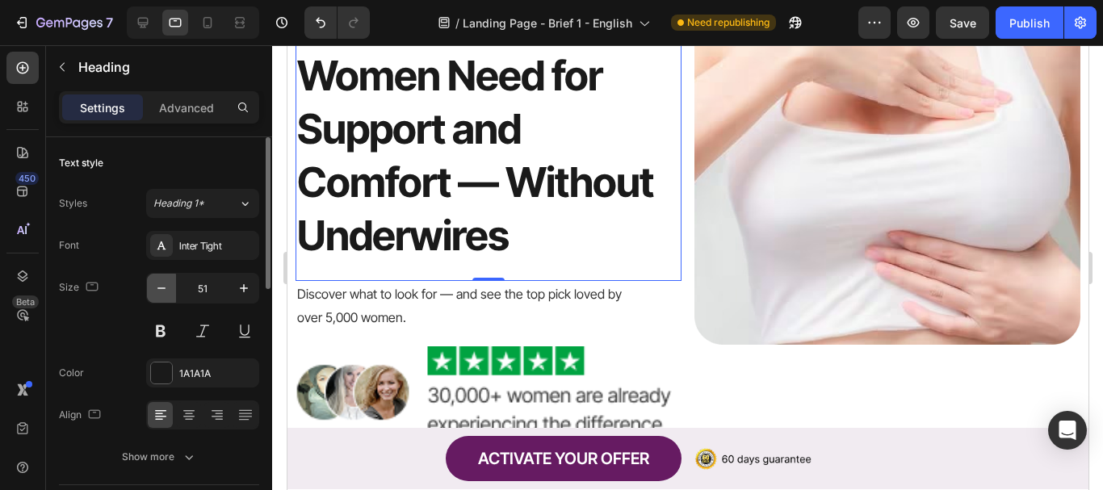
click at [170, 290] on button "button" at bounding box center [161, 288] width 29 height 29
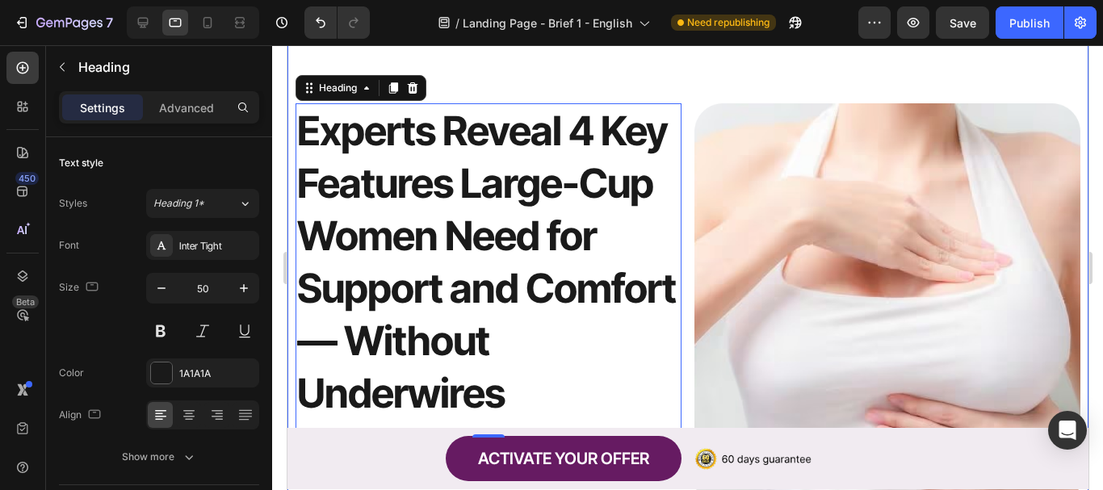
scroll to position [21, 0]
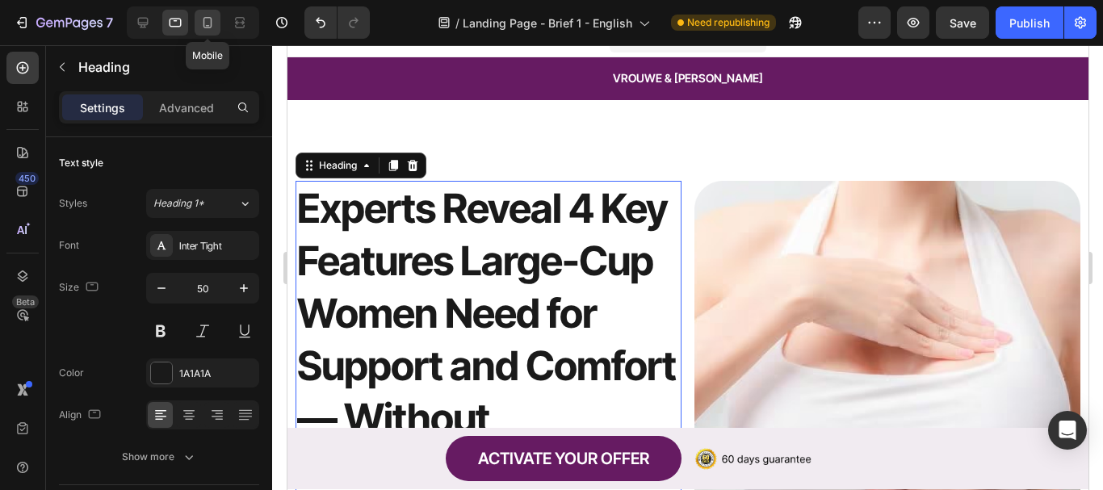
click at [211, 27] on icon at bounding box center [208, 22] width 9 height 11
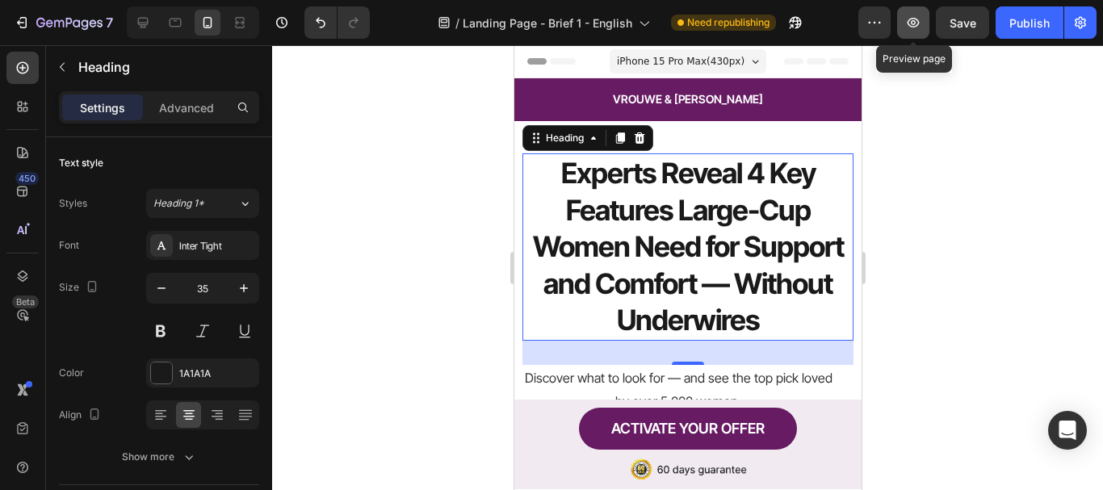
click at [904, 24] on button "button" at bounding box center [913, 22] width 32 height 32
click at [163, 28] on div at bounding box center [175, 23] width 26 height 26
type input "50"
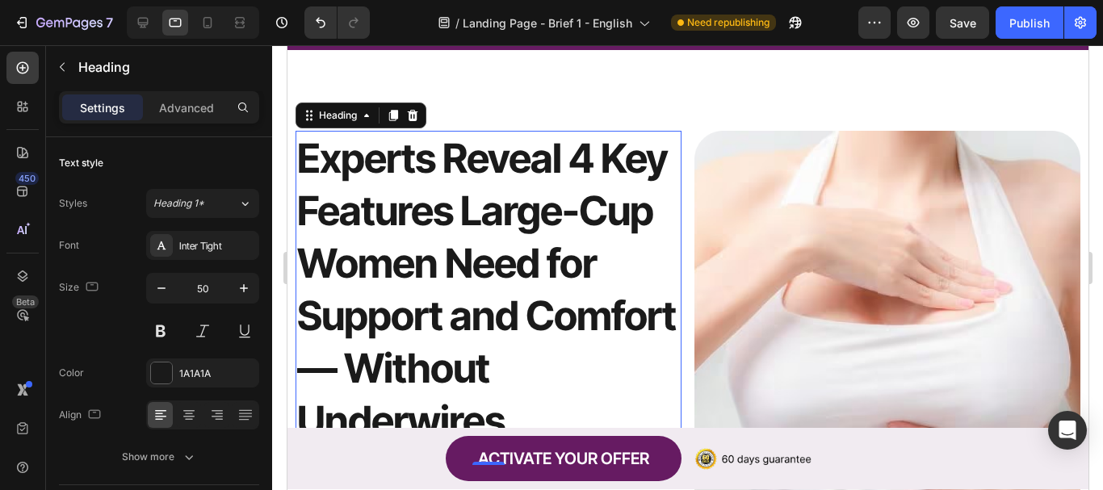
scroll to position [100, 0]
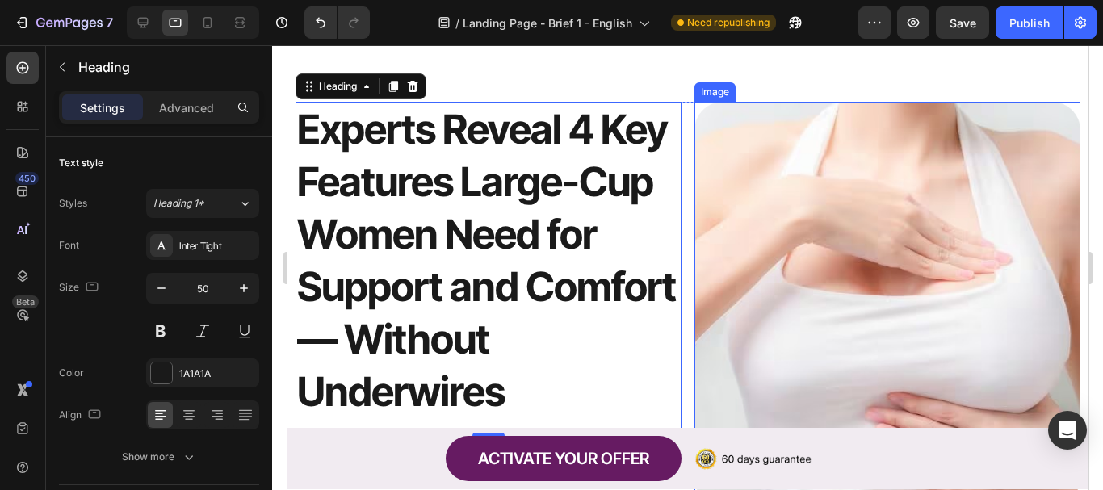
click at [850, 263] on img at bounding box center [887, 304] width 386 height 405
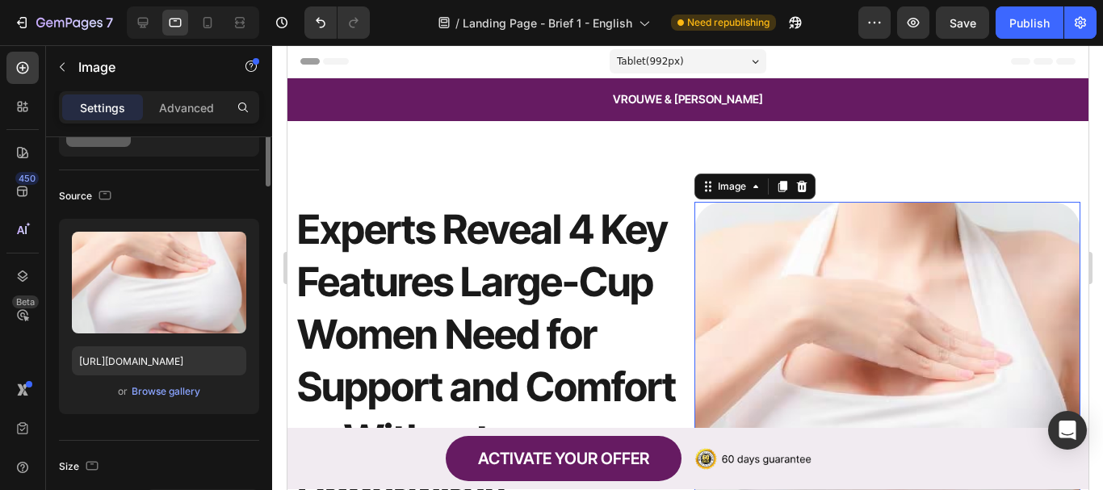
scroll to position [0, 0]
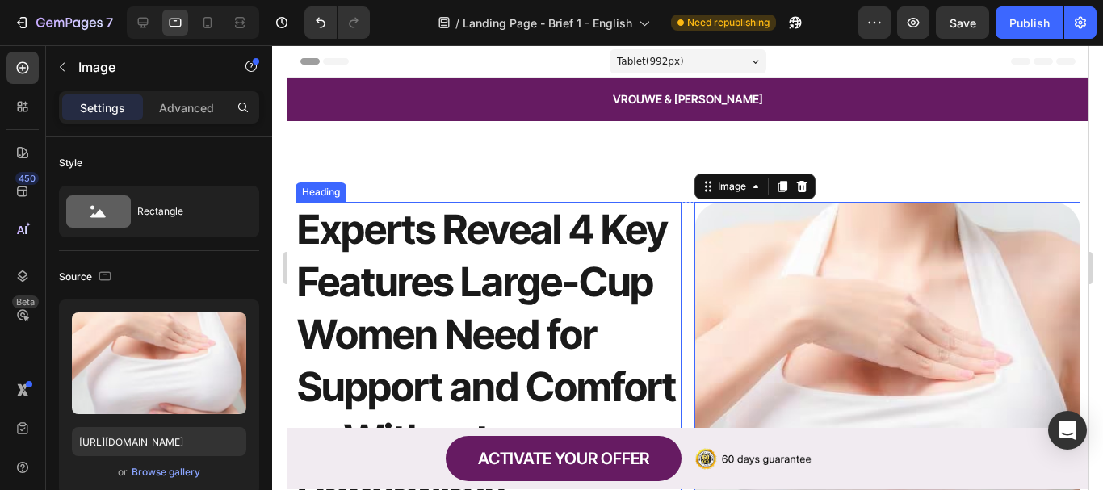
click at [447, 233] on p "Experts Reveal 4 Key Features Large-Cup Women Need for Support and Comfort — Wi…" at bounding box center [487, 361] width 383 height 315
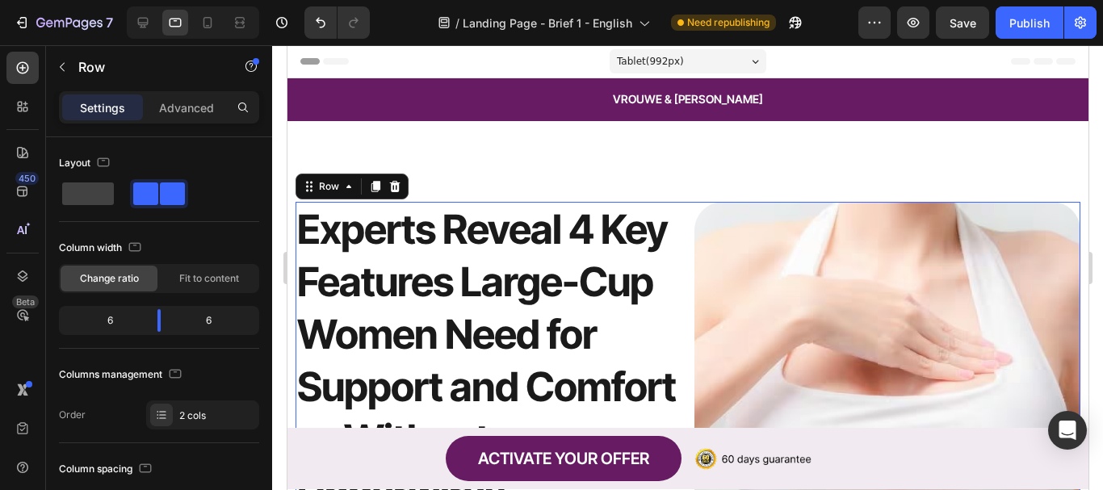
click at [677, 208] on div "Experts Reveal 4 Key Features Large-Cup Women Need for Support and Comfort — Wi…" at bounding box center [687, 448] width 785 height 492
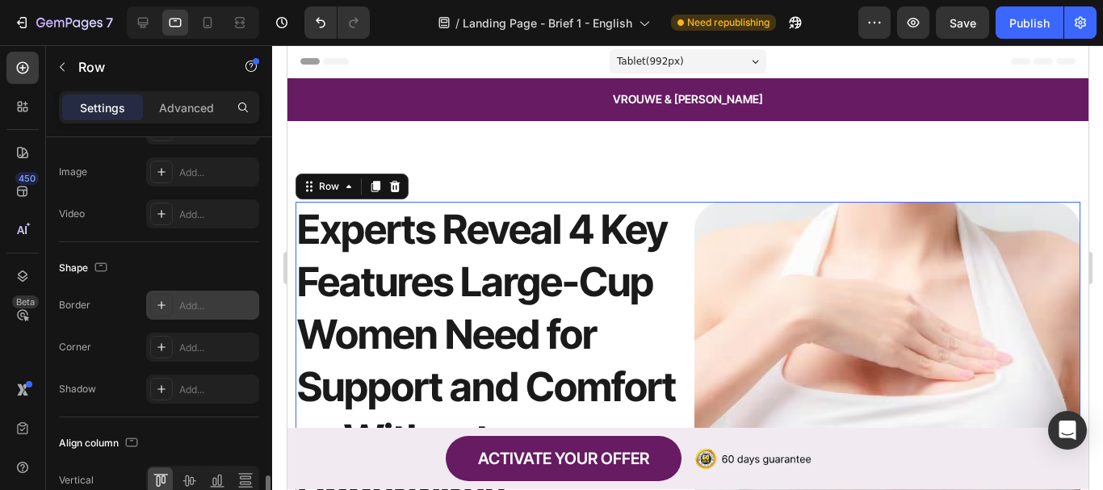
scroll to position [729, 0]
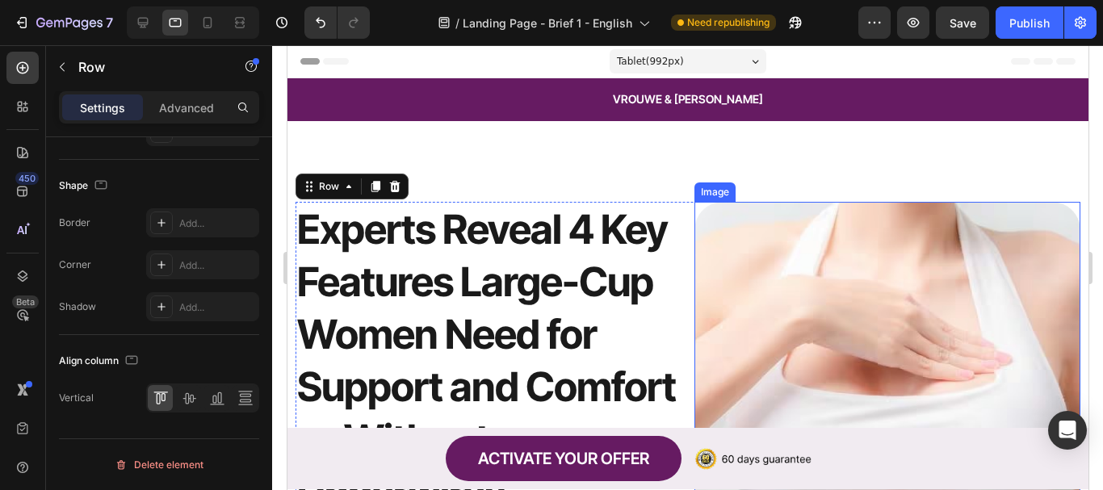
click at [775, 298] on img at bounding box center [887, 404] width 386 height 405
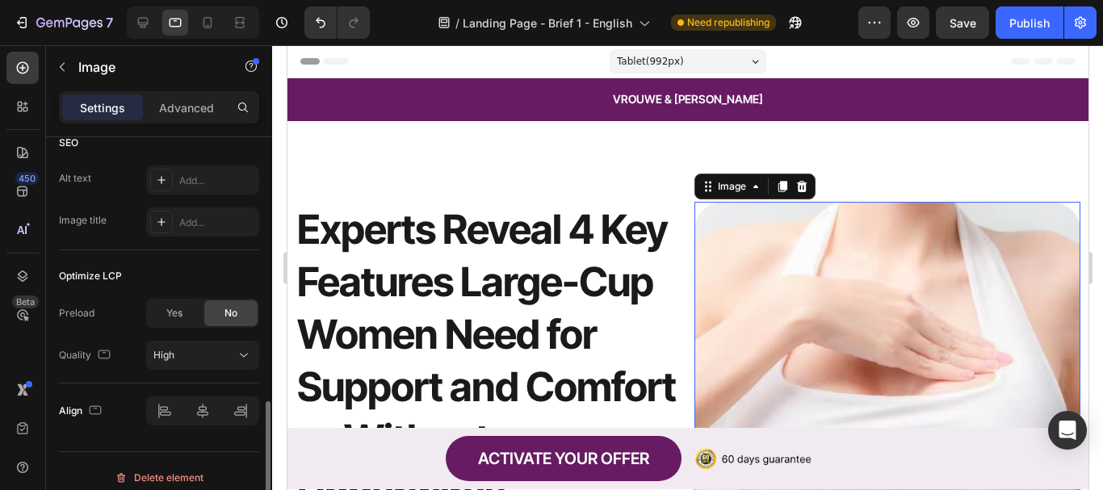
scroll to position [821, 0]
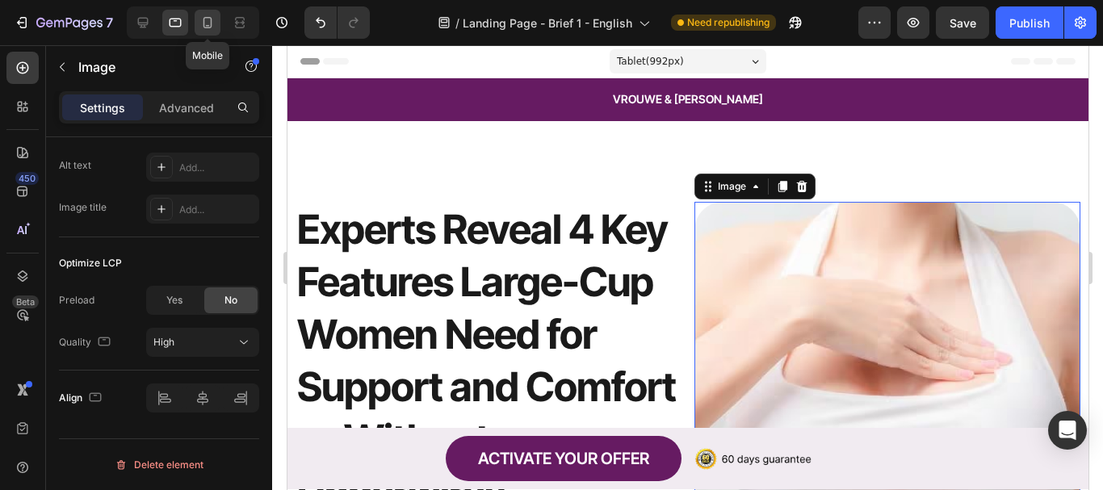
click at [213, 19] on icon at bounding box center [208, 23] width 16 height 16
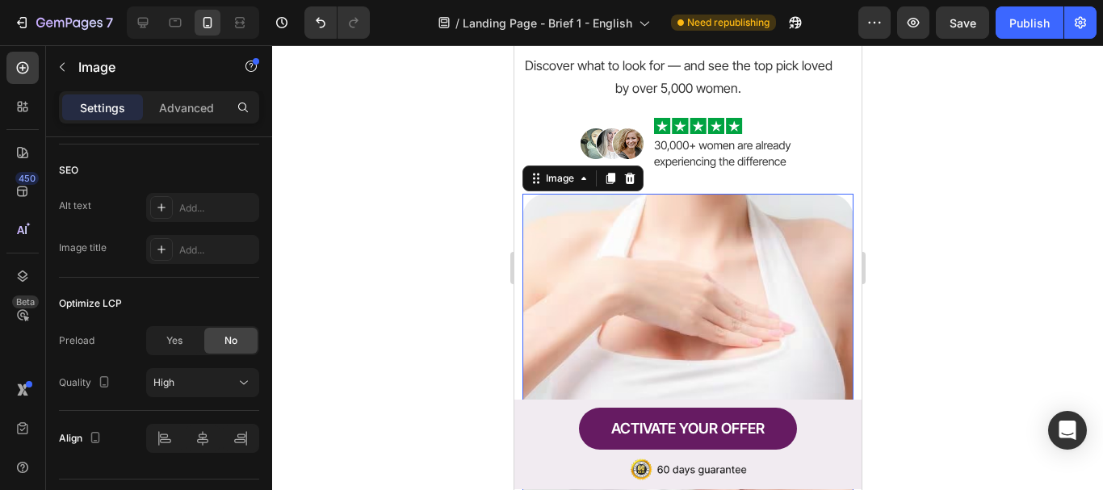
scroll to position [405, 0]
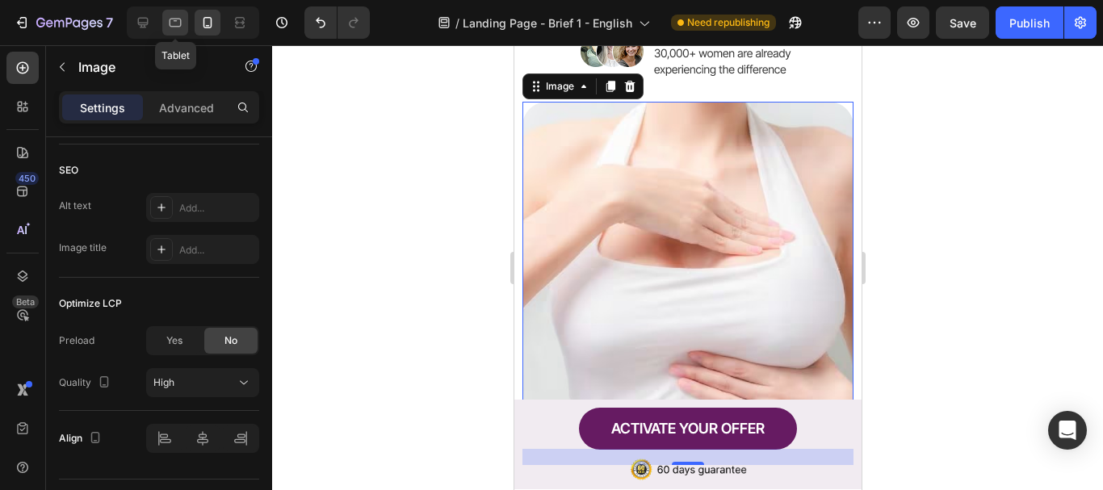
click at [177, 25] on icon at bounding box center [175, 23] width 16 height 16
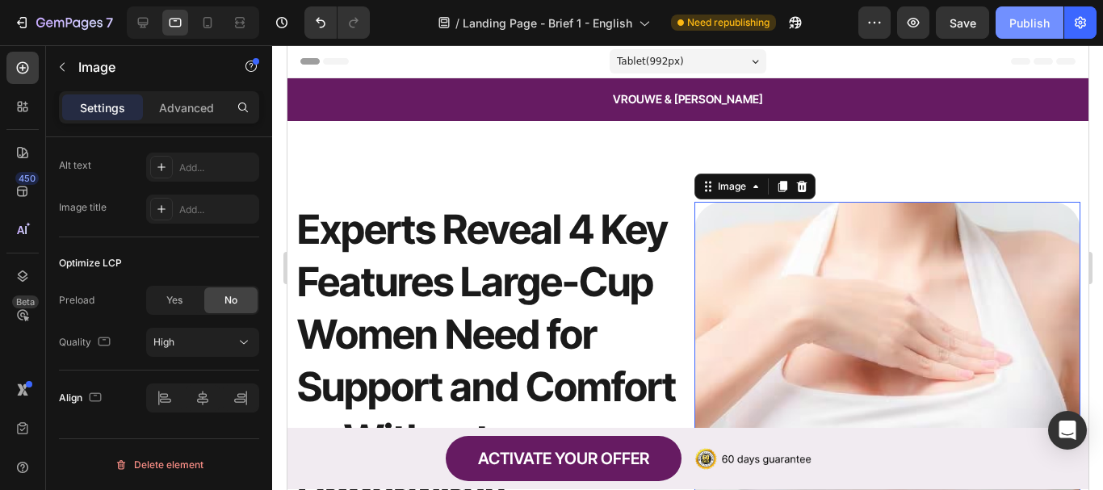
click at [1029, 21] on div "Publish" at bounding box center [1030, 23] width 40 height 17
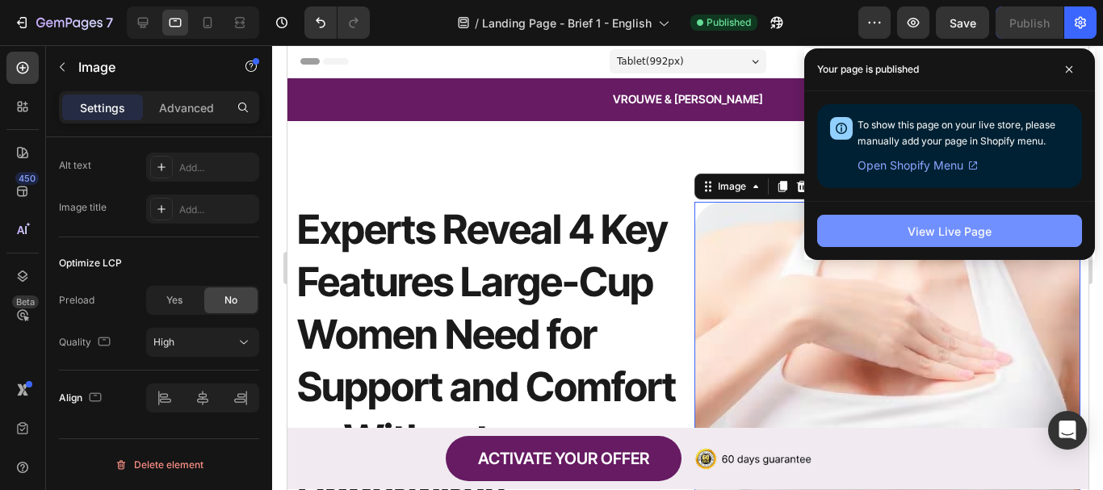
click at [952, 231] on div "View Live Page" at bounding box center [950, 231] width 84 height 17
